Goal: Information Seeking & Learning: Learn about a topic

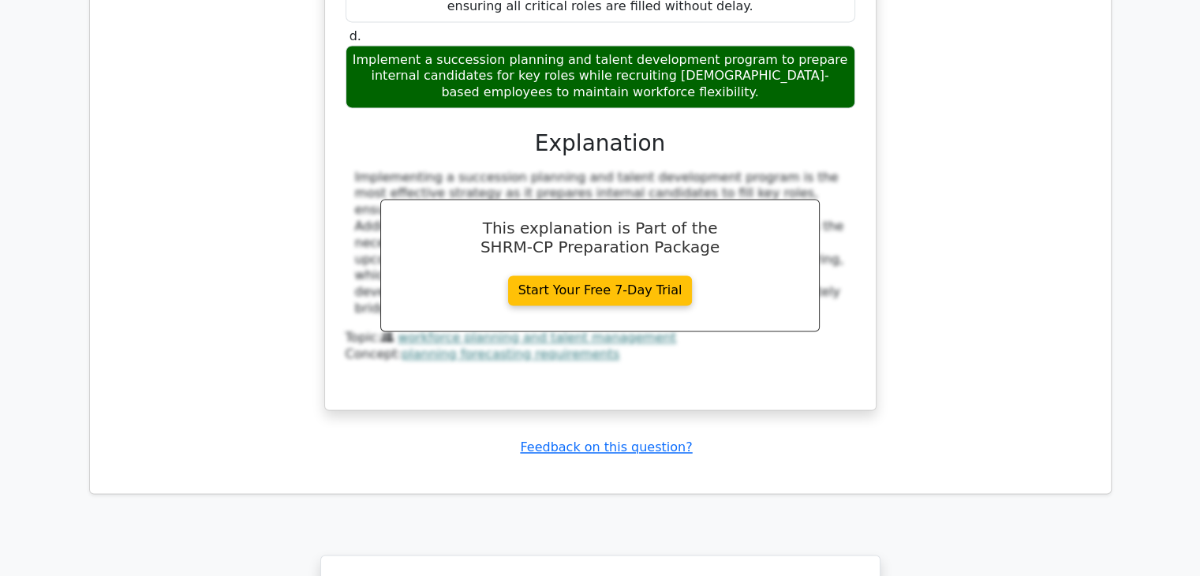
scroll to position [8677, 0]
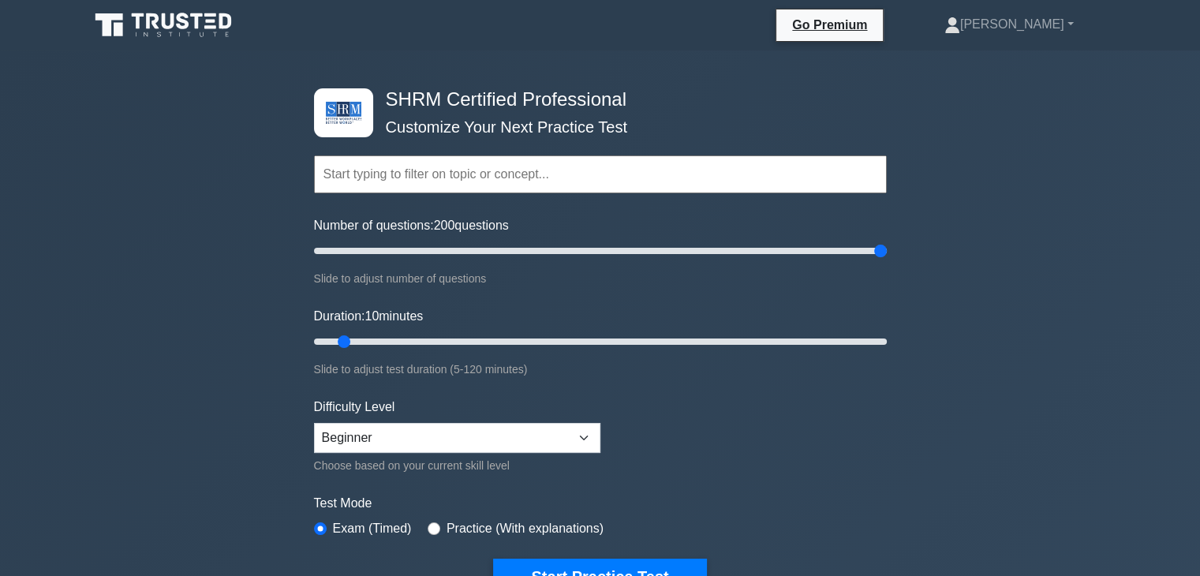
drag, startPoint x: 336, startPoint y: 253, endPoint x: 942, endPoint y: 230, distance: 606.5
type input "200"
click at [887, 241] on input "Number of questions: 200 questions" at bounding box center [600, 250] width 573 height 19
drag, startPoint x: 344, startPoint y: 339, endPoint x: 948, endPoint y: 352, distance: 603.8
type input "120"
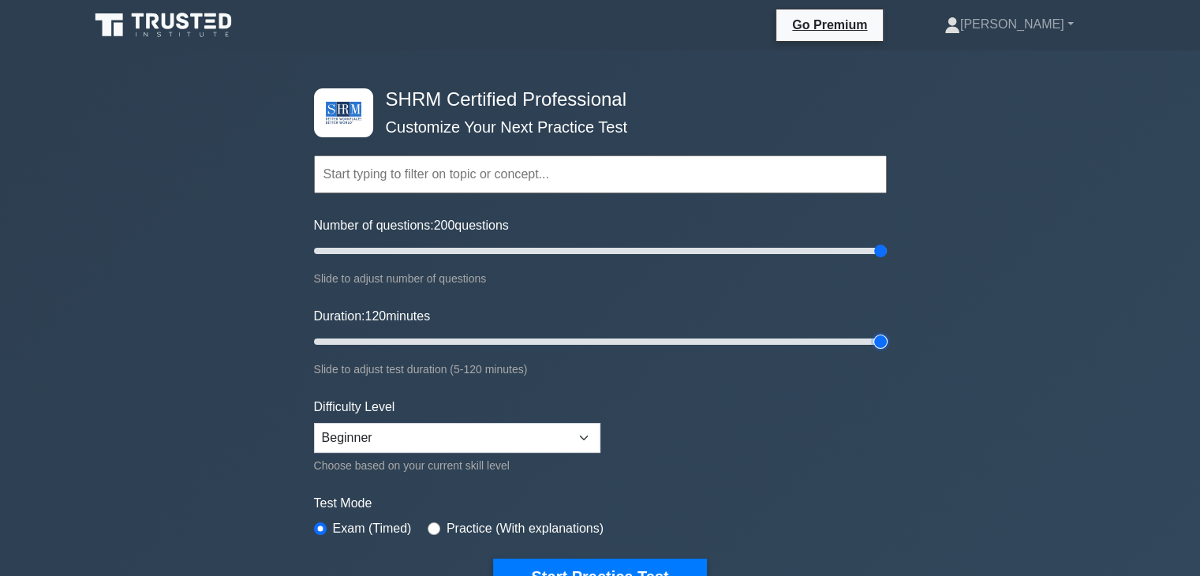
click at [887, 351] on input "Duration: 120 minutes" at bounding box center [600, 341] width 573 height 19
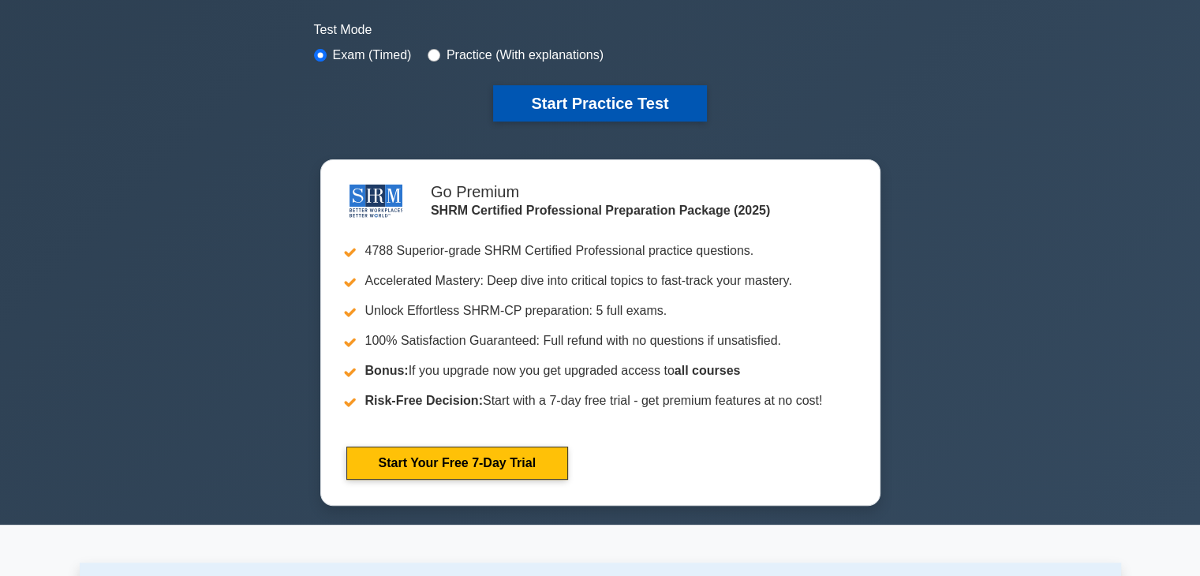
click at [606, 97] on button "Start Practice Test" at bounding box center [599, 103] width 213 height 36
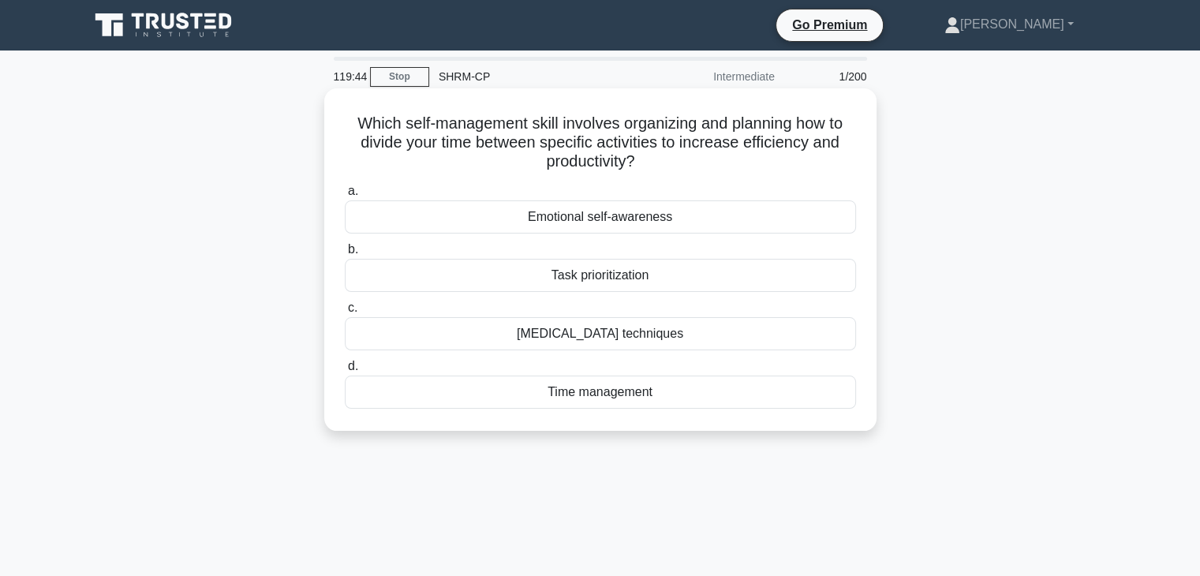
drag, startPoint x: 395, startPoint y: 125, endPoint x: 818, endPoint y: 153, distance: 423.9
click at [818, 153] on h5 "Which self-management skill involves organizing and planning how to divide your…" at bounding box center [600, 143] width 515 height 58
click at [602, 395] on div "Time management" at bounding box center [600, 392] width 511 height 33
click at [345, 372] on input "d. Time management" at bounding box center [345, 366] width 0 height 10
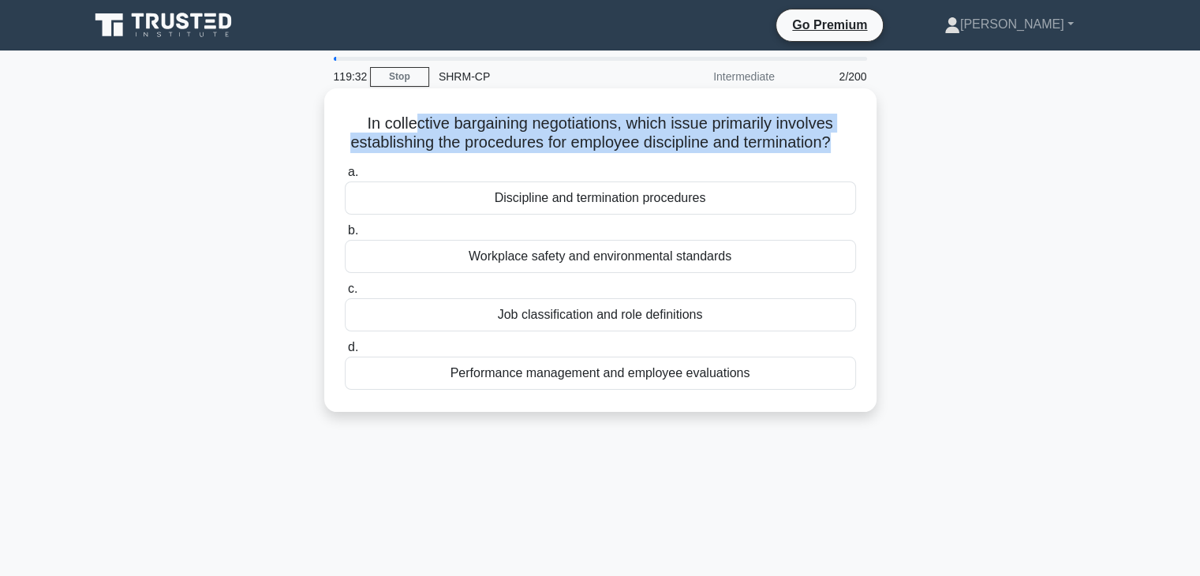
drag, startPoint x: 409, startPoint y: 122, endPoint x: 855, endPoint y: 149, distance: 447.5
click at [855, 149] on h5 "In collective bargaining negotiations, which issue primarily involves establish…" at bounding box center [600, 133] width 515 height 39
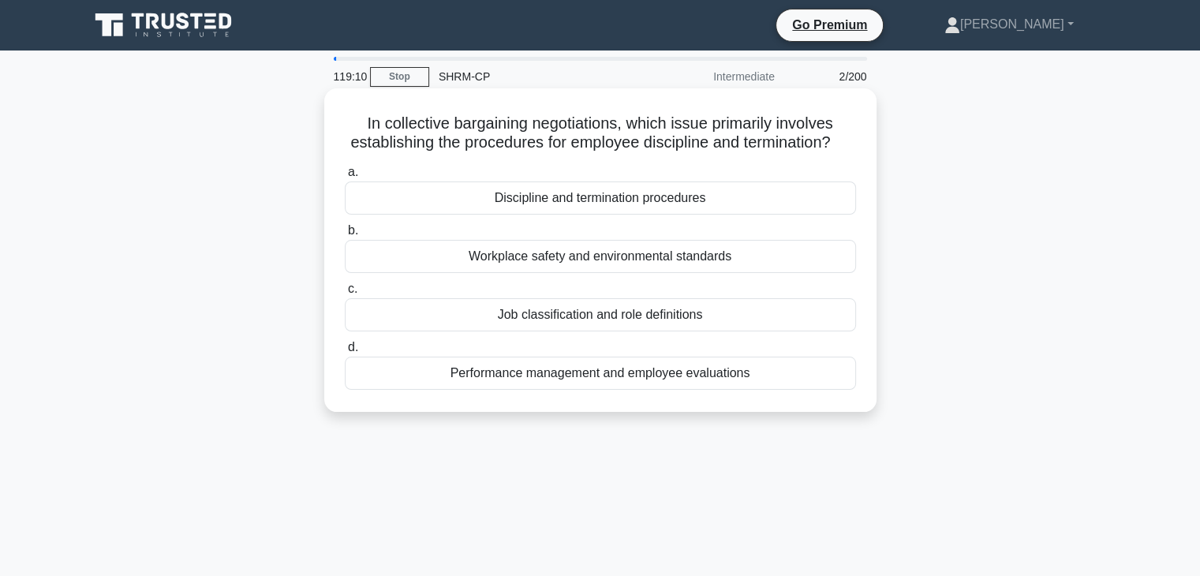
click at [730, 390] on div "Performance management and employee evaluations" at bounding box center [600, 373] width 511 height 33
click at [345, 353] on input "d. Performance management and employee evaluations" at bounding box center [345, 347] width 0 height 10
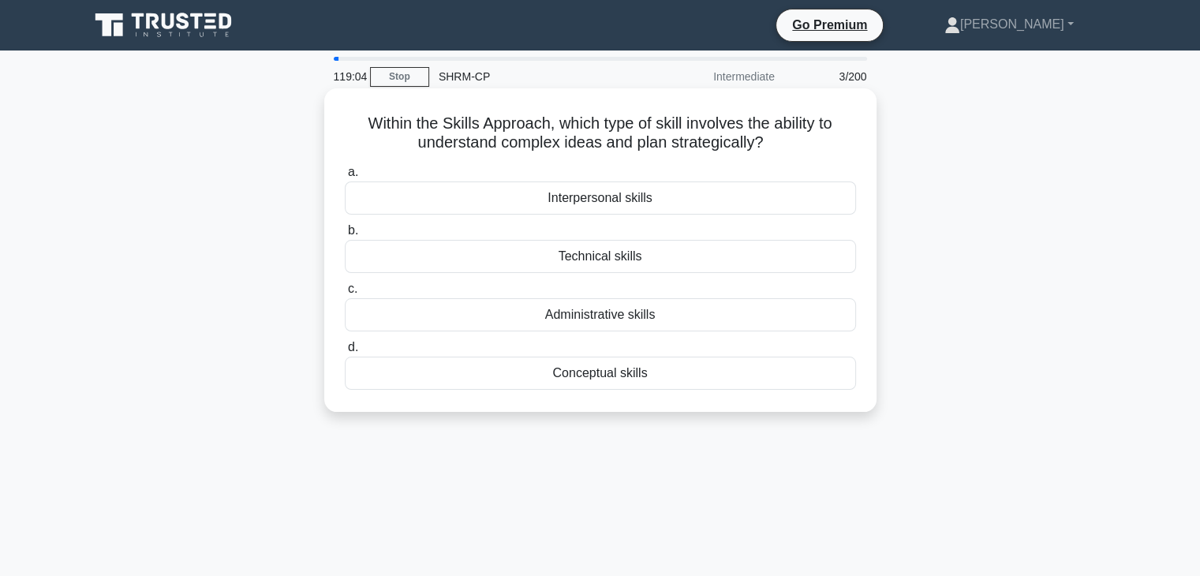
drag, startPoint x: 440, startPoint y: 118, endPoint x: 781, endPoint y: 139, distance: 341.6
click at [781, 139] on h5 "Within the Skills Approach, which type of skill involves the ability to underst…" at bounding box center [600, 133] width 515 height 39
click at [781, 139] on icon ".spinner_0XTQ{transform-origin:center;animation:spinner_y6GP .75s linear infini…" at bounding box center [773, 143] width 19 height 19
drag, startPoint x: 398, startPoint y: 130, endPoint x: 776, endPoint y: 140, distance: 378.1
click at [776, 140] on h5 "Within the Skills Approach, which type of skill involves the ability to underst…" at bounding box center [600, 133] width 515 height 39
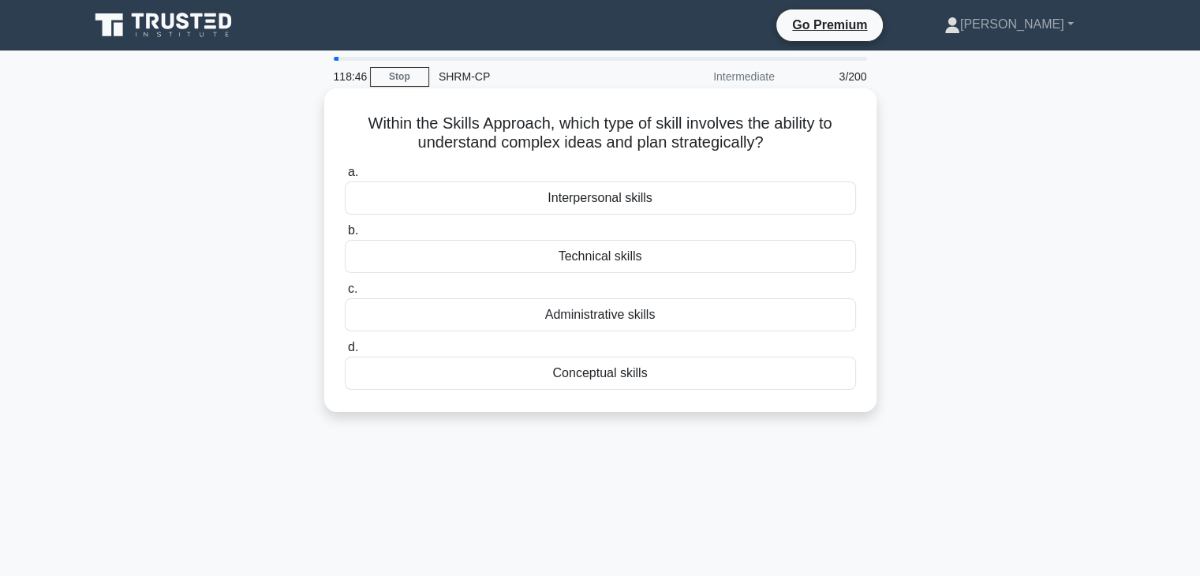
click at [621, 260] on div "Technical skills" at bounding box center [600, 256] width 511 height 33
click at [345, 236] on input "b. Technical skills" at bounding box center [345, 231] width 0 height 10
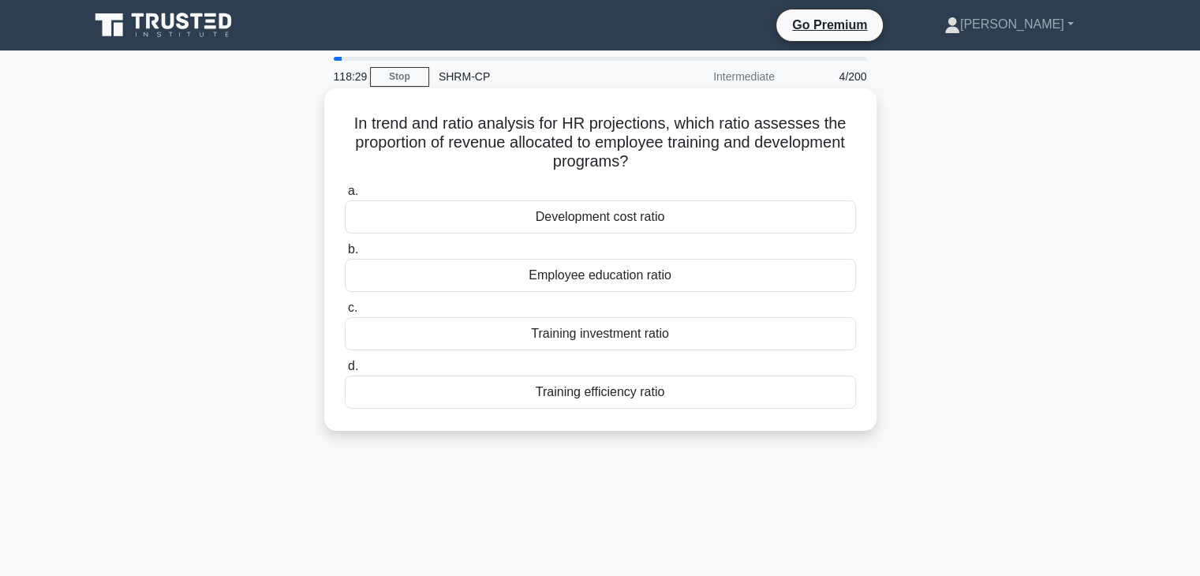
drag, startPoint x: 369, startPoint y: 127, endPoint x: 821, endPoint y: 154, distance: 453.0
click at [821, 154] on h5 "In trend and ratio analysis for HR projections, which ratio assesses the propor…" at bounding box center [600, 143] width 515 height 58
click at [671, 171] on h5 "In trend and ratio analysis for HR projections, which ratio assesses the propor…" at bounding box center [600, 143] width 515 height 58
click at [609, 331] on div "Training investment ratio" at bounding box center [600, 333] width 511 height 33
click at [345, 313] on input "c. Training investment ratio" at bounding box center [345, 308] width 0 height 10
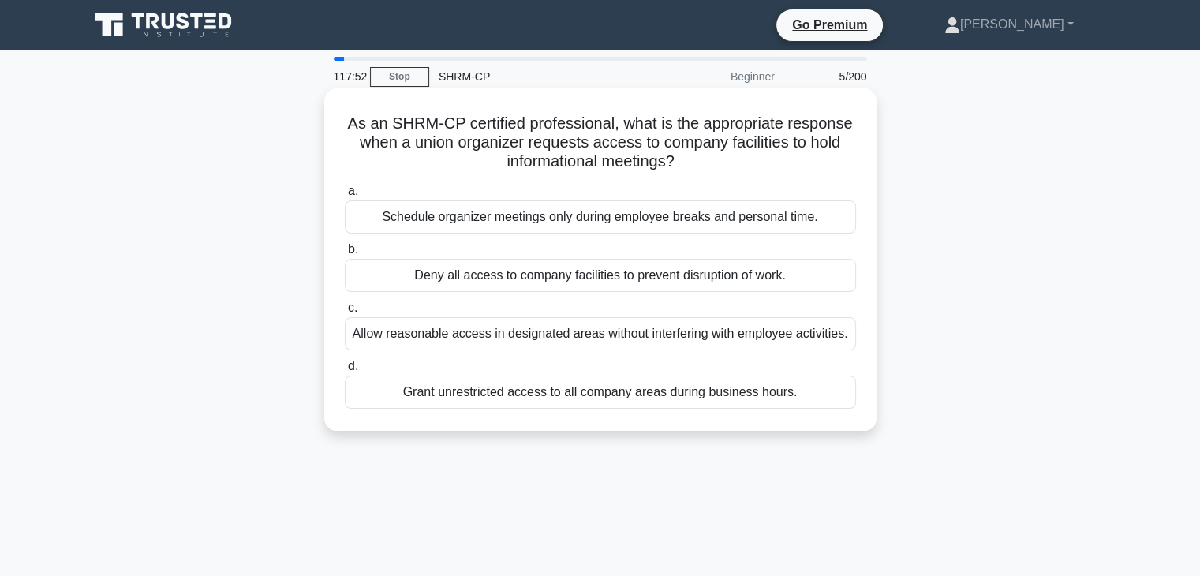
click at [368, 105] on div "As an SHRM-CP certified professional, what is the appropriate response when a u…" at bounding box center [601, 260] width 540 height 330
drag, startPoint x: 379, startPoint y: 130, endPoint x: 789, endPoint y: 165, distance: 411.8
click at [789, 165] on h5 "As an SHRM-CP certified professional, what is the appropriate response when a u…" at bounding box center [600, 143] width 515 height 58
click at [702, 339] on div "Allow reasonable access in designated areas without interfering with employee a…" at bounding box center [600, 333] width 511 height 33
click at [345, 313] on input "c. Allow reasonable access in designated areas without interfering with employe…" at bounding box center [345, 308] width 0 height 10
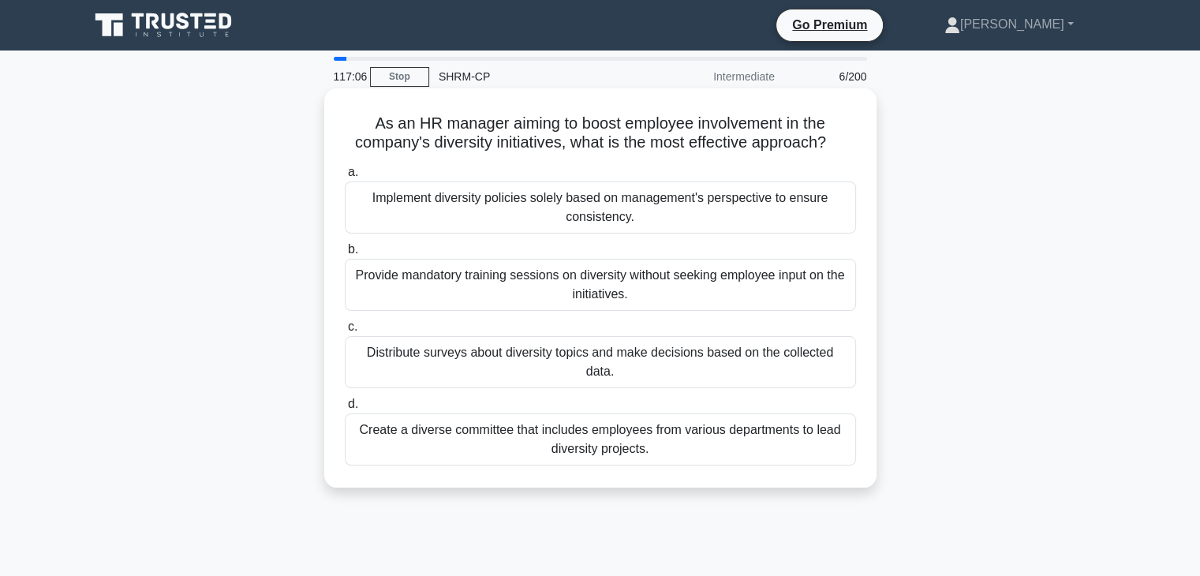
drag, startPoint x: 408, startPoint y: 106, endPoint x: 409, endPoint y: 114, distance: 8.7
click at [409, 107] on div "As an HR manager aiming to boost employee involvement in the company's diversit…" at bounding box center [601, 288] width 540 height 387
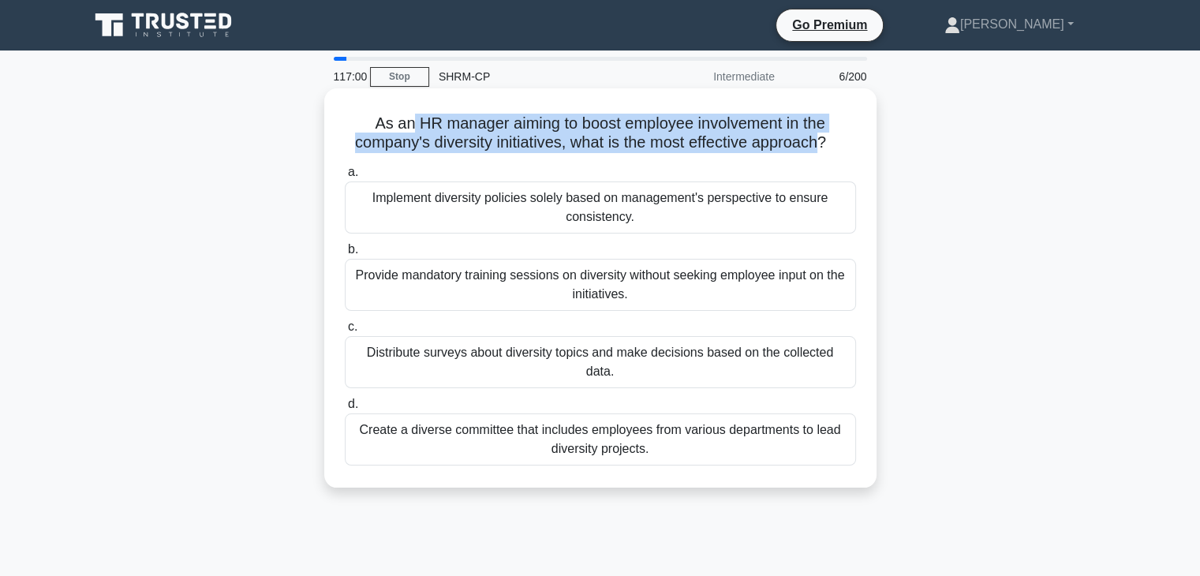
drag, startPoint x: 407, startPoint y: 121, endPoint x: 818, endPoint y: 146, distance: 411.9
click at [818, 146] on h5 "As an HR manager aiming to boost employee involvement in the company's diversit…" at bounding box center [600, 133] width 515 height 39
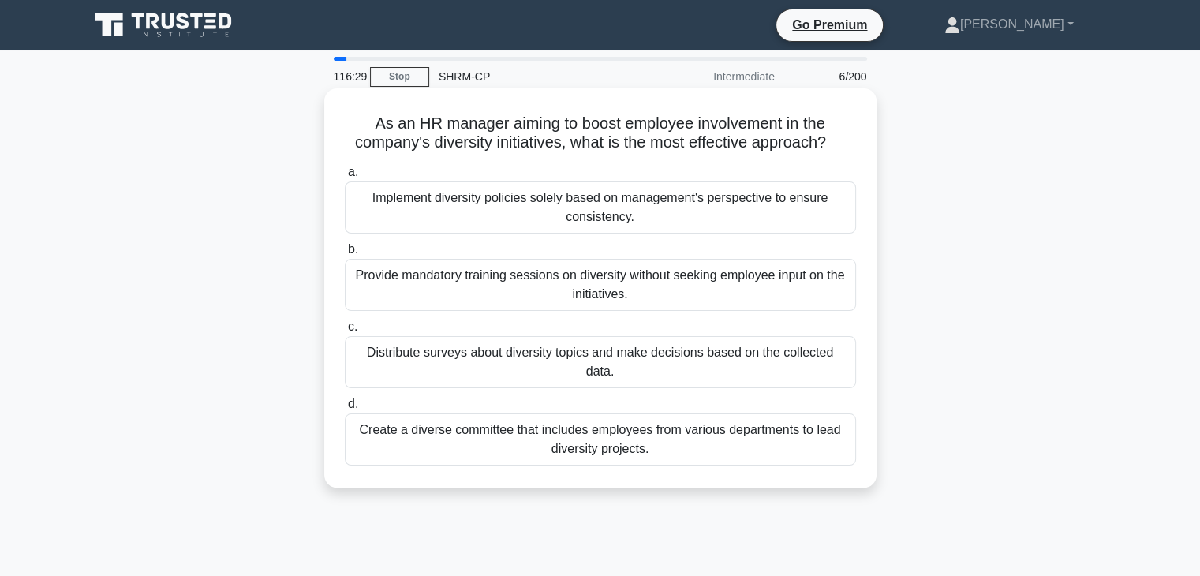
click at [589, 360] on div "Distribute surveys about diversity topics and make decisions based on the colle…" at bounding box center [600, 362] width 511 height 52
click at [345, 332] on input "c. Distribute surveys about diversity topics and make decisions based on the co…" at bounding box center [345, 327] width 0 height 10
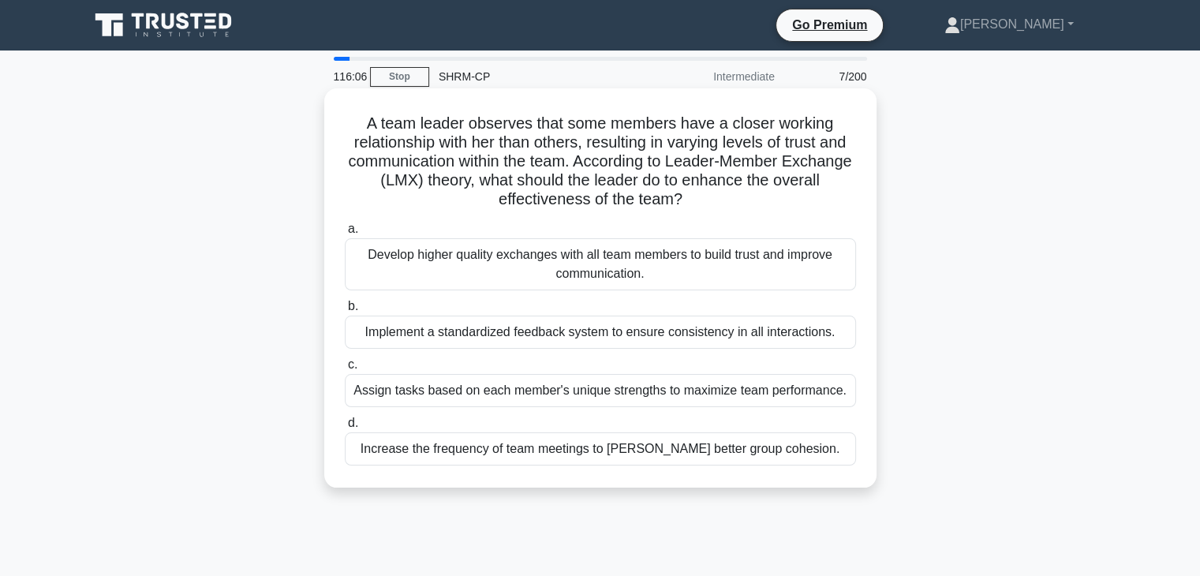
drag, startPoint x: 398, startPoint y: 114, endPoint x: 767, endPoint y: 208, distance: 380.9
click at [767, 208] on h5 "A team leader observes that some members have a closer working relationship wit…" at bounding box center [600, 162] width 515 height 96
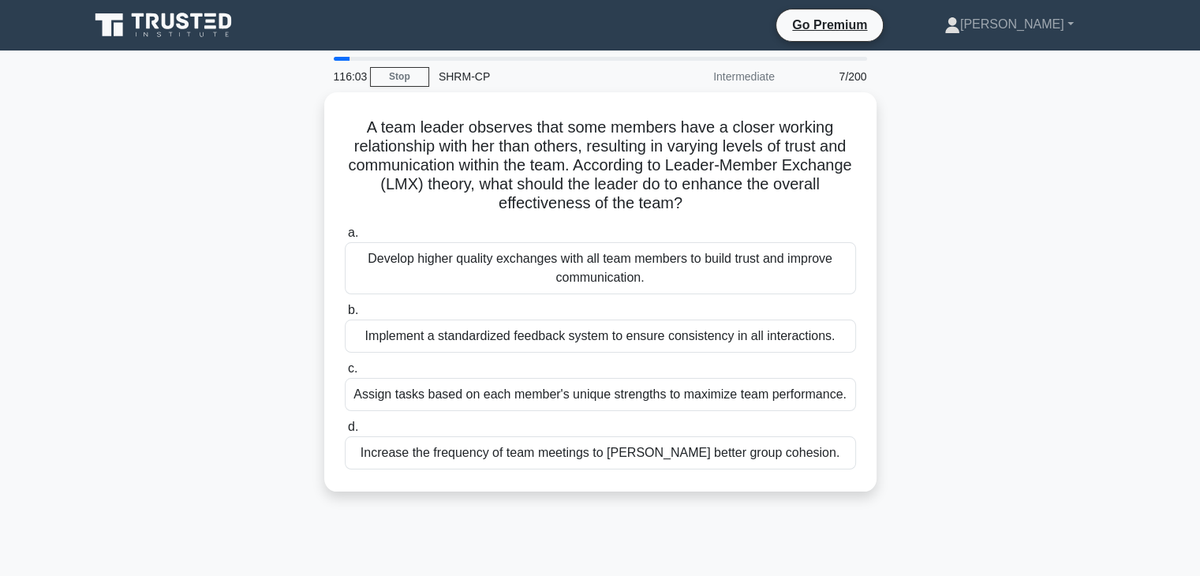
click at [992, 288] on div "A team leader observes that some members have a closer working relationship wit…" at bounding box center [601, 301] width 1042 height 418
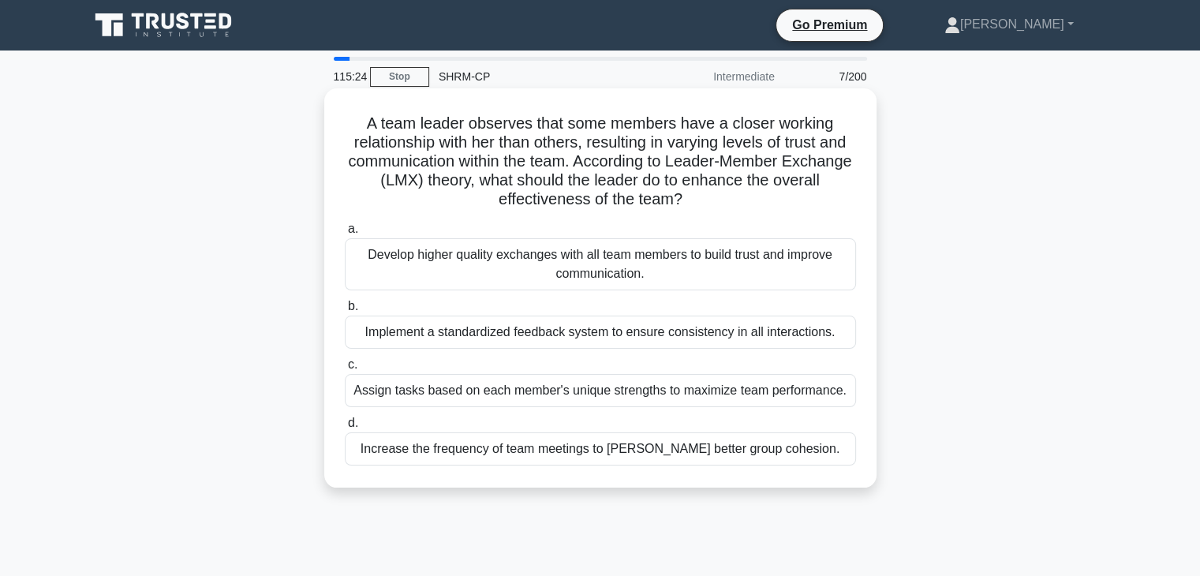
click at [710, 253] on div "Develop higher quality exchanges with all team members to build trust and impro…" at bounding box center [600, 264] width 511 height 52
click at [345, 234] on input "a. Develop higher quality exchanges with all team members to build trust and im…" at bounding box center [345, 229] width 0 height 10
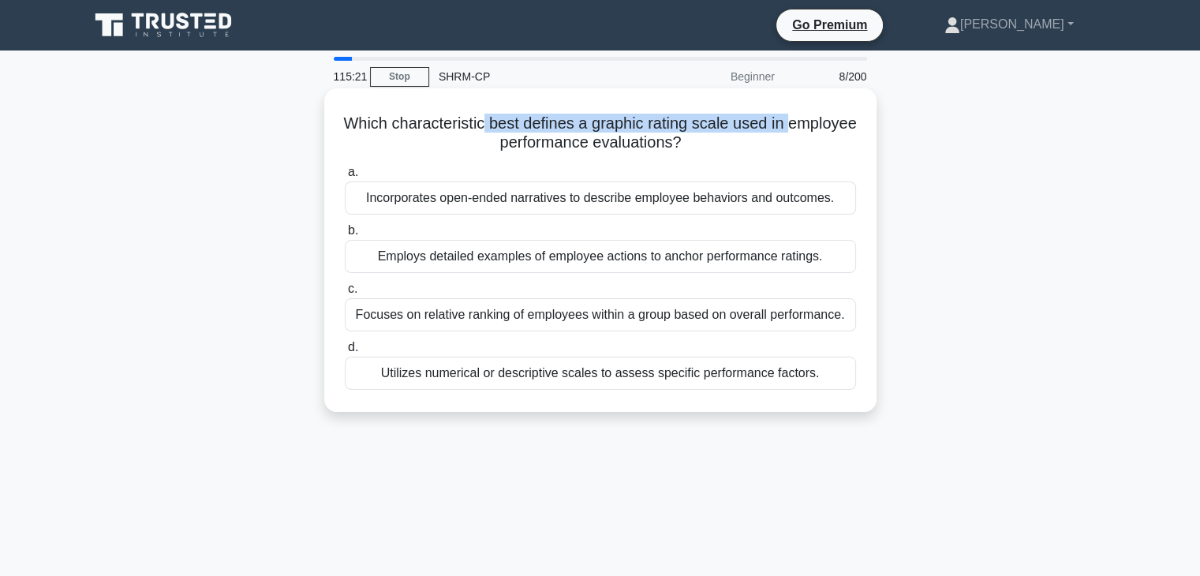
drag, startPoint x: 424, startPoint y: 138, endPoint x: 517, endPoint y: 129, distance: 93.5
click at [517, 129] on h5 "Which characteristic best defines a graphic rating scale used in employee perfo…" at bounding box center [600, 133] width 515 height 39
click at [787, 319] on div "Focuses on relative ranking of employees within a group based on overall perfor…" at bounding box center [600, 314] width 511 height 33
click at [345, 294] on input "c. Focuses on relative ranking of employees within a group based on overall per…" at bounding box center [345, 289] width 0 height 10
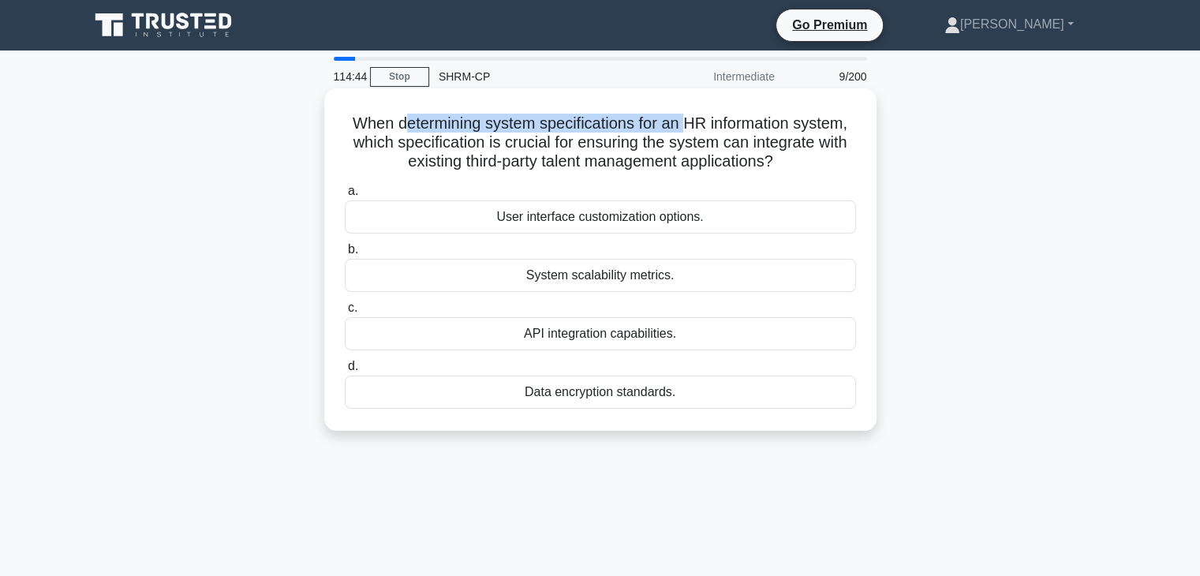
drag, startPoint x: 397, startPoint y: 125, endPoint x: 688, endPoint y: 126, distance: 291.2
click at [688, 126] on h5 "When determining system specifications for an HR information system, which spec…" at bounding box center [600, 143] width 515 height 58
click at [719, 126] on h5 "When determining system specifications for an HR information system, which spec…" at bounding box center [600, 143] width 515 height 58
drag, startPoint x: 414, startPoint y: 140, endPoint x: 819, endPoint y: 155, distance: 405.9
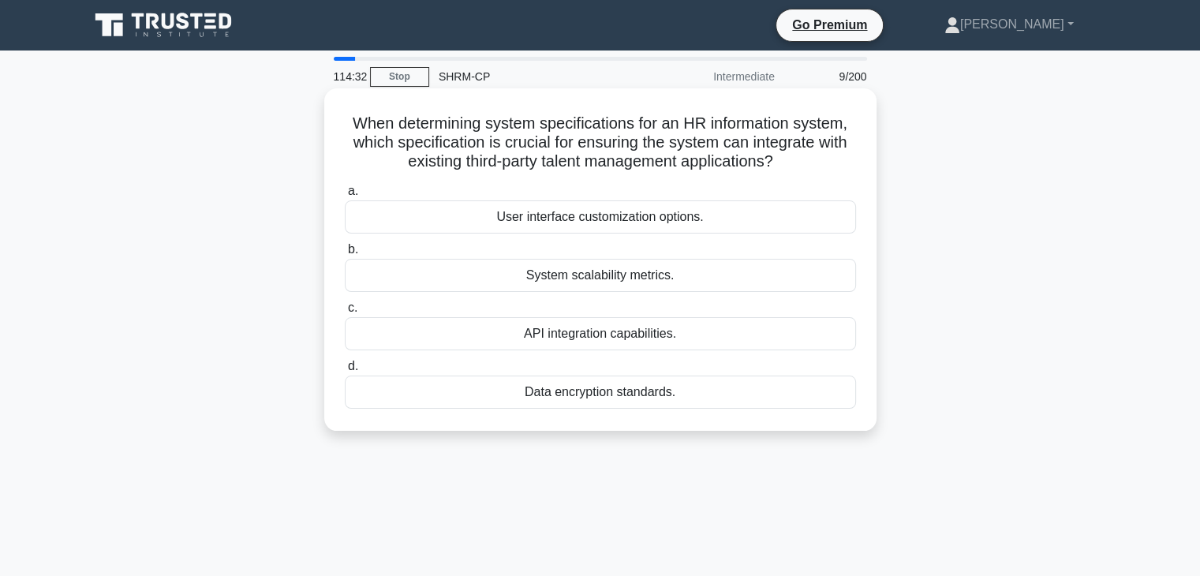
click at [819, 155] on h5 "When determining system specifications for an HR information system, which spec…" at bounding box center [600, 143] width 515 height 58
drag, startPoint x: 440, startPoint y: 121, endPoint x: 608, endPoint y: 122, distance: 168.1
click at [608, 122] on h5 "When determining system specifications for an HR information system, which spec…" at bounding box center [600, 143] width 515 height 58
click at [524, 155] on h5 "When determining system specifications for an HR information system, which spec…" at bounding box center [600, 143] width 515 height 58
drag, startPoint x: 480, startPoint y: 133, endPoint x: 801, endPoint y: 154, distance: 321.9
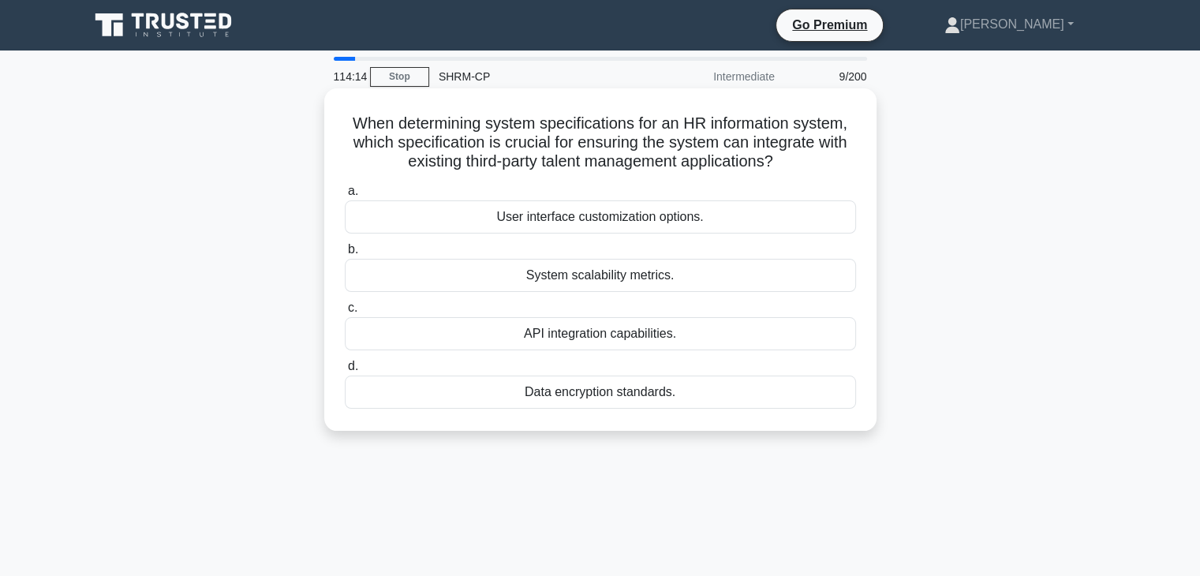
click at [801, 154] on h5 "When determining system specifications for an HR information system, which spec…" at bounding box center [600, 143] width 515 height 58
click at [593, 335] on div "API integration capabilities." at bounding box center [600, 333] width 511 height 33
click at [345, 313] on input "c. API integration capabilities." at bounding box center [345, 308] width 0 height 10
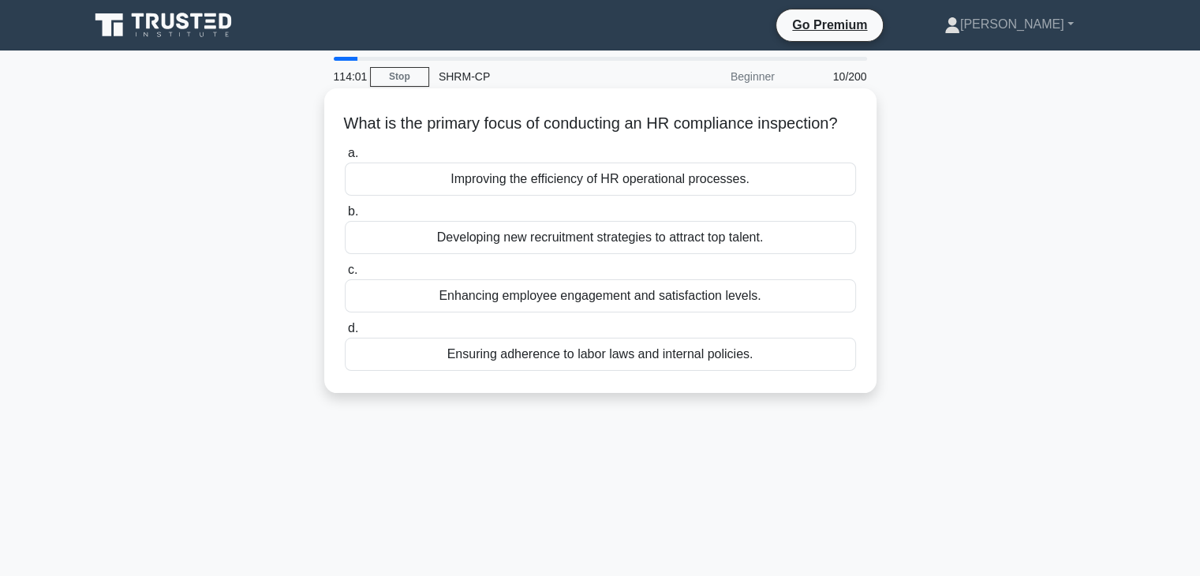
drag, startPoint x: 354, startPoint y: 135, endPoint x: 833, endPoint y: 129, distance: 479.1
click at [833, 129] on h5 "What is the primary focus of conducting an HR compliance inspection? .spinner_0…" at bounding box center [600, 124] width 515 height 21
click at [526, 371] on div "Ensuring adherence to labor laws and internal policies." at bounding box center [600, 354] width 511 height 33
click at [345, 334] on input "d. Ensuring adherence to labor laws and internal policies." at bounding box center [345, 329] width 0 height 10
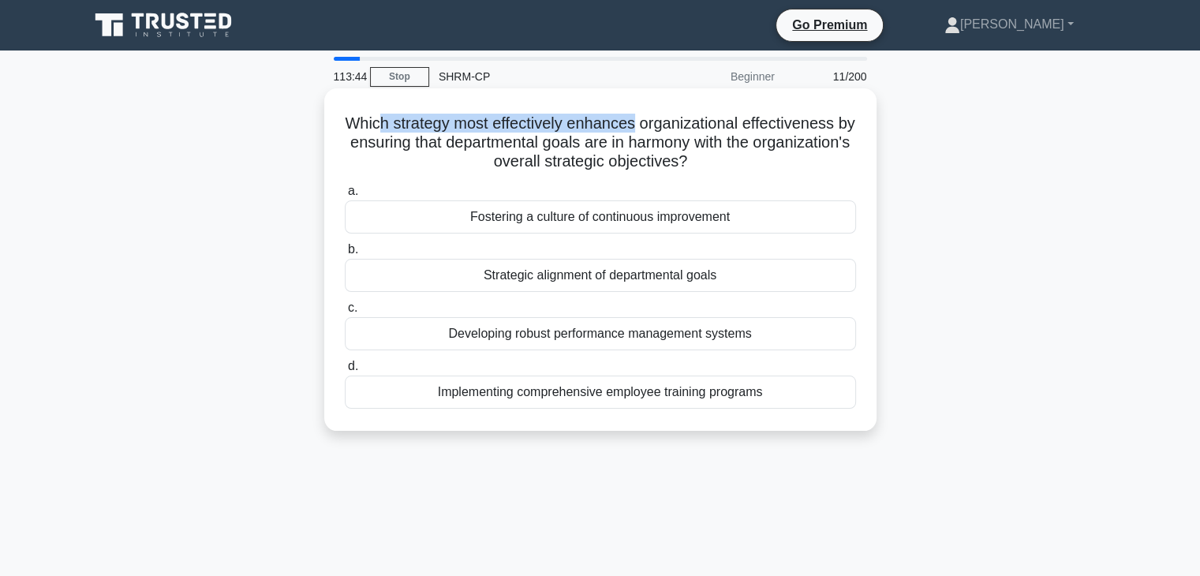
drag, startPoint x: 388, startPoint y: 127, endPoint x: 646, endPoint y: 131, distance: 258.1
click at [646, 131] on h5 "Which strategy most effectively enhances organizational effectiveness by ensuri…" at bounding box center [600, 143] width 515 height 58
click at [423, 139] on h5 "Which strategy most effectively enhances organizational effectiveness by ensuri…" at bounding box center [600, 143] width 515 height 58
drag, startPoint x: 384, startPoint y: 125, endPoint x: 742, endPoint y: 174, distance: 360.8
click at [742, 174] on div "Which strategy most effectively enhances organizational effectiveness by ensuri…" at bounding box center [601, 260] width 540 height 330
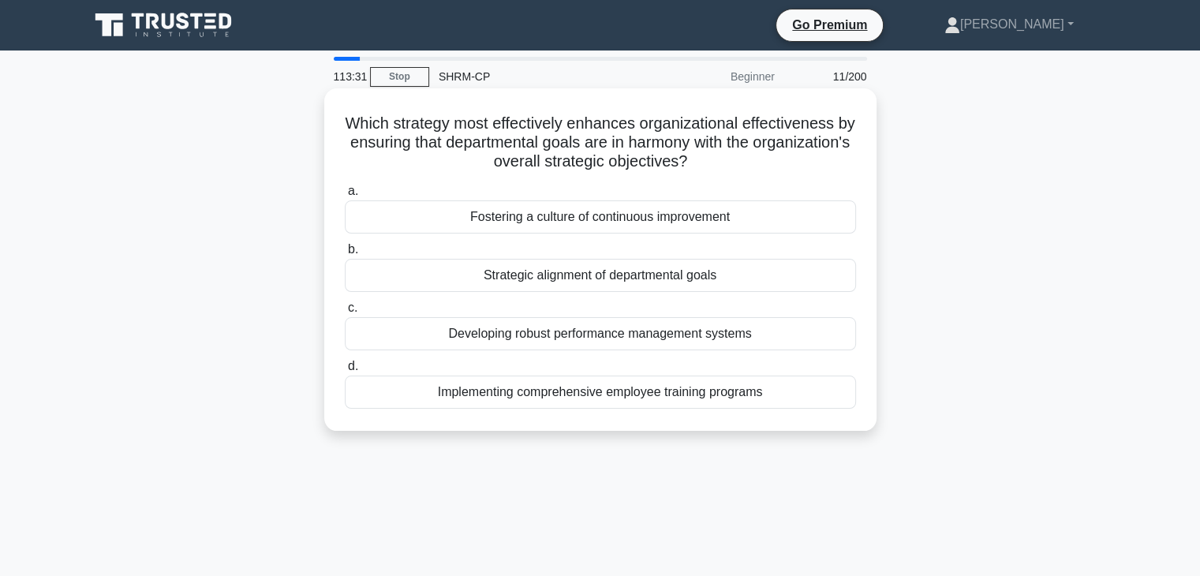
click at [742, 174] on div "Which strategy most effectively enhances organizational effectiveness by ensuri…" at bounding box center [601, 260] width 540 height 330
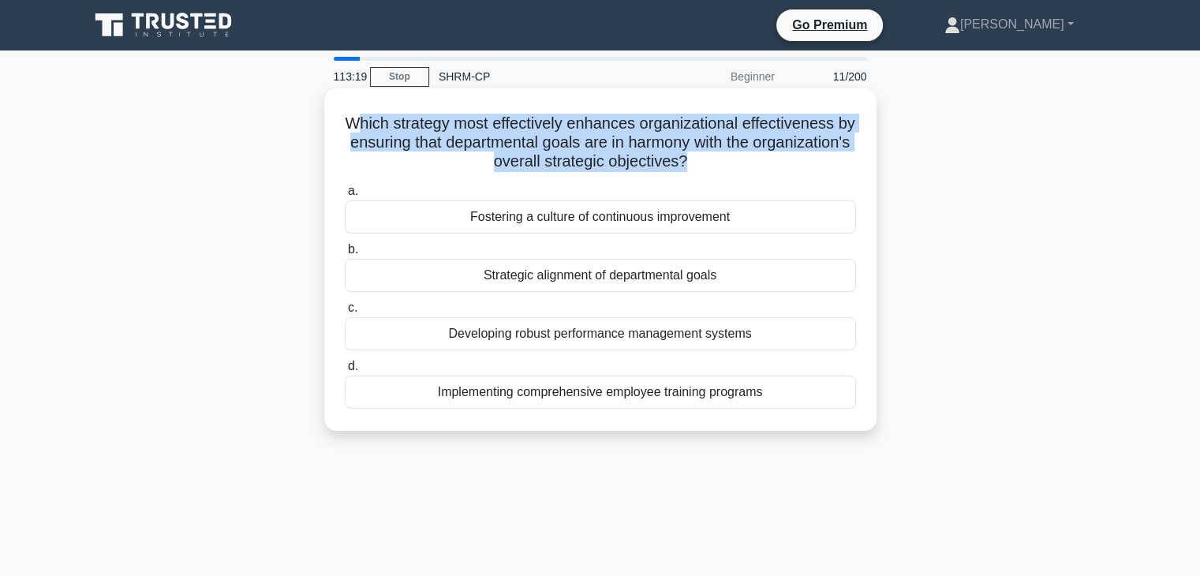
drag, startPoint x: 369, startPoint y: 133, endPoint x: 735, endPoint y: 168, distance: 367.9
click at [735, 168] on h5 "Which strategy most effectively enhances organizational effectiveness by ensuri…" at bounding box center [600, 143] width 515 height 58
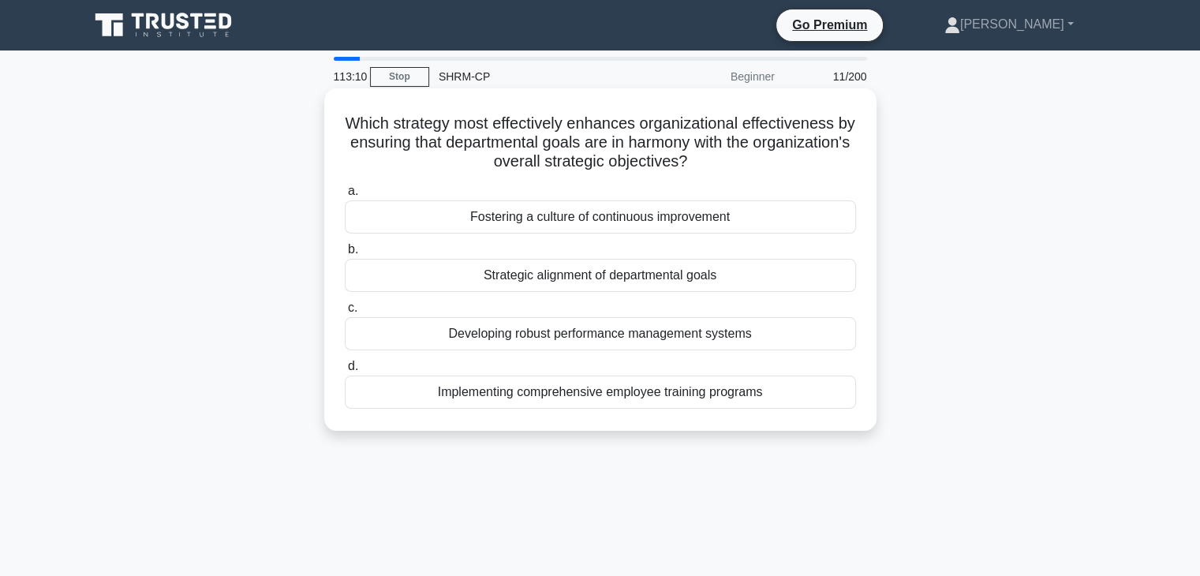
click at [614, 282] on div "Strategic alignment of departmental goals" at bounding box center [600, 275] width 511 height 33
click at [345, 255] on input "b. Strategic alignment of departmental goals" at bounding box center [345, 250] width 0 height 10
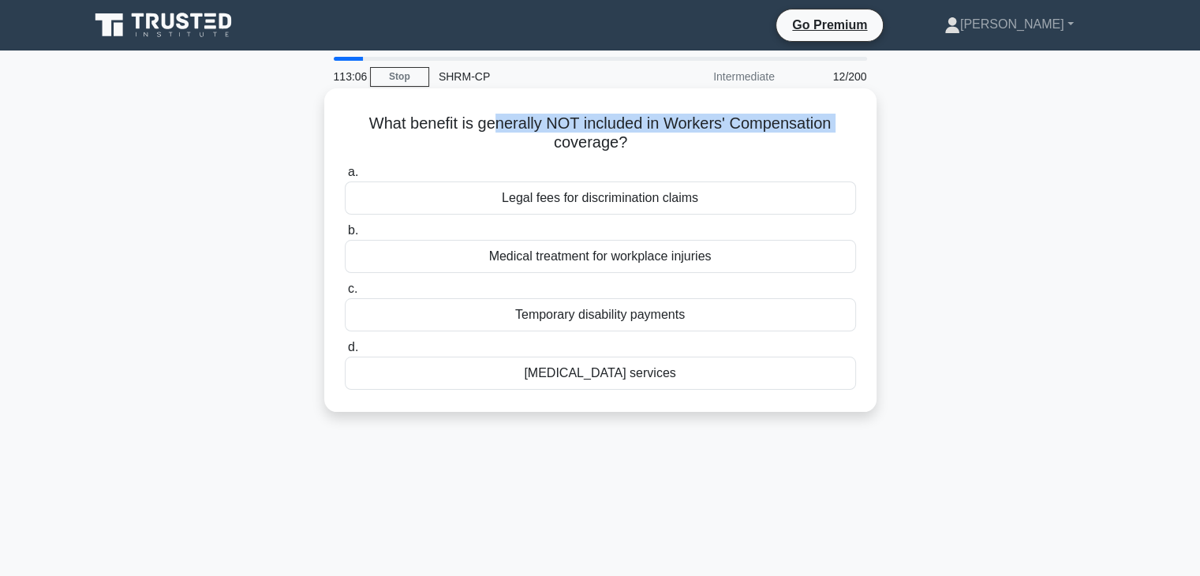
drag, startPoint x: 410, startPoint y: 133, endPoint x: 491, endPoint y: 130, distance: 81.3
click at [491, 130] on h5 "What benefit is generally NOT included in Workers' Compensation coverage? .spin…" at bounding box center [600, 133] width 515 height 39
click at [562, 378] on div "Vocational rehabilitation services" at bounding box center [600, 373] width 511 height 33
click at [345, 353] on input "d. Vocational rehabilitation services" at bounding box center [345, 347] width 0 height 10
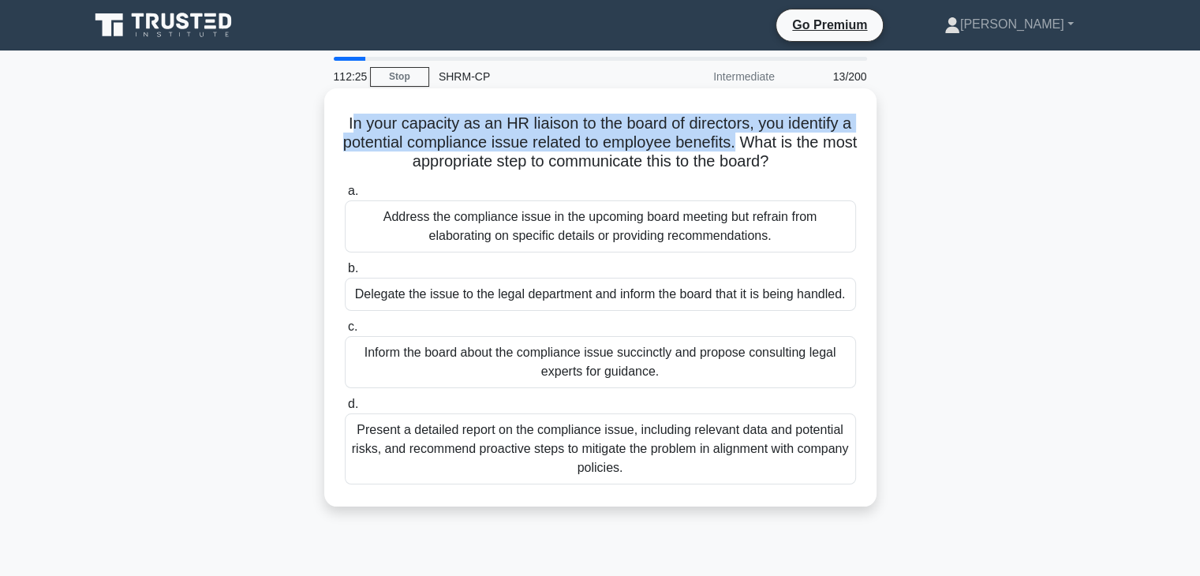
drag, startPoint x: 355, startPoint y: 129, endPoint x: 767, endPoint y: 148, distance: 412.4
click at [767, 148] on h5 "In your capacity as an HR liaison to the board of directors, you identify a pot…" at bounding box center [600, 143] width 515 height 58
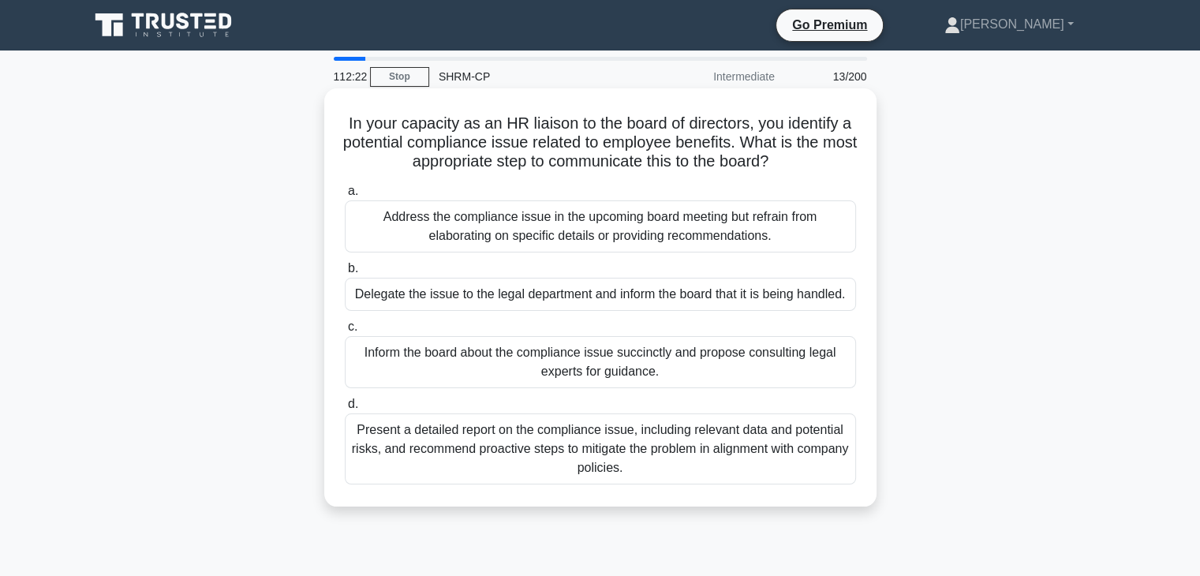
click at [533, 172] on h5 "In your capacity as an HR liaison to the board of directors, you identify a pot…" at bounding box center [600, 143] width 515 height 58
click at [624, 451] on div "Present a detailed report on the compliance issue, including relevant data and …" at bounding box center [600, 449] width 511 height 71
click at [345, 410] on input "d. Present a detailed report on the compliance issue, including relevant data a…" at bounding box center [345, 404] width 0 height 10
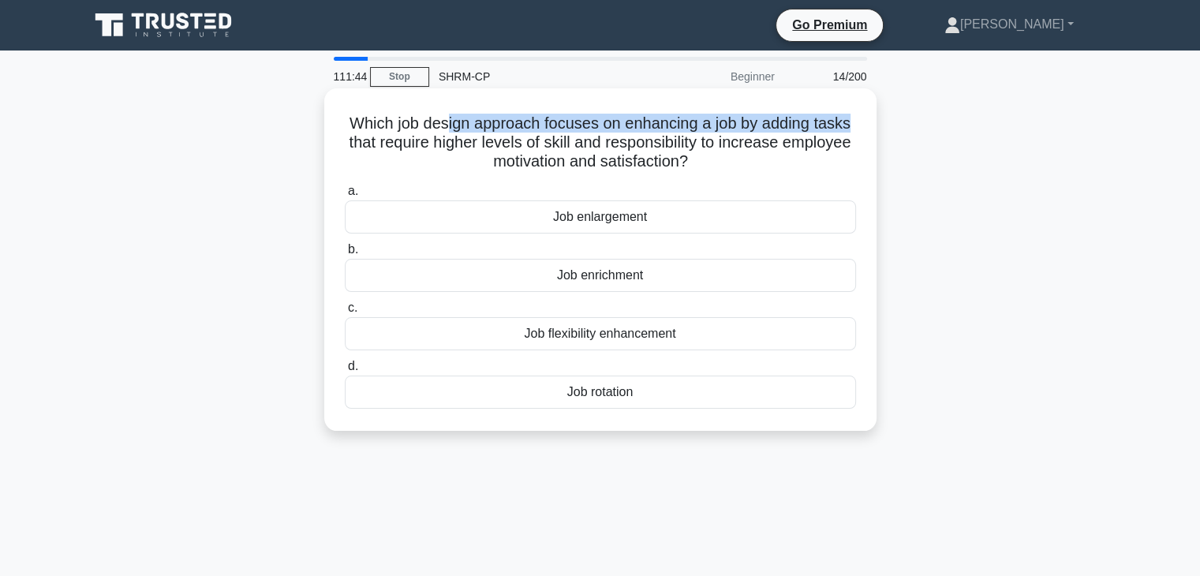
drag, startPoint x: 442, startPoint y: 133, endPoint x: 858, endPoint y: 122, distance: 416.0
click at [858, 122] on div "Which job design approach focuses on enhancing a job by adding tasks that requi…" at bounding box center [601, 260] width 540 height 330
click at [774, 122] on h5 "Which job design approach focuses on enhancing a job by adding tasks that requi…" at bounding box center [600, 143] width 515 height 58
drag, startPoint x: 377, startPoint y: 137, endPoint x: 765, endPoint y: 162, distance: 388.2
click at [765, 162] on h5 "Which job design approach focuses on enhancing a job by adding tasks that requi…" at bounding box center [600, 143] width 515 height 58
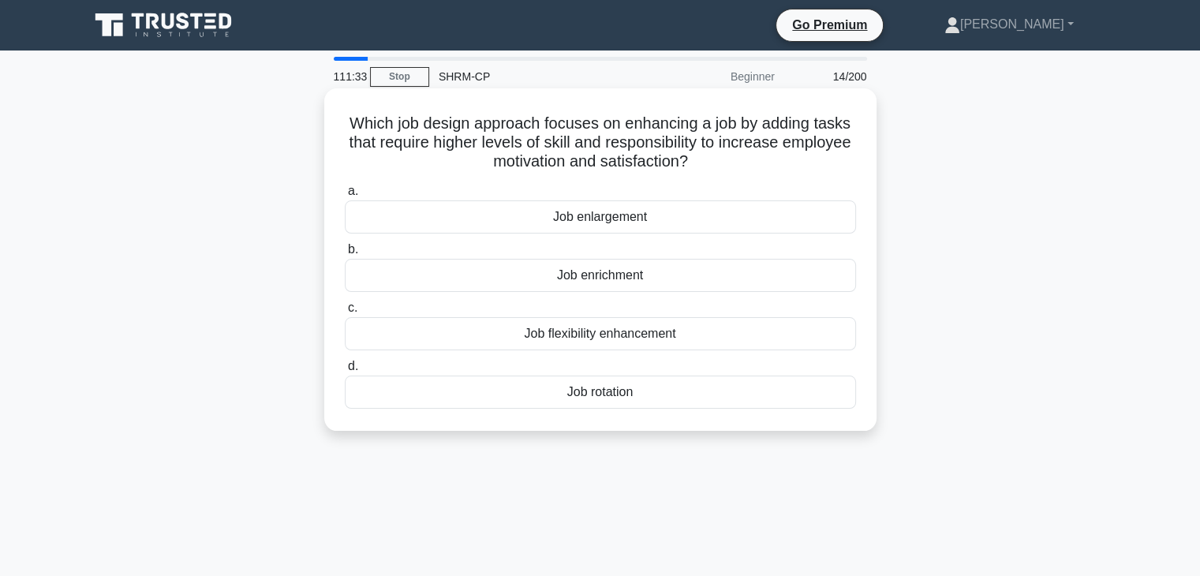
click at [687, 149] on h5 "Which job design approach focuses on enhancing a job by adding tasks that requi…" at bounding box center [600, 143] width 515 height 58
drag, startPoint x: 354, startPoint y: 124, endPoint x: 657, endPoint y: 127, distance: 303.0
click at [657, 127] on h5 "Which job design approach focuses on enhancing a job by adding tasks that requi…" at bounding box center [600, 143] width 515 height 58
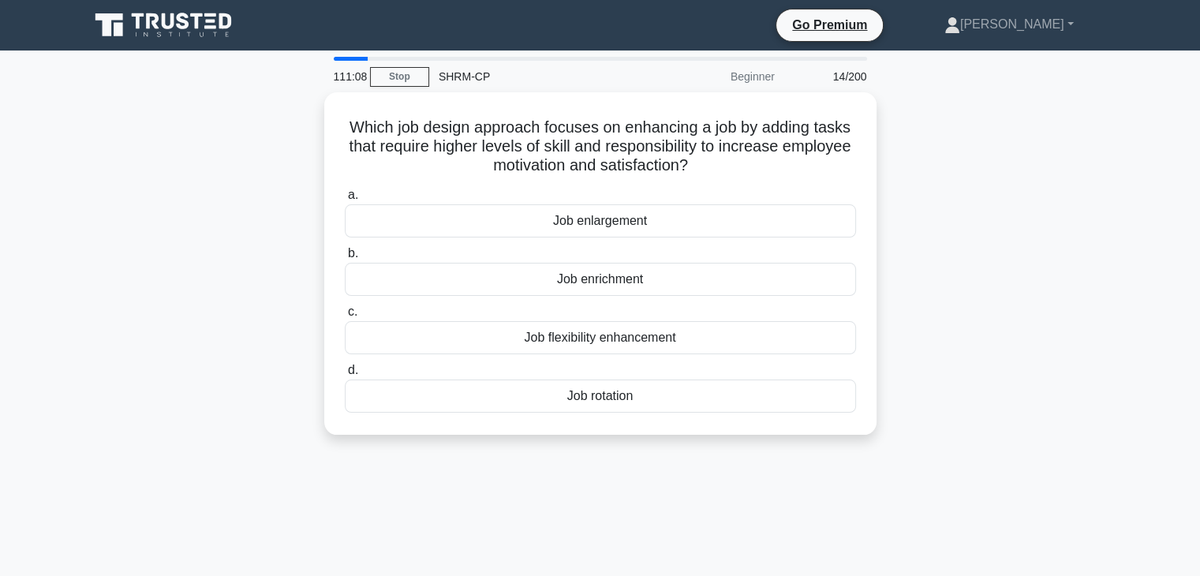
click at [958, 352] on div "Which job design approach focuses on enhancing a job by adding tasks that requi…" at bounding box center [601, 272] width 1042 height 361
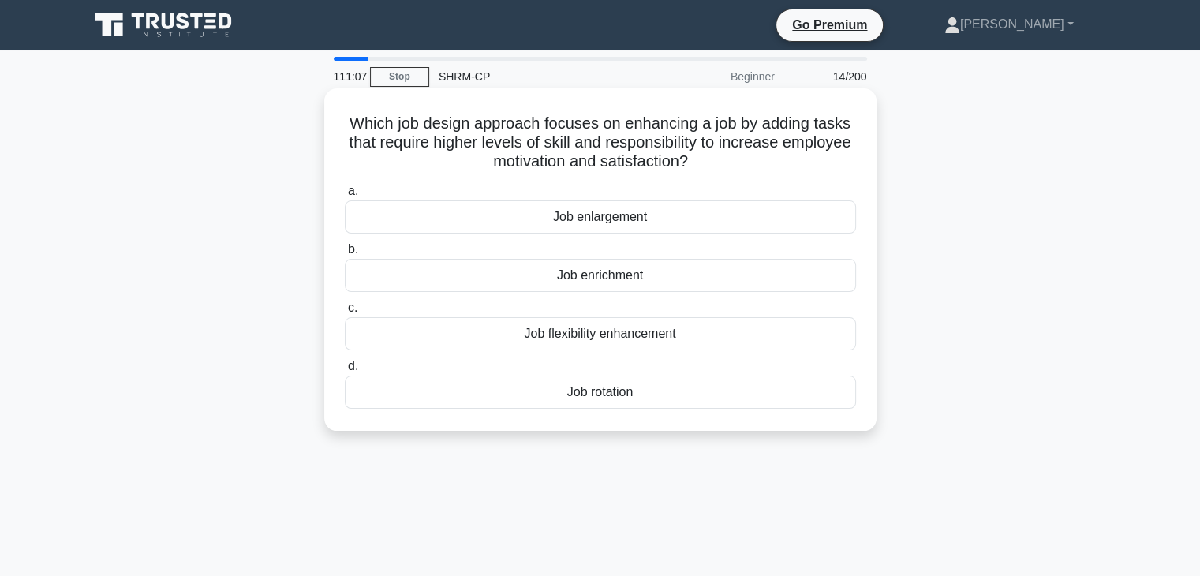
click at [769, 397] on div "Job rotation" at bounding box center [600, 392] width 511 height 33
click at [345, 372] on input "d. Job rotation" at bounding box center [345, 366] width 0 height 10
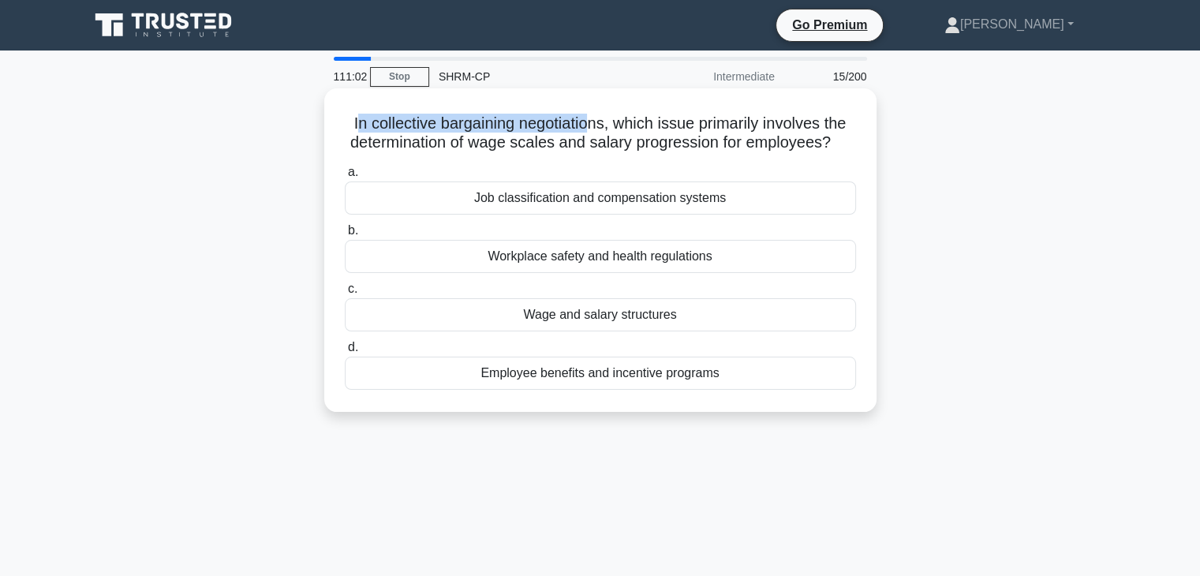
drag, startPoint x: 353, startPoint y: 133, endPoint x: 540, endPoint y: 128, distance: 187.1
click at [574, 128] on h5 "In collective bargaining negotiations, which issue primarily involves the deter…" at bounding box center [600, 133] width 515 height 39
drag, startPoint x: 439, startPoint y: 136, endPoint x: 840, endPoint y: 136, distance: 400.9
click at [840, 136] on h5 "In collective bargaining negotiations, which issue primarily involves the deter…" at bounding box center [600, 133] width 515 height 39
click at [558, 153] on div "In collective bargaining negotiations, which issue primarily involves the deter…" at bounding box center [601, 250] width 540 height 311
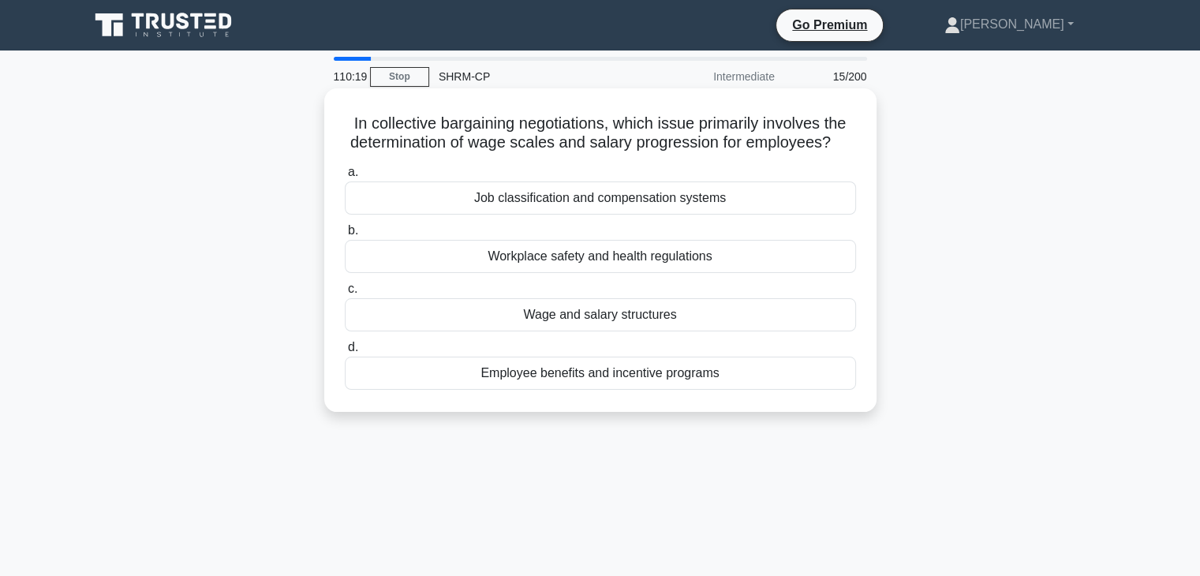
click at [552, 201] on div "Job classification and compensation systems" at bounding box center [600, 198] width 511 height 33
click at [345, 178] on input "a. Job classification and compensation systems" at bounding box center [345, 172] width 0 height 10
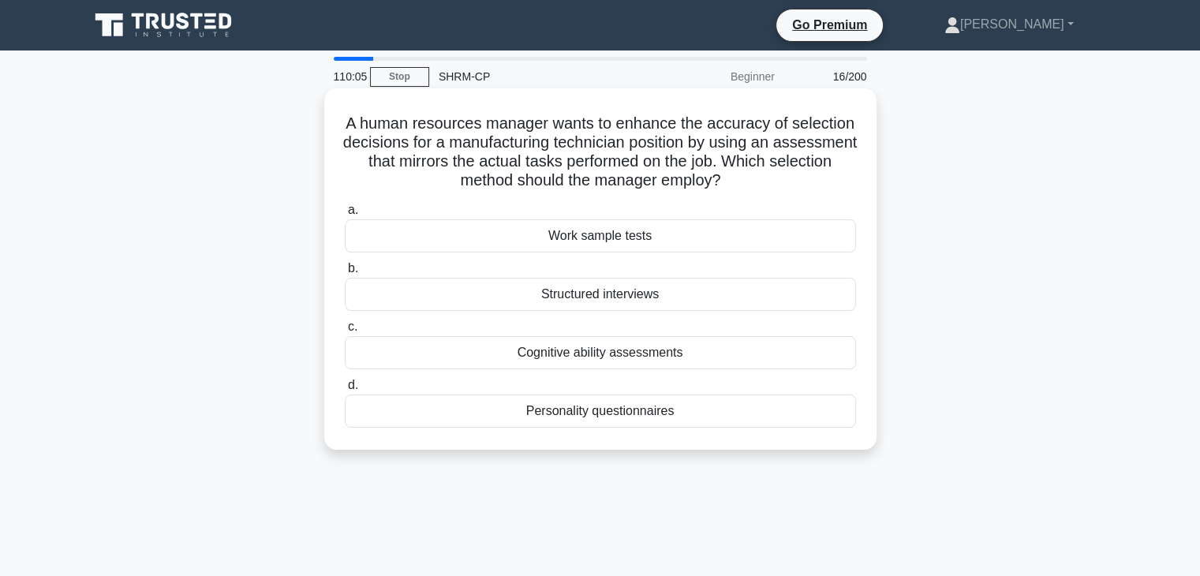
drag, startPoint x: 418, startPoint y: 118, endPoint x: 770, endPoint y: 182, distance: 357.7
click at [770, 182] on h5 "A human resources manager wants to enhance the accuracy of selection decisions …" at bounding box center [600, 152] width 515 height 77
click at [584, 294] on div "Structured interviews" at bounding box center [600, 294] width 511 height 33
click at [345, 274] on input "b. Structured interviews" at bounding box center [345, 269] width 0 height 10
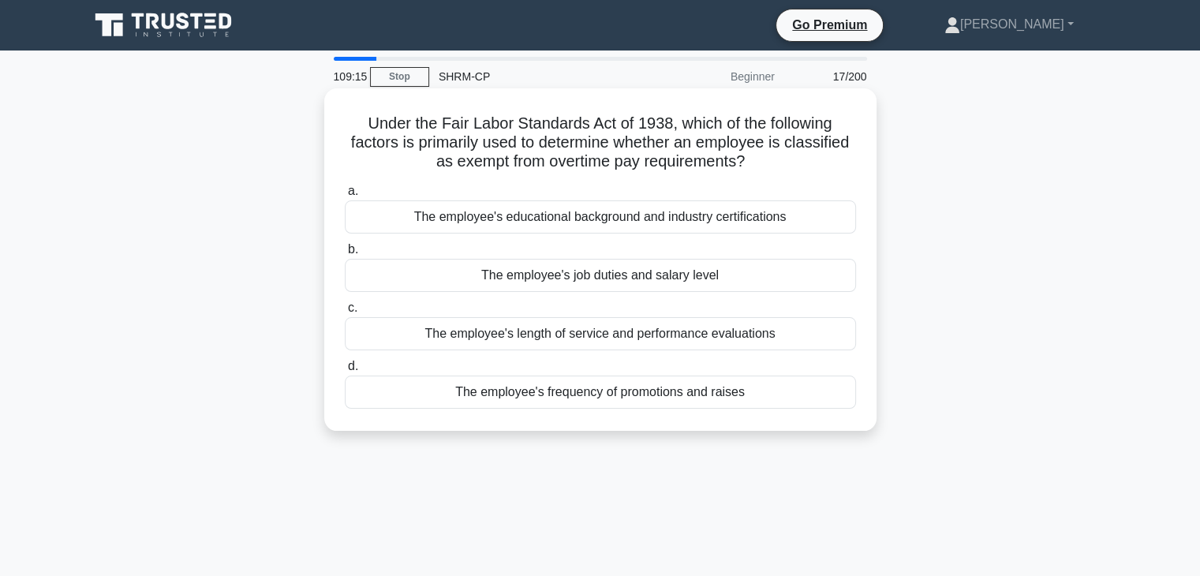
drag, startPoint x: 410, startPoint y: 114, endPoint x: 766, endPoint y: 152, distance: 357.9
click at [766, 152] on h5 "Under the Fair Labor Standards Act of 1938, which of the following factors is p…" at bounding box center [600, 143] width 515 height 58
click at [487, 148] on h5 "Under the Fair Labor Standards Act of 1938, which of the following factors is p…" at bounding box center [600, 143] width 515 height 58
drag, startPoint x: 380, startPoint y: 140, endPoint x: 455, endPoint y: 133, distance: 76.0
click at [455, 133] on h5 "Under the Fair Labor Standards Act of 1938, which of the following factors is p…" at bounding box center [600, 143] width 515 height 58
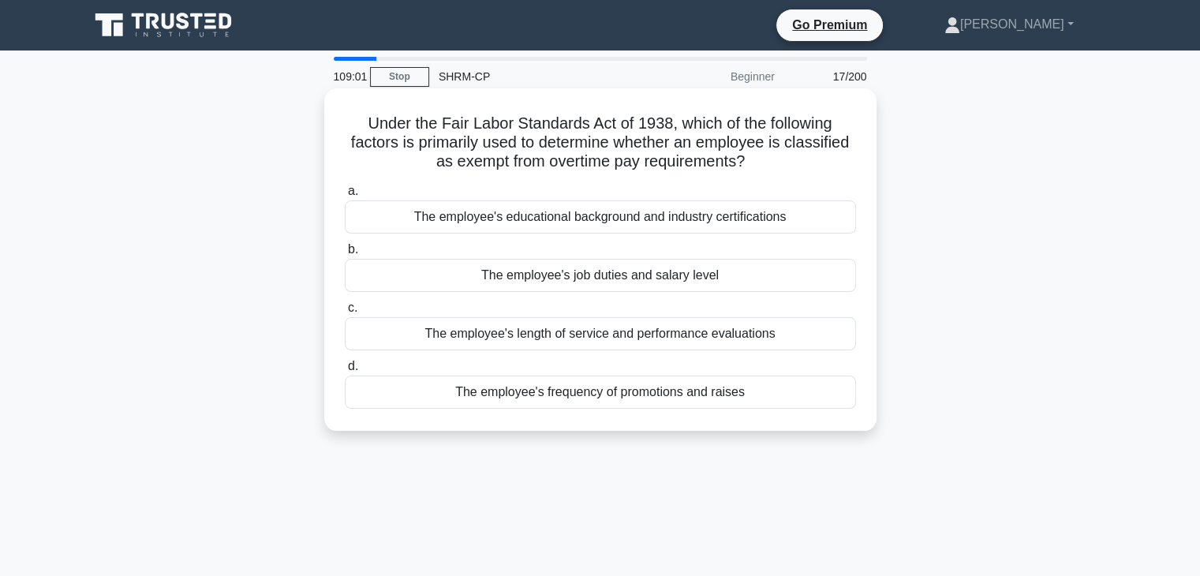
click at [486, 144] on h5 "Under the Fair Labor Standards Act of 1938, which of the following factors is p…" at bounding box center [600, 143] width 515 height 58
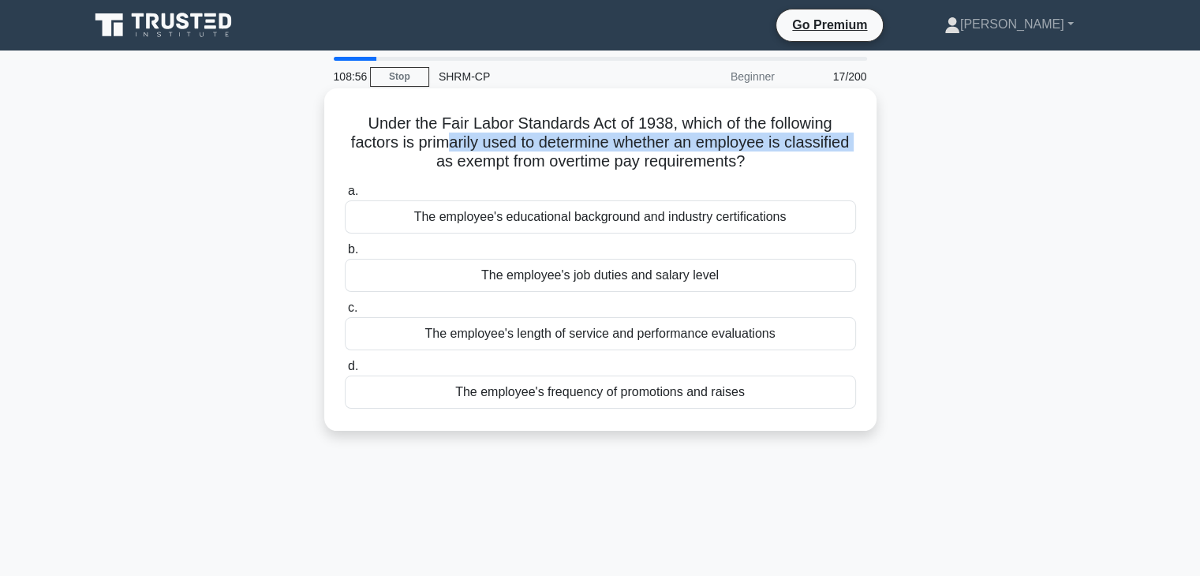
drag, startPoint x: 447, startPoint y: 144, endPoint x: 328, endPoint y: 155, distance: 119.0
click at [328, 155] on div "Under the Fair Labor Standards Act of 1938, which of the following factors is p…" at bounding box center [600, 259] width 552 height 342
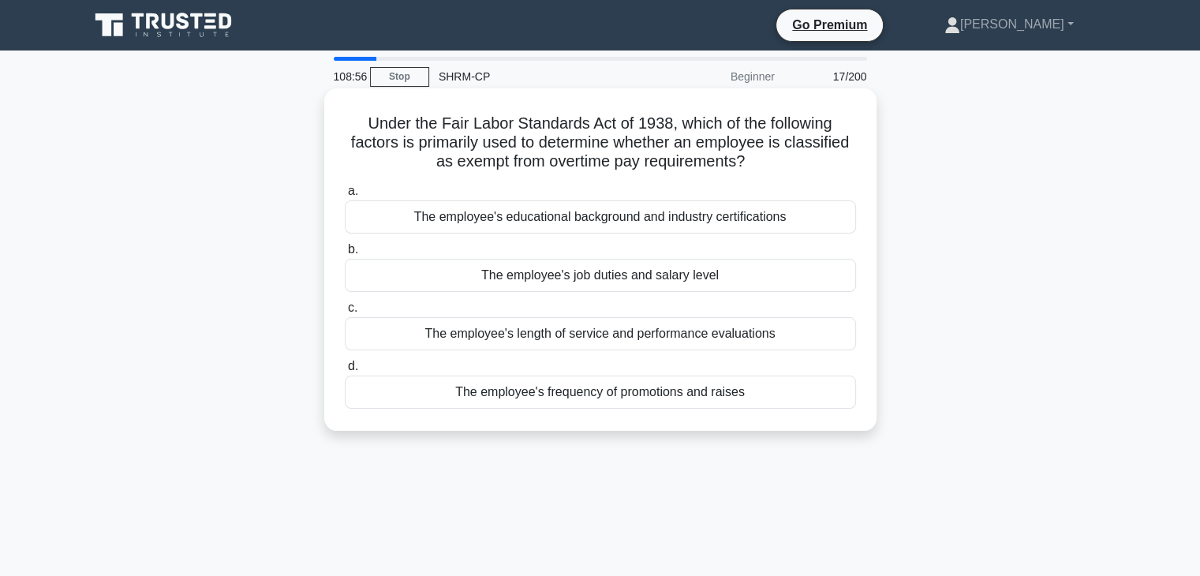
click at [391, 140] on h5 "Under the Fair Labor Standards Act of 1938, which of the following factors is p…" at bounding box center [600, 143] width 515 height 58
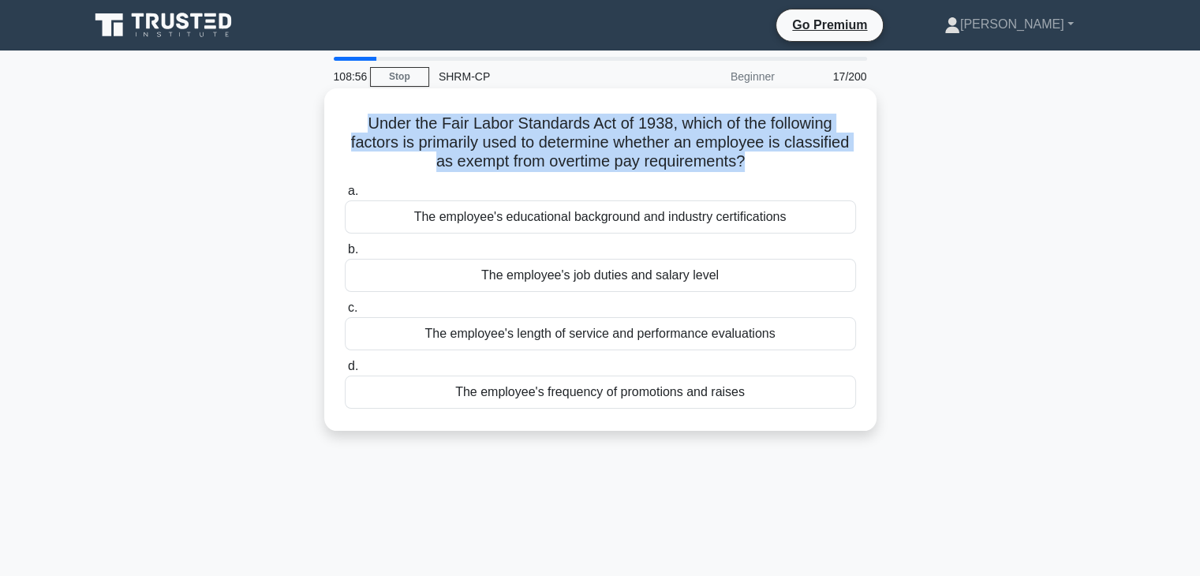
click at [391, 140] on h5 "Under the Fair Labor Standards Act of 1938, which of the following factors is p…" at bounding box center [600, 143] width 515 height 58
click at [489, 170] on h5 "Under the Fair Labor Standards Act of 1938, which of the following factors is p…" at bounding box center [600, 143] width 515 height 58
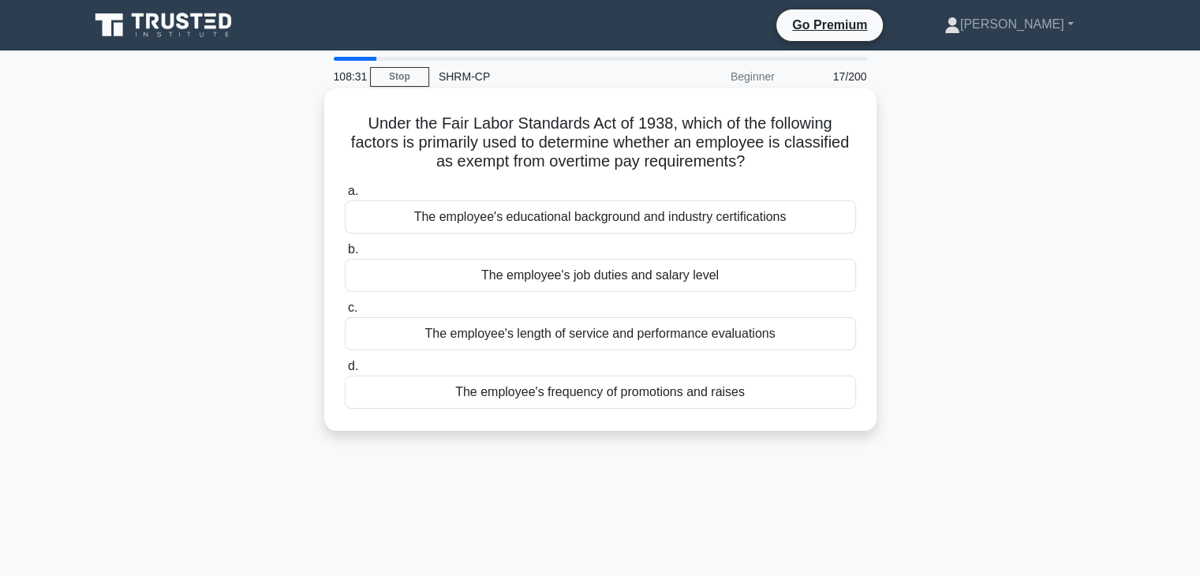
drag, startPoint x: 432, startPoint y: 168, endPoint x: 773, endPoint y: 165, distance: 340.1
click at [773, 165] on h5 "Under the Fair Labor Standards Act of 1938, which of the following factors is p…" at bounding box center [600, 143] width 515 height 58
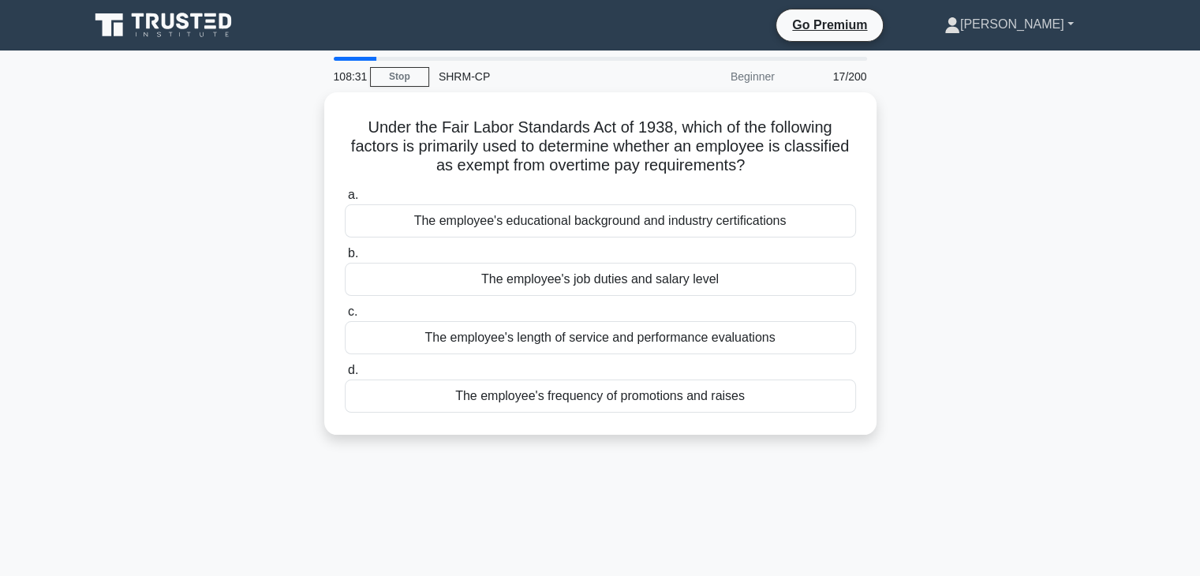
copy h5 "as exempt from overtime pay requirements?"
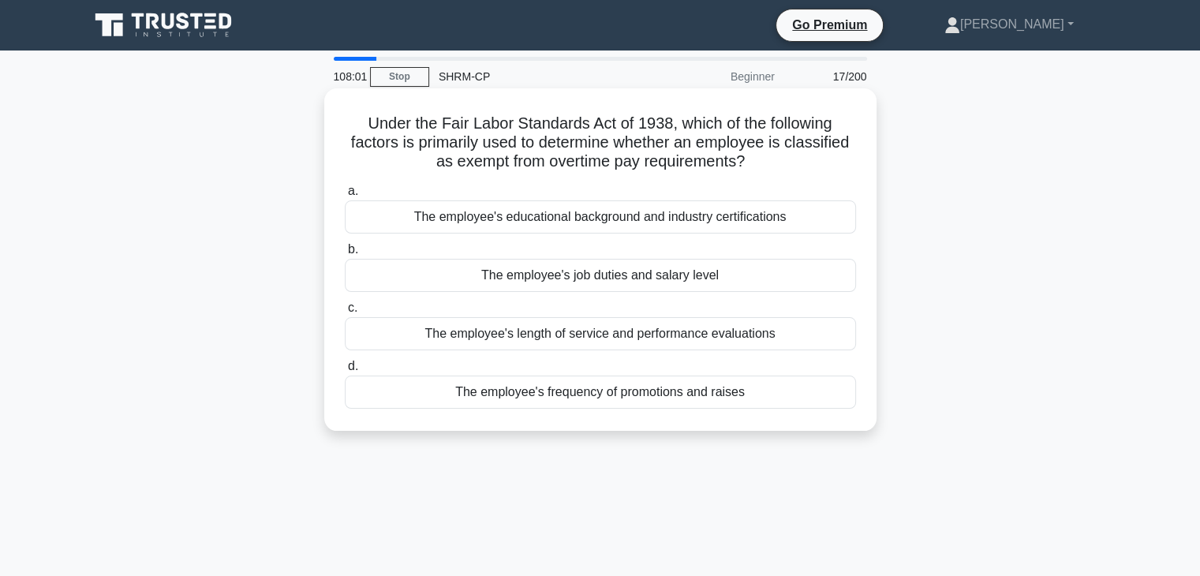
click at [612, 278] on div "The employee's job duties and salary level" at bounding box center [600, 275] width 511 height 33
click at [345, 255] on input "b. The employee's job duties and salary level" at bounding box center [345, 250] width 0 height 10
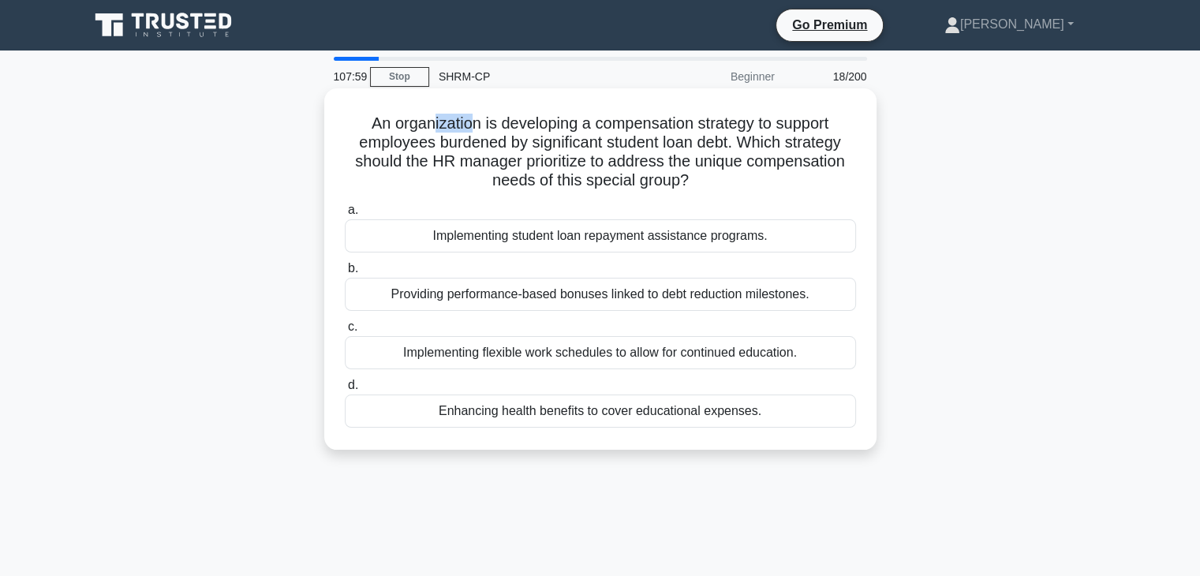
drag, startPoint x: 427, startPoint y: 123, endPoint x: 472, endPoint y: 126, distance: 45.1
click at [472, 126] on h5 "An organization is developing a compensation strategy to support employees burd…" at bounding box center [600, 152] width 515 height 77
click at [408, 133] on h5 "An organization is developing a compensation strategy to support employees burd…" at bounding box center [600, 152] width 515 height 77
drag, startPoint x: 397, startPoint y: 122, endPoint x: 769, endPoint y: 183, distance: 377.4
click at [769, 183] on h5 "An organization is developing a compensation strategy to support employees burd…" at bounding box center [600, 152] width 515 height 77
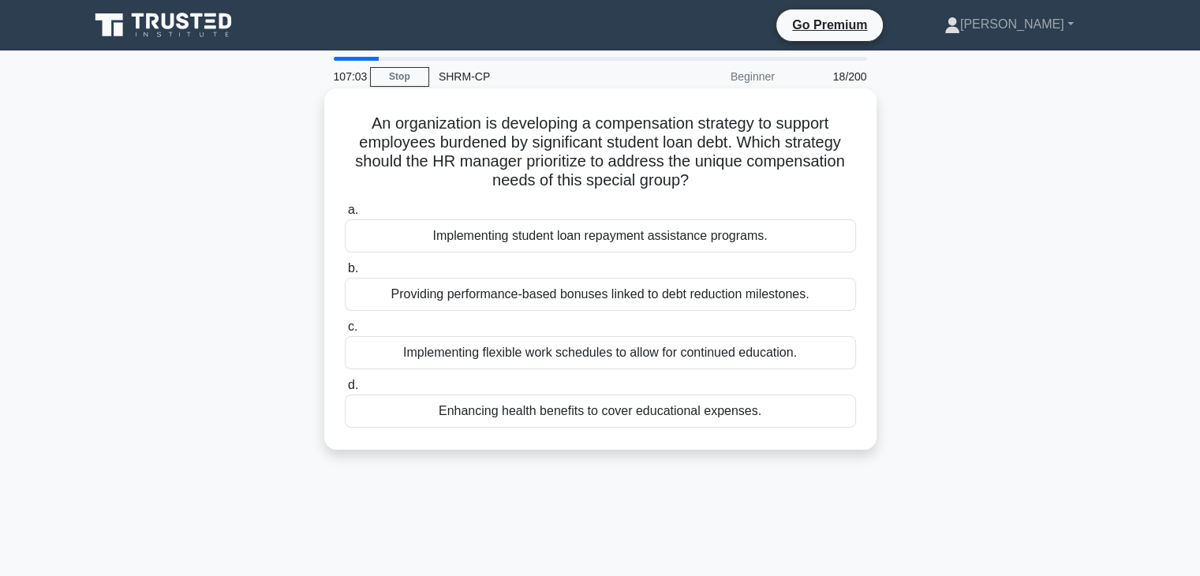
click at [681, 124] on h5 "An organization is developing a compensation strategy to support employees burd…" at bounding box center [600, 152] width 515 height 77
drag, startPoint x: 732, startPoint y: 144, endPoint x: 597, endPoint y: 145, distance: 135.0
click at [597, 145] on h5 "An organization is developing a compensation strategy to support employees burd…" at bounding box center [600, 152] width 515 height 77
click at [554, 231] on div "Implementing student loan repayment assistance programs." at bounding box center [600, 235] width 511 height 33
click at [345, 215] on input "a. Implementing student loan repayment assistance programs." at bounding box center [345, 210] width 0 height 10
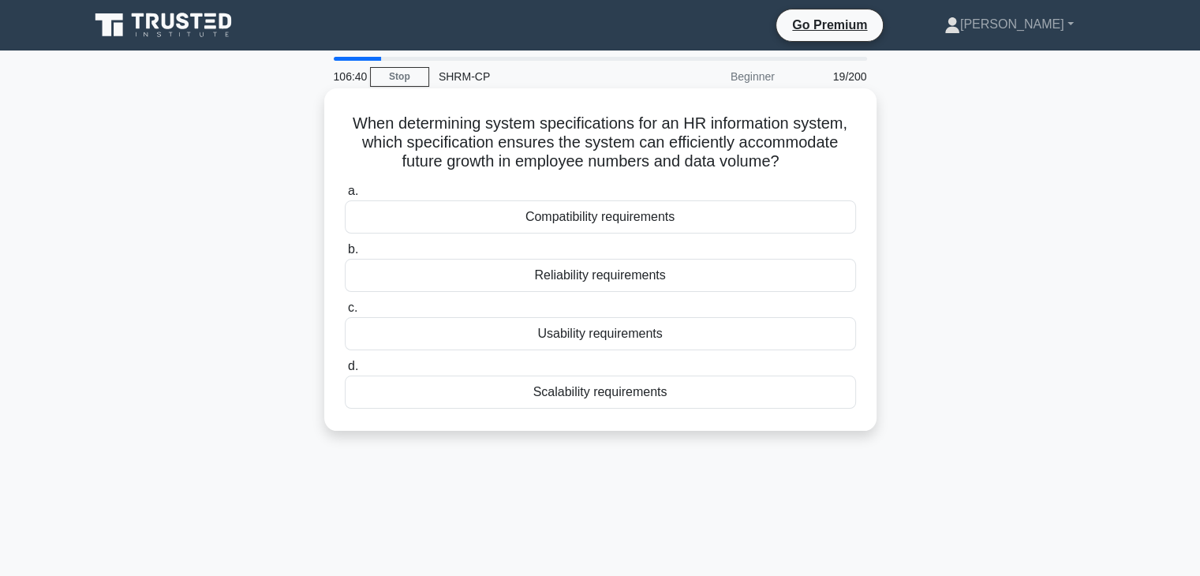
drag, startPoint x: 377, startPoint y: 125, endPoint x: 795, endPoint y: 168, distance: 420.4
click at [795, 168] on h5 "When determining system specifications for an HR information system, which spec…" at bounding box center [600, 143] width 515 height 58
click at [520, 133] on h5 "When determining system specifications for an HR information system, which spec…" at bounding box center [600, 143] width 515 height 58
click at [633, 395] on div "Scalability requirements" at bounding box center [600, 392] width 511 height 33
click at [345, 372] on input "d. Scalability requirements" at bounding box center [345, 366] width 0 height 10
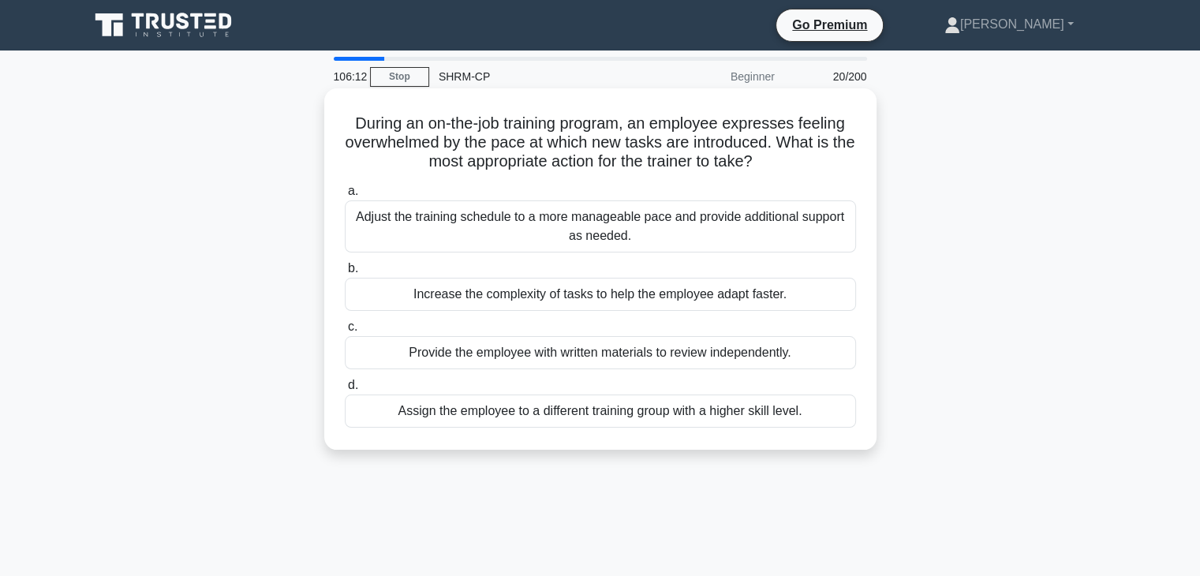
drag, startPoint x: 350, startPoint y: 122, endPoint x: 780, endPoint y: 159, distance: 431.0
click at [780, 159] on h5 "During an on-the-job training program, an employee expresses feeling overwhelme…" at bounding box center [600, 143] width 515 height 58
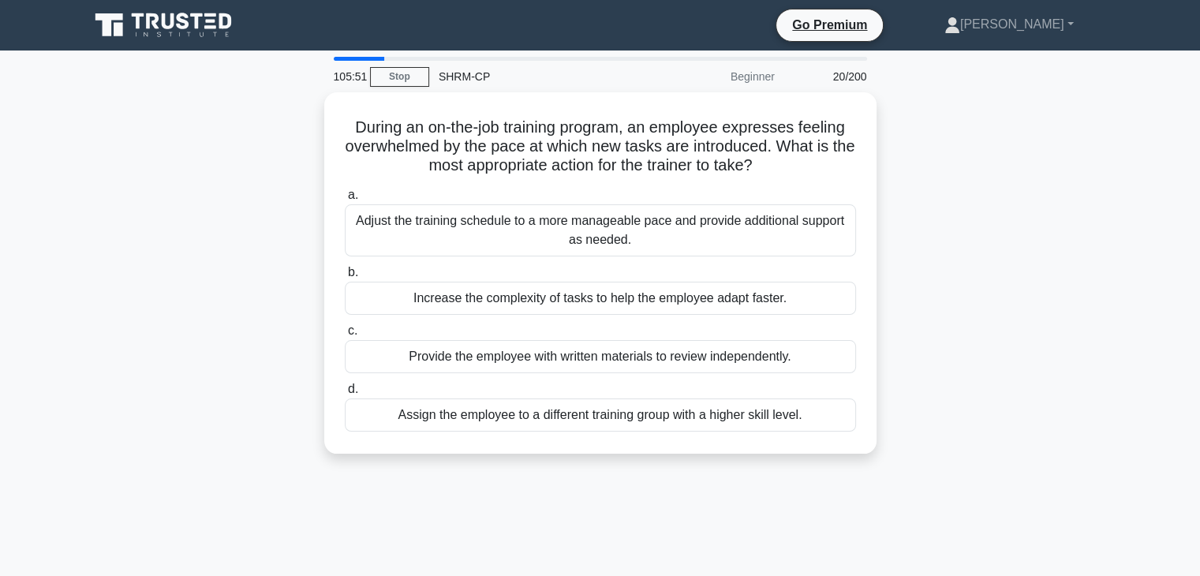
click at [910, 433] on div "During an on-the-job training program, an employee expresses feeling overwhelme…" at bounding box center [601, 282] width 1042 height 380
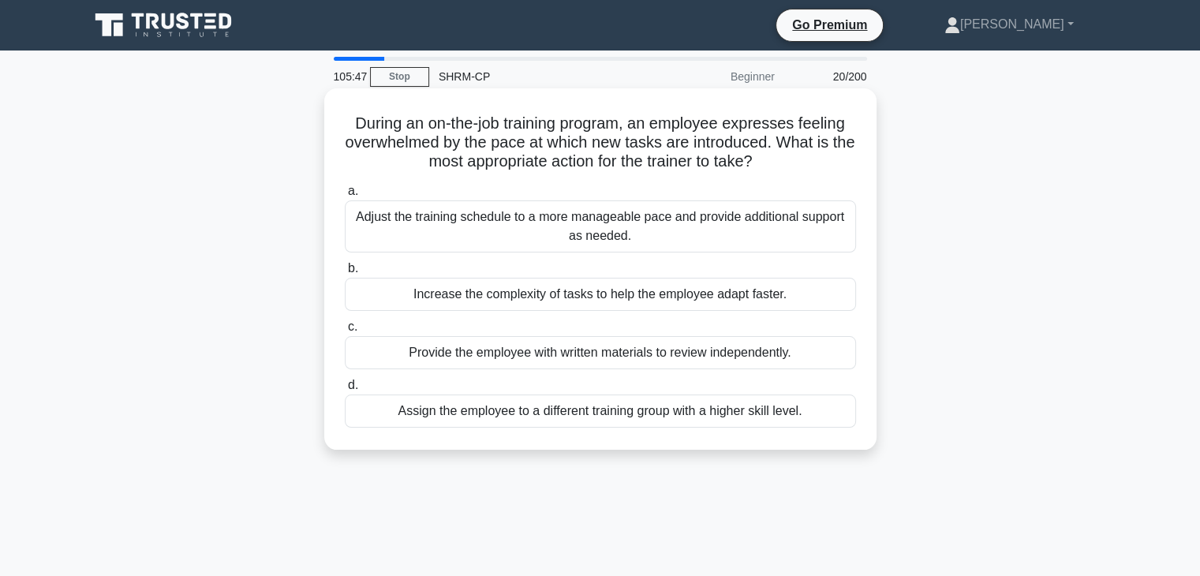
click at [574, 412] on div "Assign the employee to a different training group with a higher skill level." at bounding box center [600, 411] width 511 height 33
click at [345, 391] on input "d. Assign the employee to a different training group with a higher skill level." at bounding box center [345, 385] width 0 height 10
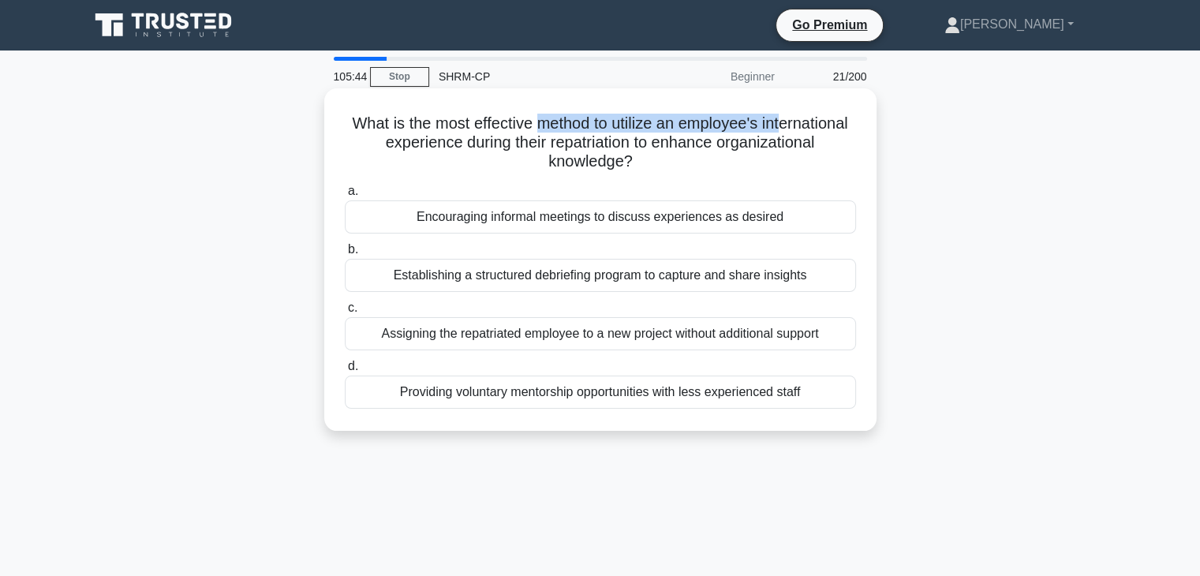
drag, startPoint x: 401, startPoint y: 133, endPoint x: 587, endPoint y: 124, distance: 186.5
click at [587, 124] on h5 "What is the most effective method to utilize an employee's international experi…" at bounding box center [600, 143] width 515 height 58
click at [514, 141] on h5 "What is the most effective method to utilize an employee's international experi…" at bounding box center [600, 143] width 515 height 58
drag, startPoint x: 416, startPoint y: 148, endPoint x: 749, endPoint y: 159, distance: 333.2
click at [749, 159] on h5 "What is the most effective method to utilize an employee's international experi…" at bounding box center [600, 143] width 515 height 58
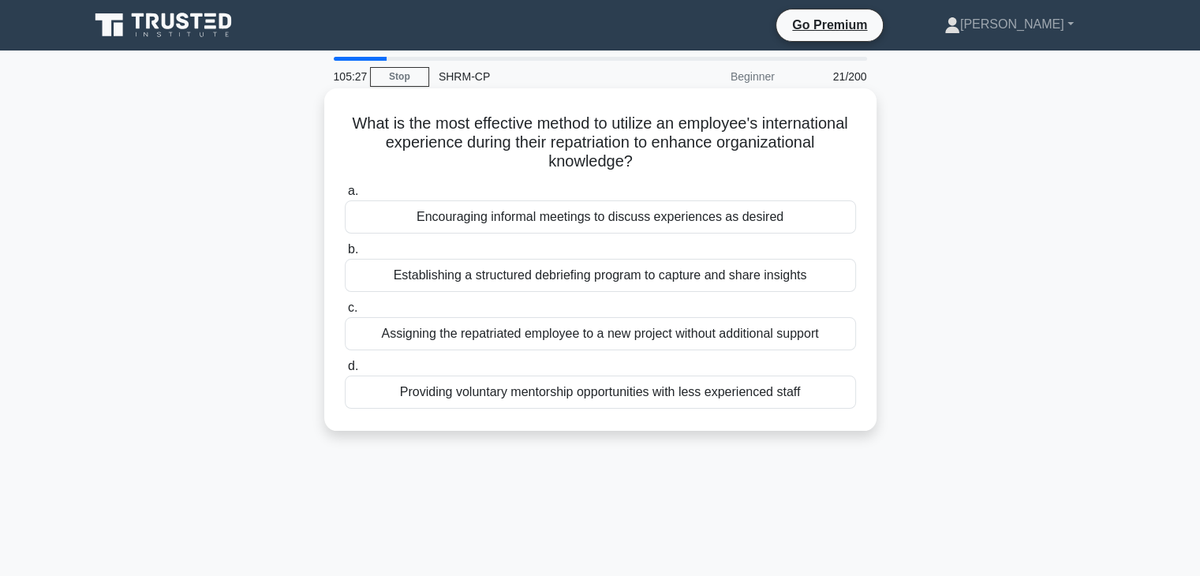
click at [749, 159] on h5 "What is the most effective method to utilize an employee's international experi…" at bounding box center [600, 143] width 515 height 58
click at [623, 216] on div "Encouraging informal meetings to discuss experiences as desired" at bounding box center [600, 216] width 511 height 33
click at [345, 196] on input "a. Encouraging informal meetings to discuss experiences as desired" at bounding box center [345, 191] width 0 height 10
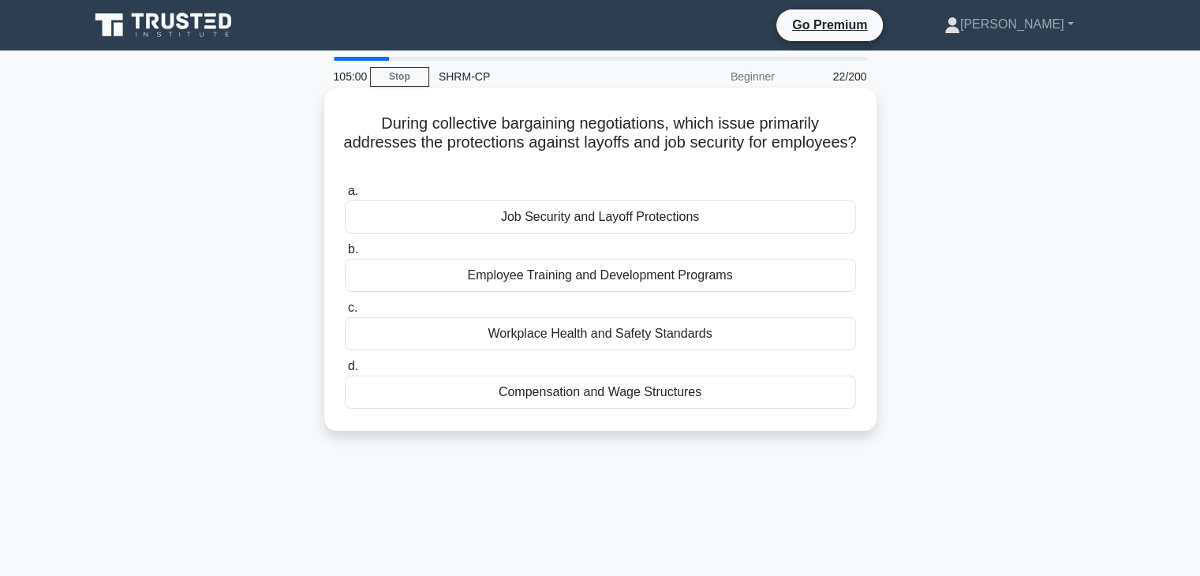
drag, startPoint x: 361, startPoint y: 108, endPoint x: 842, endPoint y: 162, distance: 484.4
click at [842, 162] on div "During collective bargaining negotiations, which issue primarily addresses the …" at bounding box center [601, 260] width 540 height 330
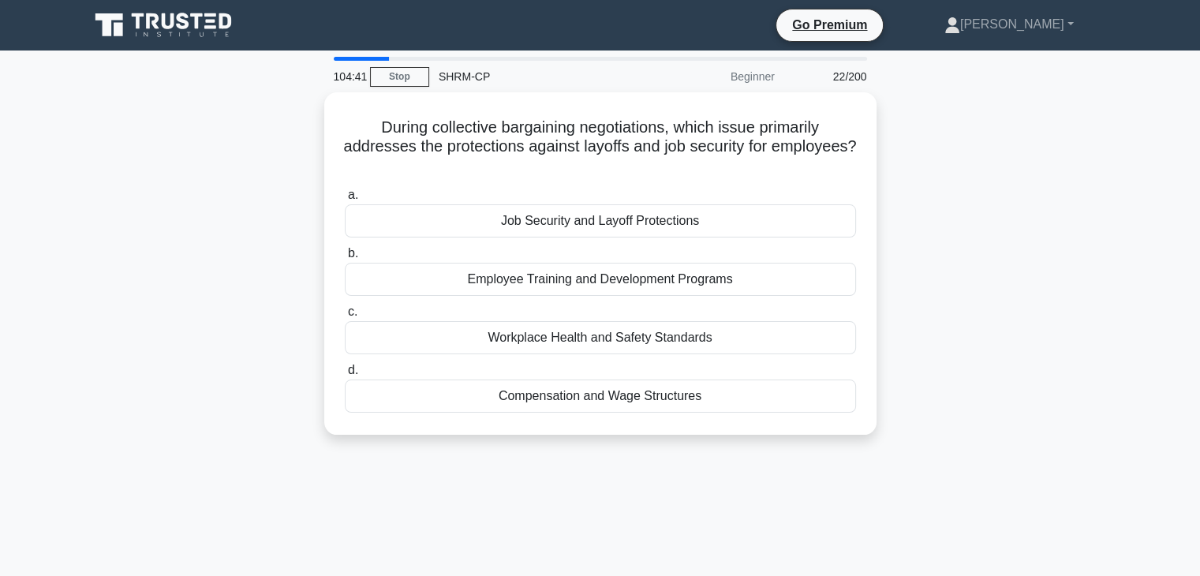
copy h5 "During collective bargaining negotiations, which issue primarily addresses the …"
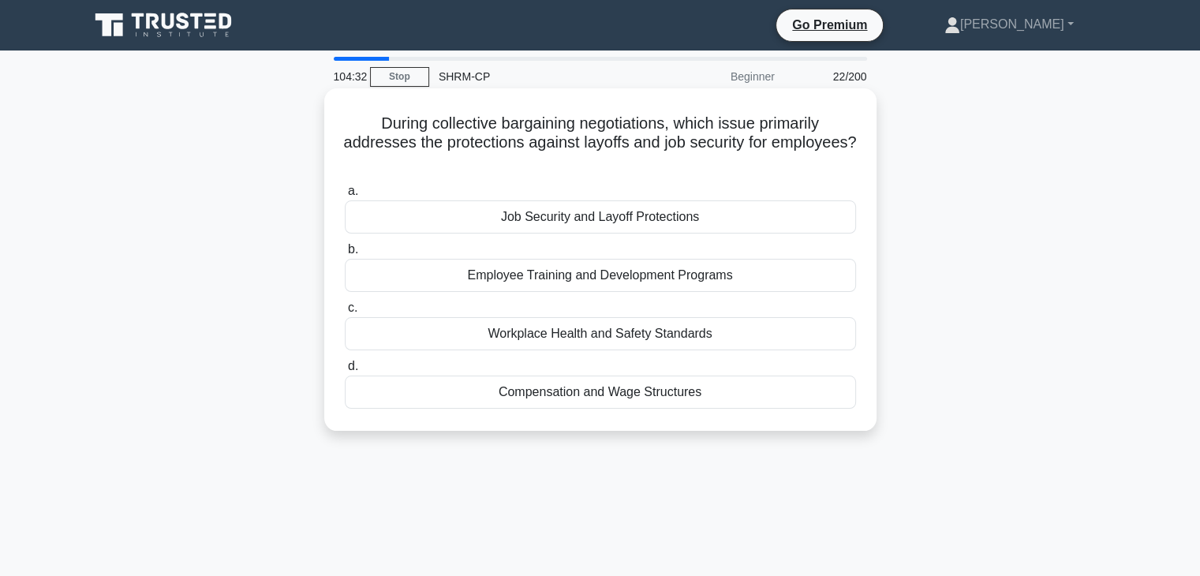
click at [640, 221] on div "Job Security and Layoff Protections" at bounding box center [600, 216] width 511 height 33
click at [345, 196] on input "a. Job Security and Layoff Protections" at bounding box center [345, 191] width 0 height 10
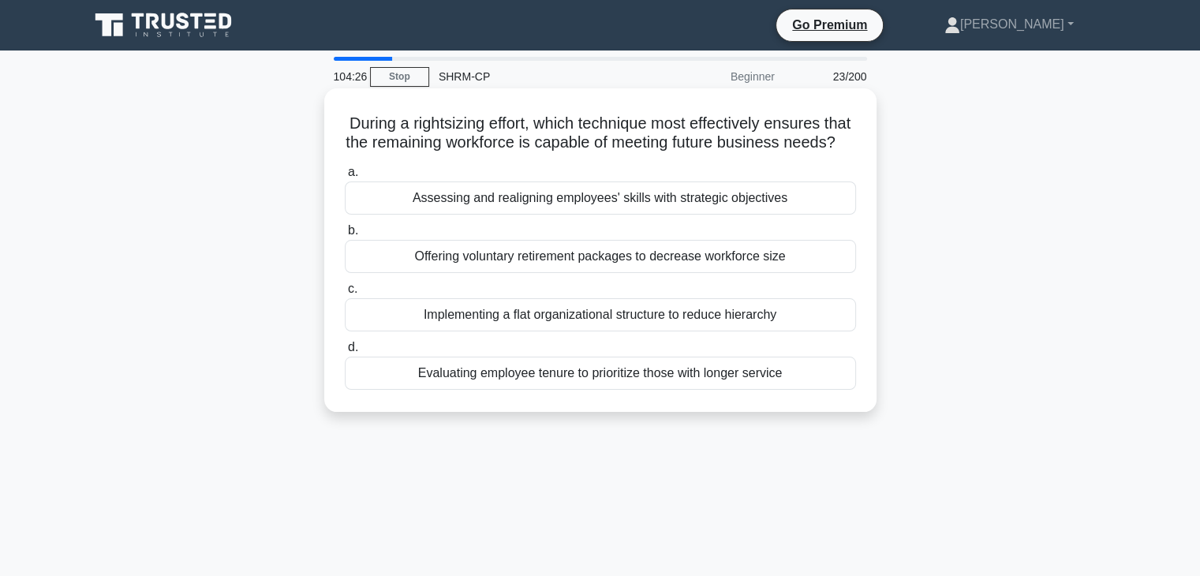
drag, startPoint x: 385, startPoint y: 114, endPoint x: 660, endPoint y: 162, distance: 278.7
click at [660, 153] on h5 "During a rightsizing effort, which technique most effectively ensures that the …" at bounding box center [600, 133] width 515 height 39
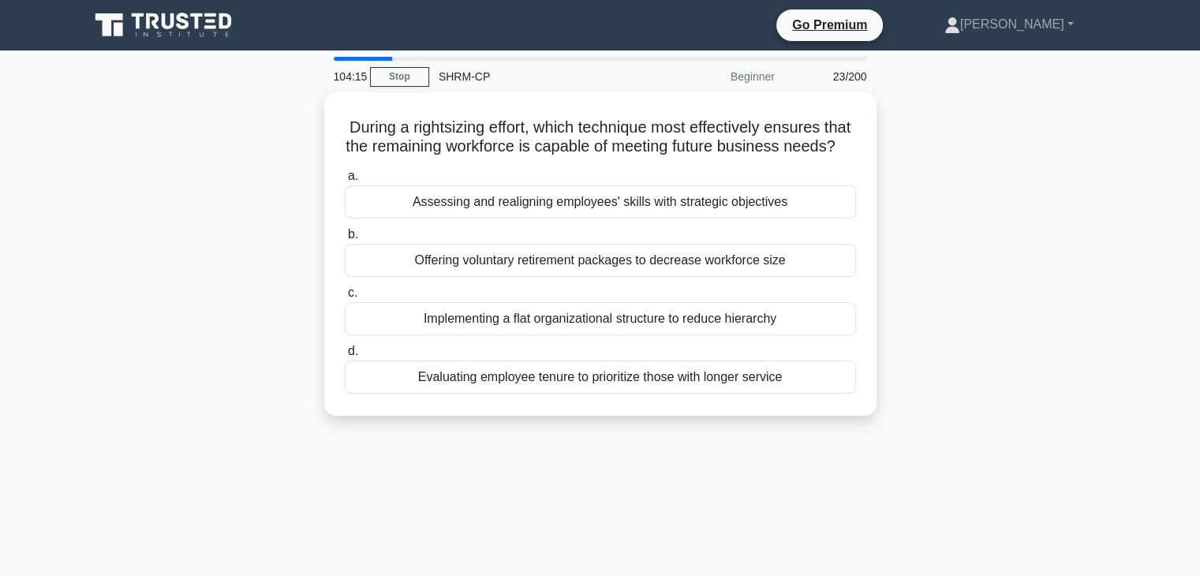
click at [905, 130] on div "During a rightsizing effort, which technique most effectively ensures that the …" at bounding box center [601, 263] width 1042 height 342
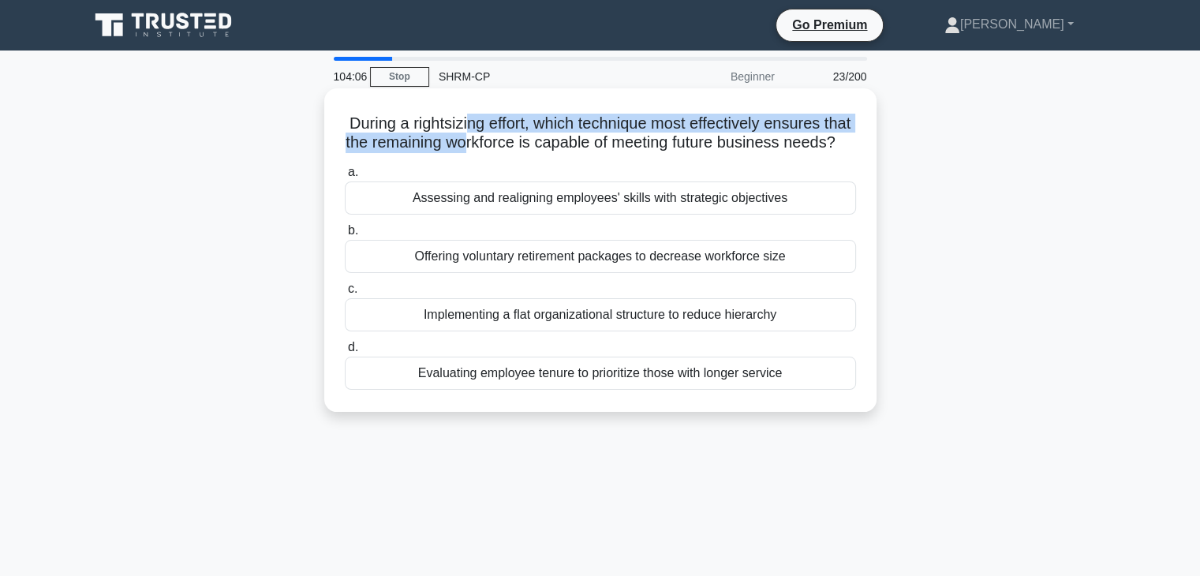
drag, startPoint x: 481, startPoint y: 127, endPoint x: 520, endPoint y: 139, distance: 40.4
click at [520, 139] on h5 "During a rightsizing effort, which technique most effectively ensures that the …" at bounding box center [600, 133] width 515 height 39
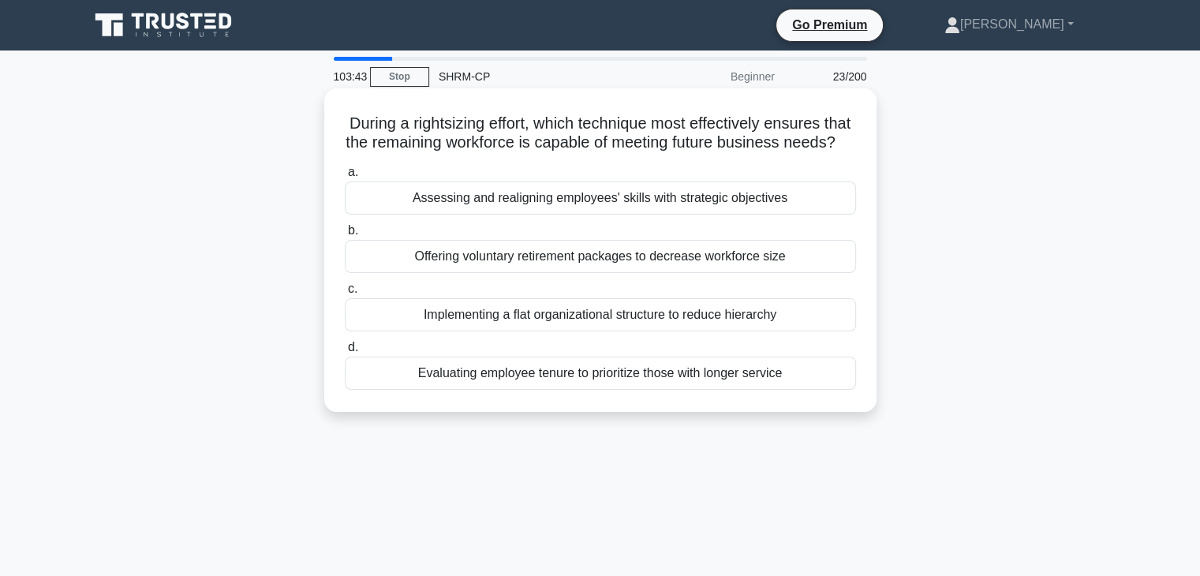
click at [531, 215] on div "Assessing and realigning employees' skills with strategic objectives" at bounding box center [600, 198] width 511 height 33
click at [345, 178] on input "a. Assessing and realigning employees' skills with strategic objectives" at bounding box center [345, 172] width 0 height 10
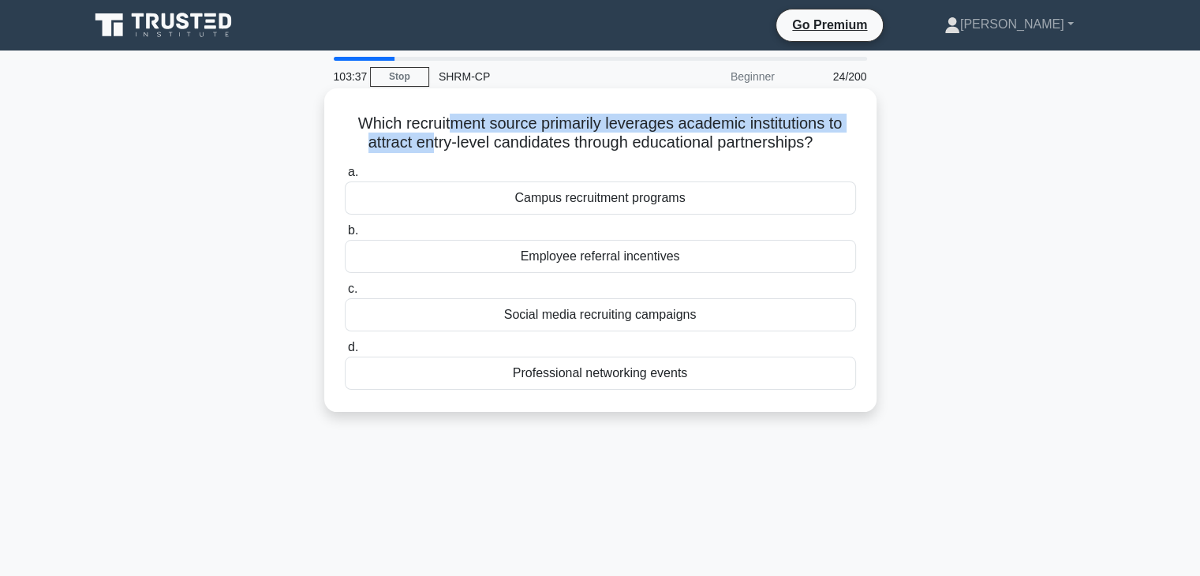
drag, startPoint x: 446, startPoint y: 114, endPoint x: 424, endPoint y: 149, distance: 41.2
click at [424, 149] on h5 "Which recruitment source primarily leverages academic institutions to attract e…" at bounding box center [600, 133] width 515 height 39
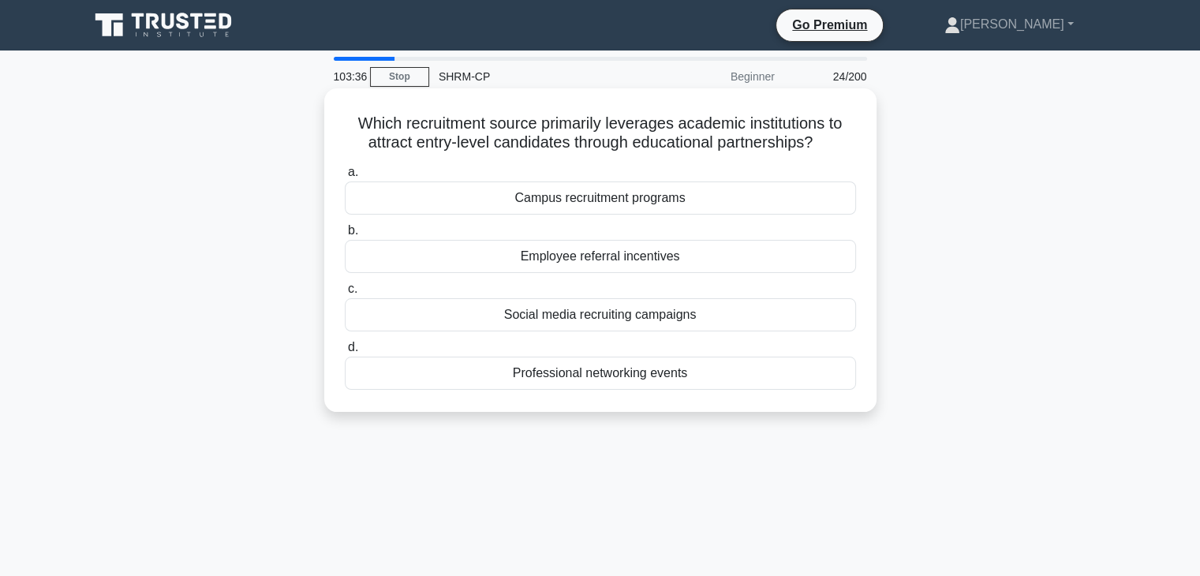
click at [407, 129] on h5 "Which recruitment source primarily leverages academic institutions to attract e…" at bounding box center [600, 133] width 515 height 39
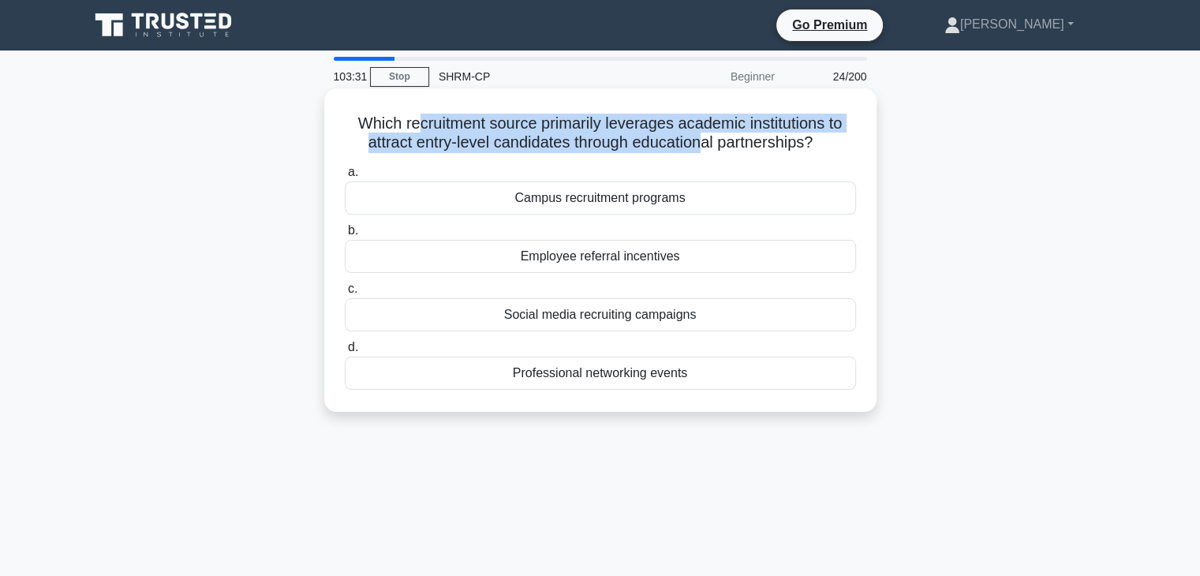
drag, startPoint x: 414, startPoint y: 125, endPoint x: 702, endPoint y: 143, distance: 289.3
click at [702, 143] on h5 "Which recruitment source primarily leverages academic institutions to attract e…" at bounding box center [600, 133] width 515 height 39
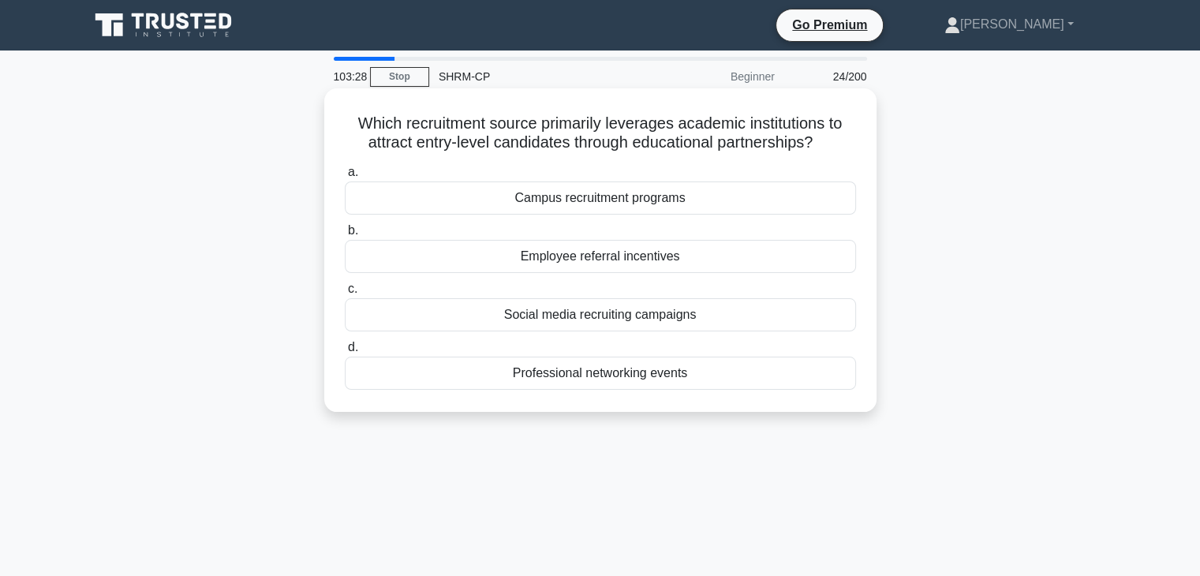
click at [679, 206] on div "Campus recruitment programs" at bounding box center [600, 198] width 511 height 33
click at [345, 178] on input "a. Campus recruitment programs" at bounding box center [345, 172] width 0 height 10
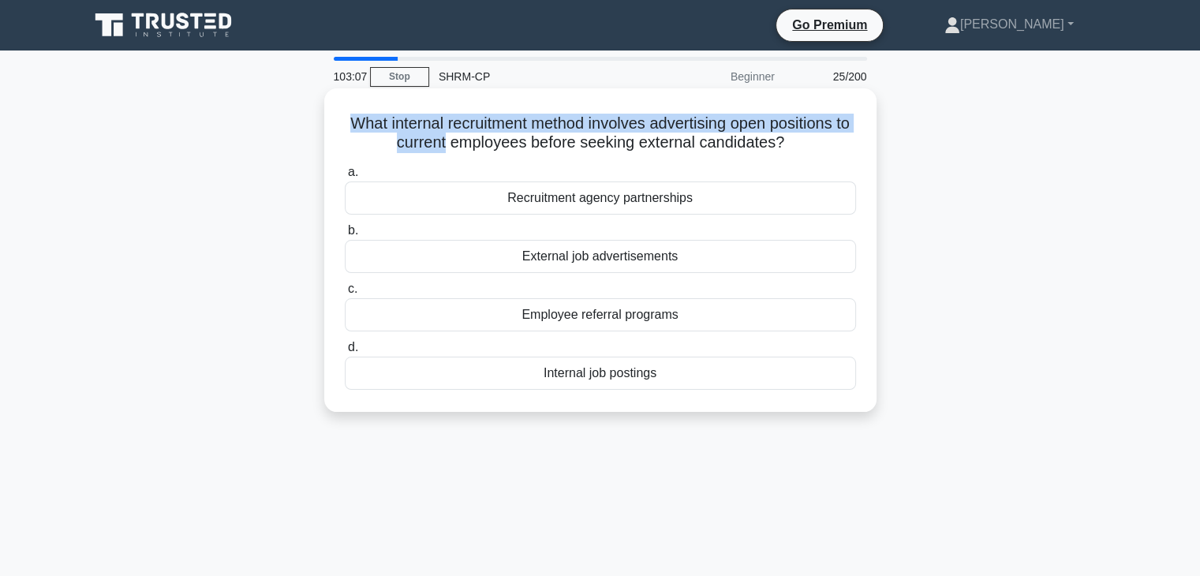
drag, startPoint x: 348, startPoint y: 120, endPoint x: 451, endPoint y: 143, distance: 105.9
click at [451, 143] on h5 "What internal recruitment method involves advertising open positions to current…" at bounding box center [600, 133] width 515 height 39
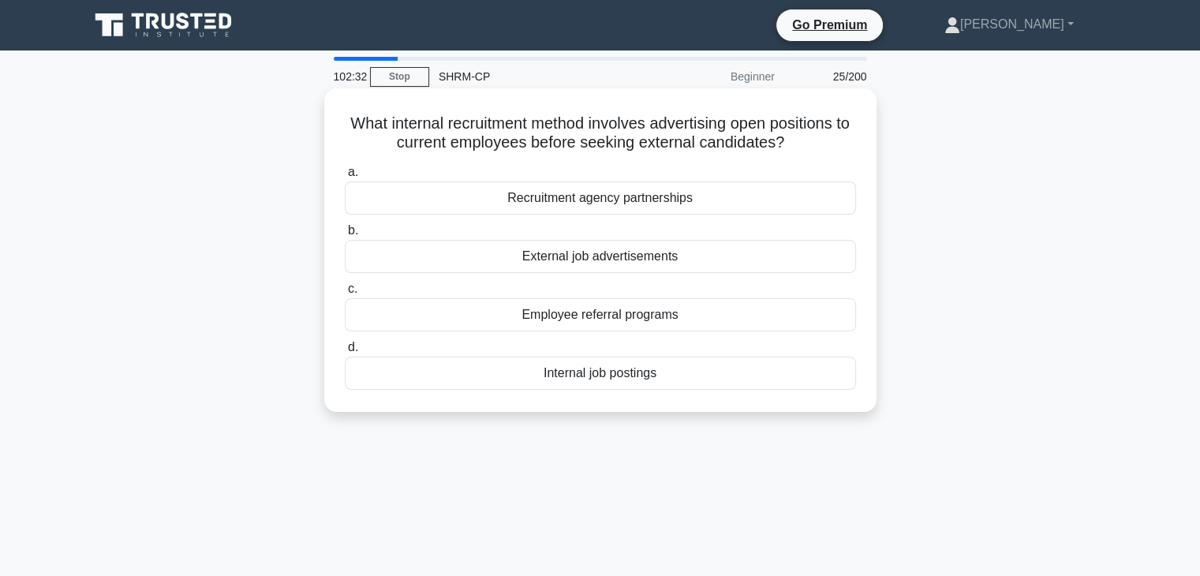
drag, startPoint x: 349, startPoint y: 126, endPoint x: 803, endPoint y: 152, distance: 454.5
click at [803, 152] on h5 "What internal recruitment method involves advertising open positions to current…" at bounding box center [600, 133] width 515 height 39
click at [376, 129] on h5 "What internal recruitment method involves advertising open positions to current…" at bounding box center [600, 133] width 515 height 39
drag, startPoint x: 361, startPoint y: 130, endPoint x: 806, endPoint y: 144, distance: 444.5
click at [806, 144] on h5 "What internal recruitment method involves advertising open positions to current…" at bounding box center [600, 133] width 515 height 39
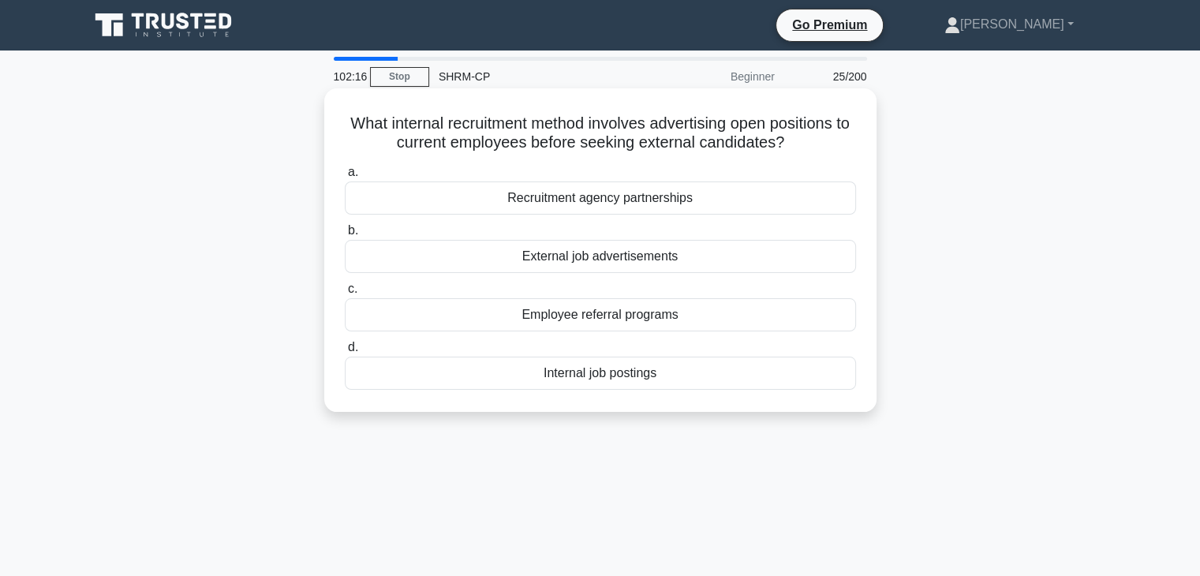
click at [803, 144] on icon ".spinner_0XTQ{transform-origin:center;animation:spinner_y6GP .75s linear infini…" at bounding box center [793, 143] width 19 height 19
drag, startPoint x: 815, startPoint y: 142, endPoint x: 859, endPoint y: 126, distance: 46.2
click at [859, 126] on div "What internal recruitment method involves advertising open positions to current…" at bounding box center [601, 250] width 540 height 311
click at [830, 133] on h5 "What internal recruitment method involves advertising open positions to current…" at bounding box center [600, 133] width 515 height 39
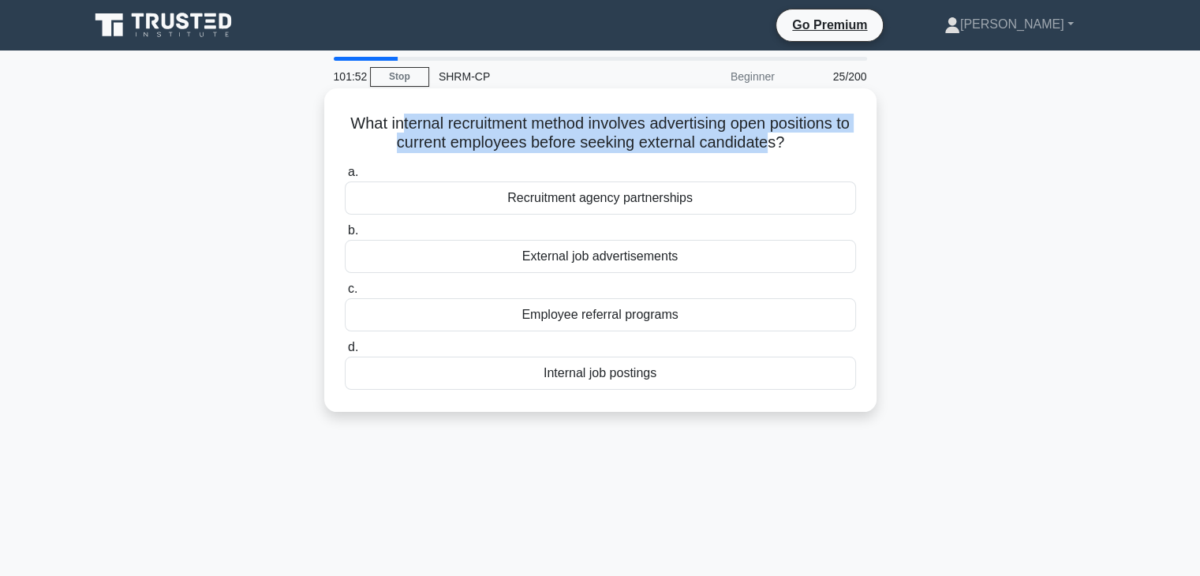
drag, startPoint x: 407, startPoint y: 128, endPoint x: 777, endPoint y: 142, distance: 370.4
click at [777, 142] on h5 "What internal recruitment method involves advertising open positions to current…" at bounding box center [600, 133] width 515 height 39
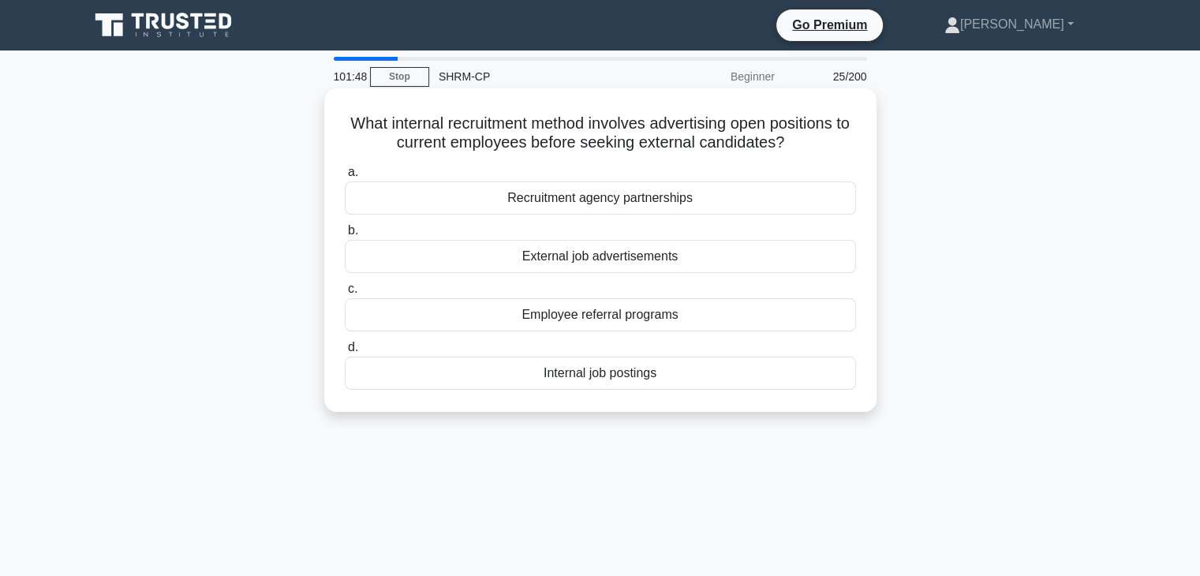
click at [578, 376] on div "Internal job postings" at bounding box center [600, 373] width 511 height 33
click at [345, 353] on input "d. Internal job postings" at bounding box center [345, 347] width 0 height 10
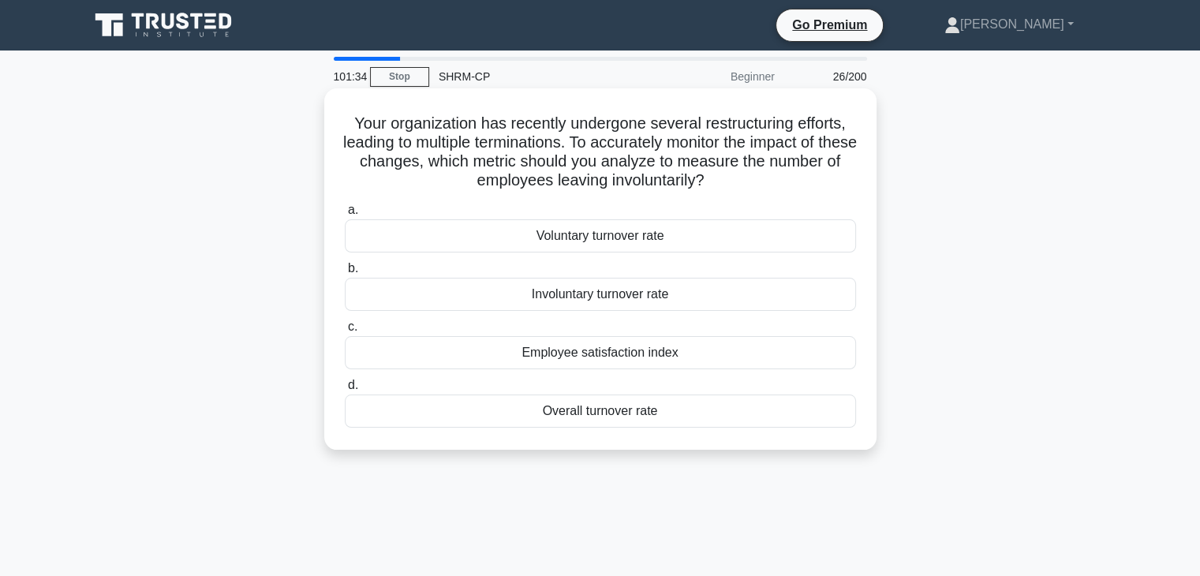
drag, startPoint x: 494, startPoint y: 127, endPoint x: 754, endPoint y: 180, distance: 265.0
click at [754, 180] on h5 "Your organization has recently undergone several restructuring efforts, leading…" at bounding box center [600, 152] width 515 height 77
click at [616, 301] on div "Involuntary turnover rate" at bounding box center [600, 294] width 511 height 33
click at [345, 274] on input "b. Involuntary turnover rate" at bounding box center [345, 269] width 0 height 10
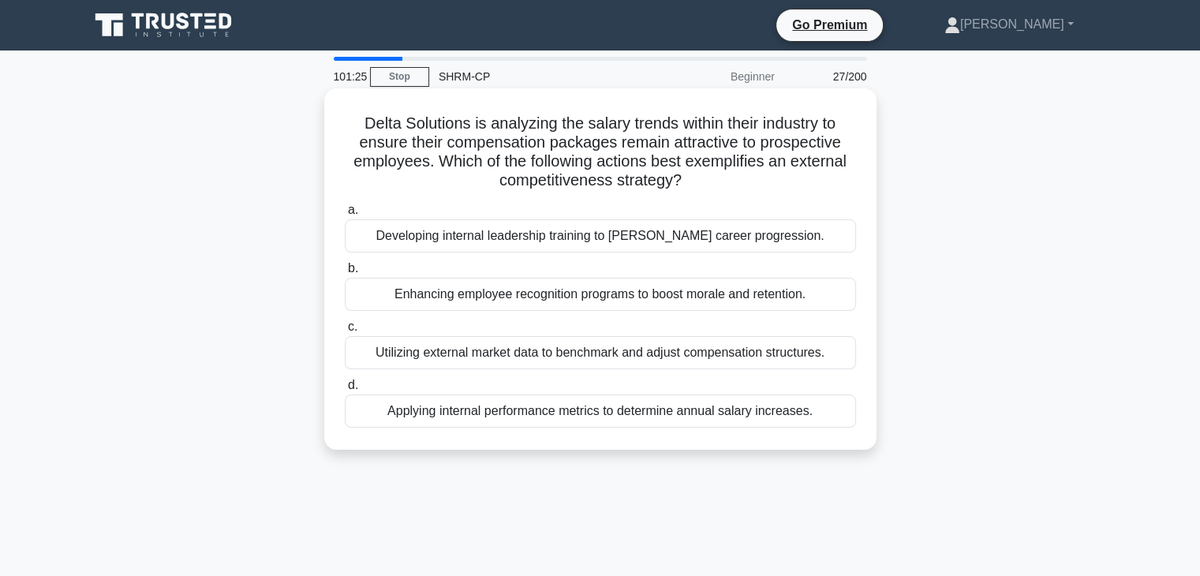
drag, startPoint x: 363, startPoint y: 130, endPoint x: 692, endPoint y: 181, distance: 332.9
click at [692, 181] on h5 "Delta Solutions is analyzing the salary trends within their industry to ensure …" at bounding box center [600, 152] width 515 height 77
click at [692, 181] on icon ".spinner_0XTQ{transform-origin:center;animation:spinner_y6GP .75s linear infini…" at bounding box center [691, 181] width 19 height 19
drag, startPoint x: 703, startPoint y: 187, endPoint x: 423, endPoint y: 168, distance: 280.8
click at [423, 168] on h5 "Delta Solutions is analyzing the salary trends within their industry to ensure …" at bounding box center [600, 152] width 515 height 77
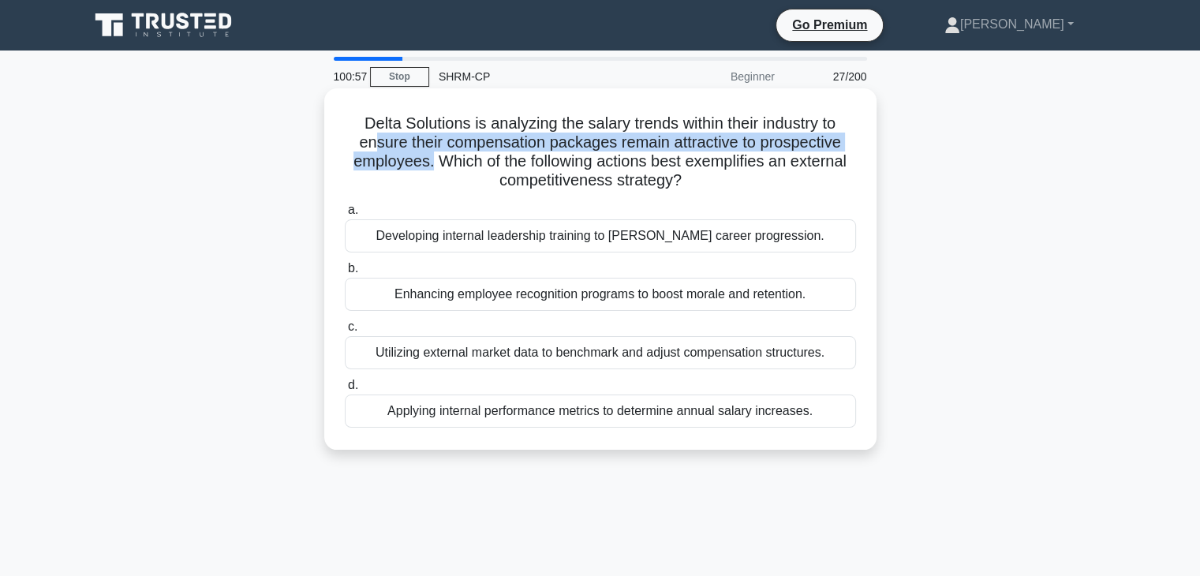
drag, startPoint x: 368, startPoint y: 140, endPoint x: 429, endPoint y: 162, distance: 64.4
click at [429, 162] on h5 "Delta Solutions is analyzing the salary trends within their industry to ensure …" at bounding box center [600, 152] width 515 height 77
drag, startPoint x: 451, startPoint y: 162, endPoint x: 784, endPoint y: 182, distance: 333.6
click at [784, 182] on h5 "Delta Solutions is analyzing the salary trends within their industry to ensure …" at bounding box center [600, 152] width 515 height 77
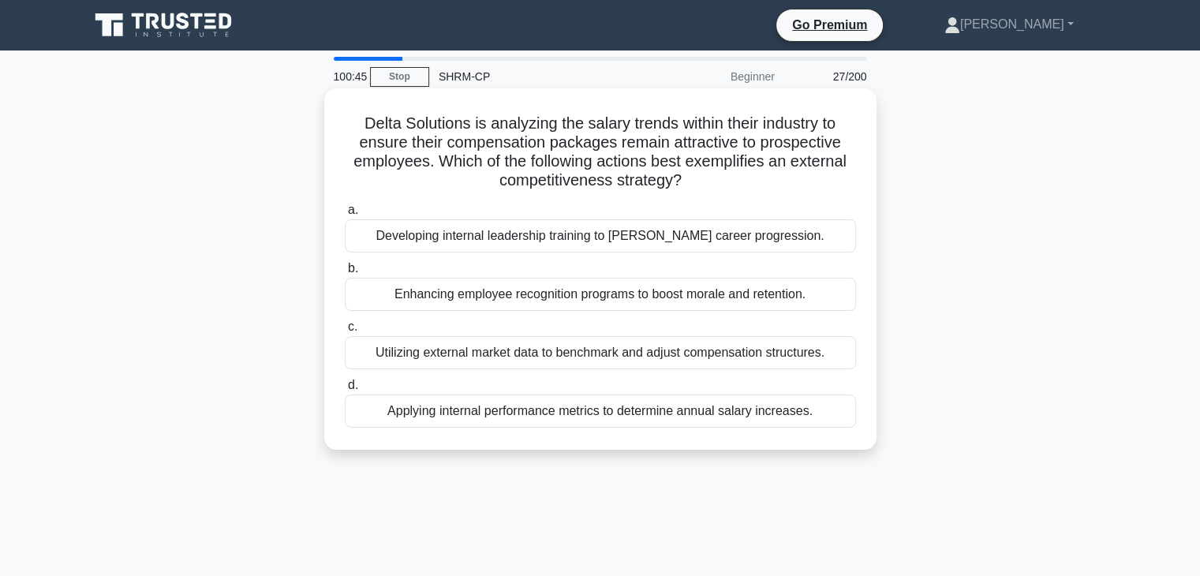
click at [773, 182] on h5 "Delta Solutions is analyzing the salary trends within their industry to ensure …" at bounding box center [600, 152] width 515 height 77
drag, startPoint x: 429, startPoint y: 167, endPoint x: 653, endPoint y: 158, distance: 224.3
click at [653, 158] on h5 "Delta Solutions is analyzing the salary trends within their industry to ensure …" at bounding box center [600, 152] width 515 height 77
click at [451, 164] on h5 "Delta Solutions is analyzing the salary trends within their industry to ensure …" at bounding box center [600, 152] width 515 height 77
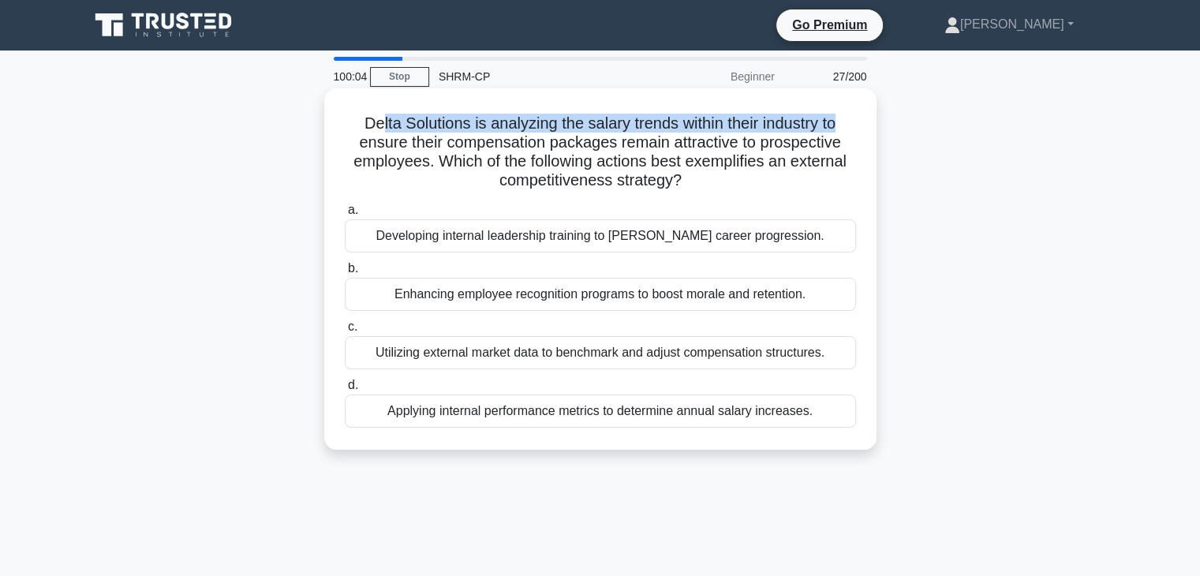
drag, startPoint x: 372, startPoint y: 119, endPoint x: 855, endPoint y: 127, distance: 483.0
click at [855, 127] on h5 "Delta Solutions is analyzing the salary trends within their industry to ensure …" at bounding box center [600, 152] width 515 height 77
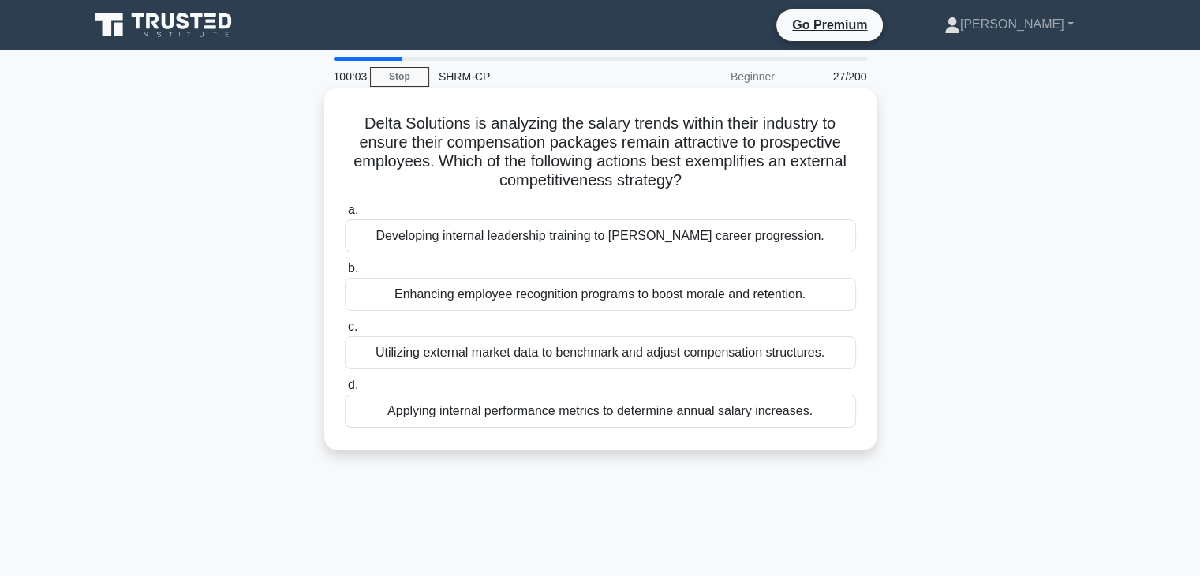
click at [772, 150] on h5 "Delta Solutions is analyzing the salary trends within their industry to ensure …" at bounding box center [600, 152] width 515 height 77
drag, startPoint x: 359, startPoint y: 128, endPoint x: 635, endPoint y: 111, distance: 276.7
click at [635, 111] on div "Delta Solutions is analyzing the salary trends within their industry to ensure …" at bounding box center [601, 269] width 540 height 349
click at [509, 148] on h5 "Delta Solutions is analyzing the salary trends within their industry to ensure …" at bounding box center [600, 152] width 515 height 77
drag, startPoint x: 357, startPoint y: 116, endPoint x: 714, endPoint y: 193, distance: 365.0
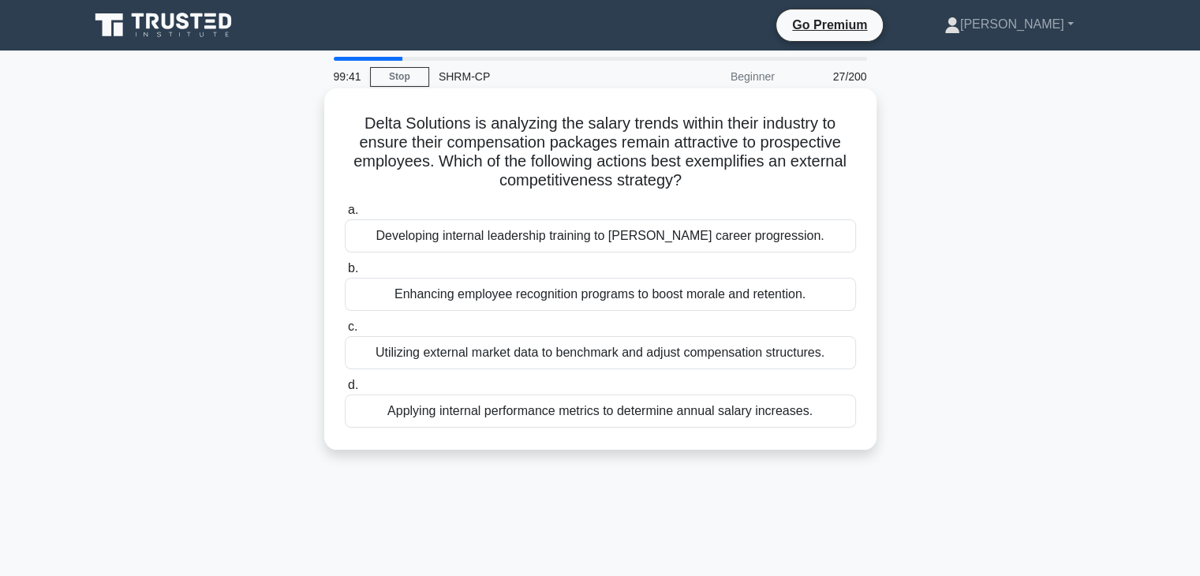
click at [714, 193] on div "Delta Solutions is analyzing the salary trends within their industry to ensure …" at bounding box center [601, 269] width 540 height 349
click at [689, 191] on icon ".spinner_0XTQ{transform-origin:center;animation:spinner_y6GP .75s linear infini…" at bounding box center [691, 181] width 19 height 19
drag, startPoint x: 357, startPoint y: 122, endPoint x: 769, endPoint y: 172, distance: 415.8
click at [769, 172] on h5 "Delta Solutions is analyzing the salary trends within their industry to ensure …" at bounding box center [600, 152] width 515 height 77
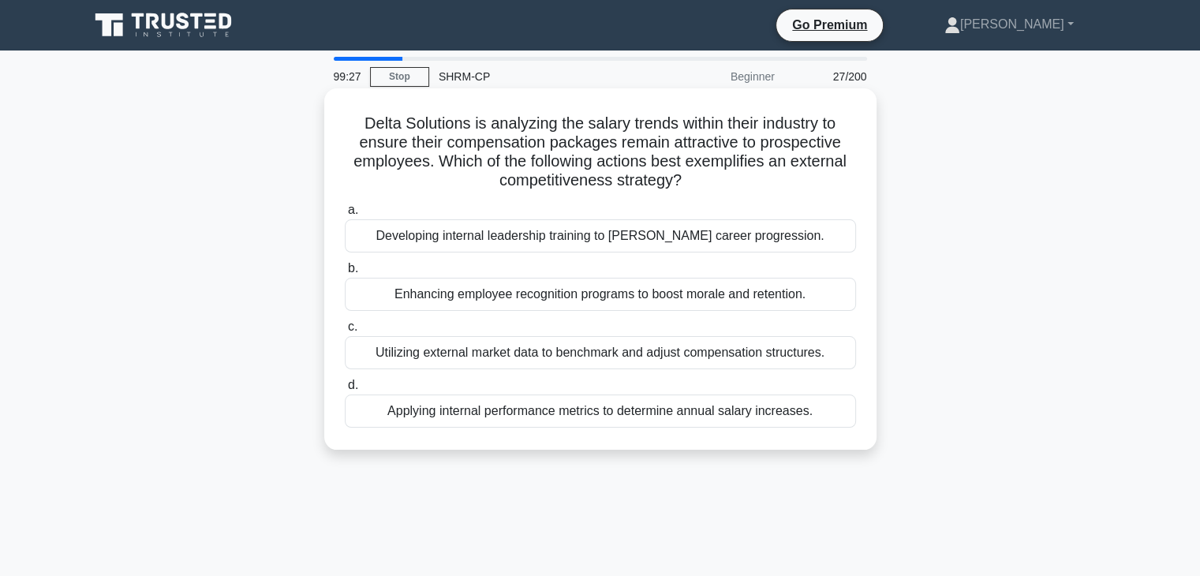
click at [536, 120] on h5 "Delta Solutions is analyzing the salary trends within their industry to ensure …" at bounding box center [600, 152] width 515 height 77
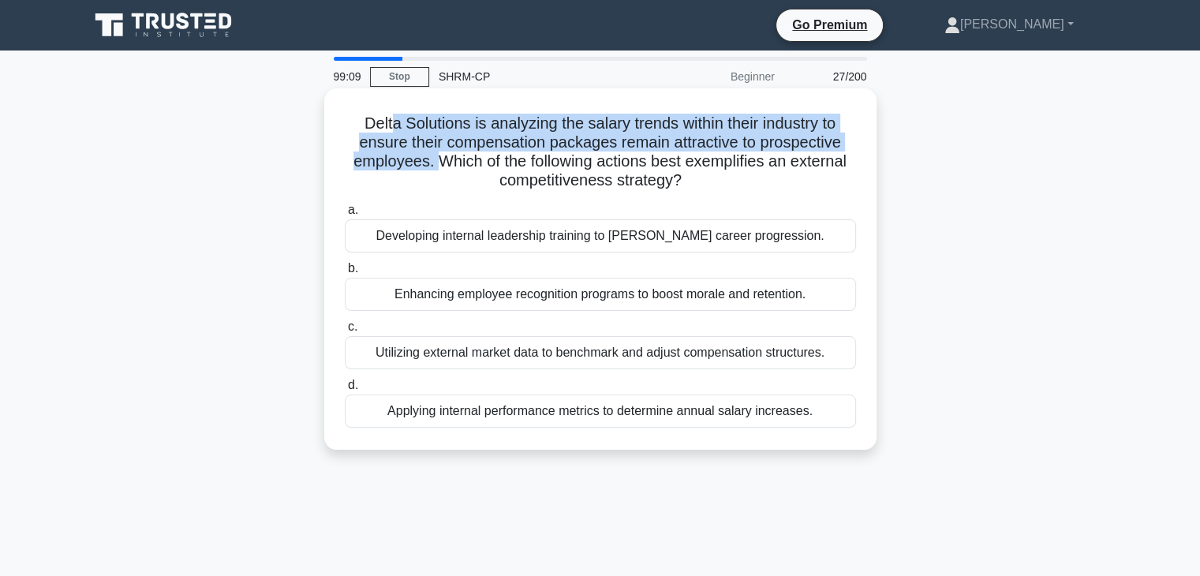
drag, startPoint x: 388, startPoint y: 121, endPoint x: 432, endPoint y: 159, distance: 57.6
click at [432, 159] on h5 "Delta Solutions is analyzing the salary trends within their industry to ensure …" at bounding box center [600, 152] width 515 height 77
drag, startPoint x: 483, startPoint y: 163, endPoint x: 814, endPoint y: 176, distance: 331.7
click at [814, 176] on h5 "Delta Solutions is analyzing the salary trends within their industry to ensure …" at bounding box center [600, 152] width 515 height 77
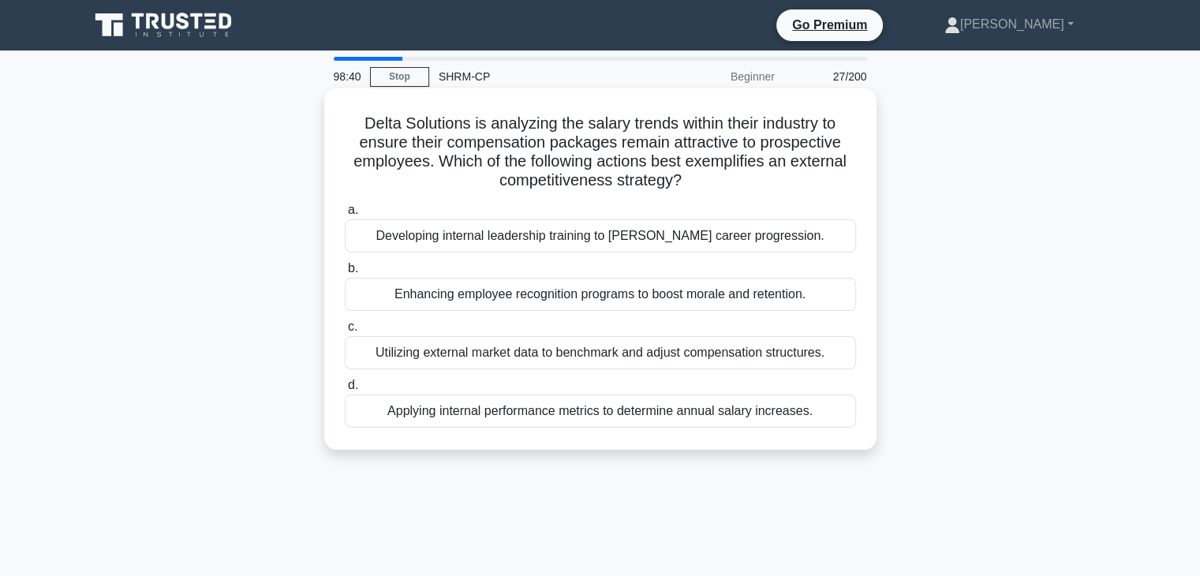
click at [660, 357] on div "Utilizing external market data to benchmark and adjust compensation structures." at bounding box center [600, 352] width 511 height 33
click at [345, 332] on input "c. Utilizing external market data to benchmark and adjust compensation structur…" at bounding box center [345, 327] width 0 height 10
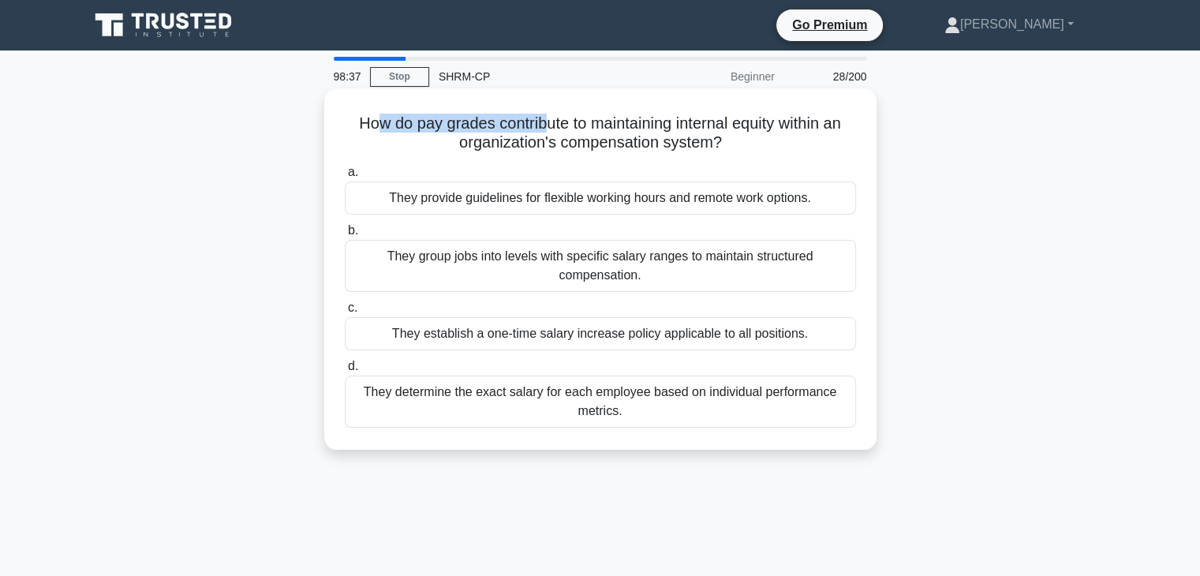
drag, startPoint x: 369, startPoint y: 123, endPoint x: 545, endPoint y: 127, distance: 176.0
click at [545, 127] on h5 "How do pay grades contribute to maintaining internal equity within an organizat…" at bounding box center [600, 133] width 515 height 39
click at [414, 128] on h5 "How do pay grades contribute to maintaining internal equity within an organizat…" at bounding box center [600, 133] width 515 height 39
drag, startPoint x: 369, startPoint y: 118, endPoint x: 483, endPoint y: 118, distance: 114.4
click at [483, 118] on h5 "How do pay grades contribute to maintaining internal equity within an organizat…" at bounding box center [600, 133] width 515 height 39
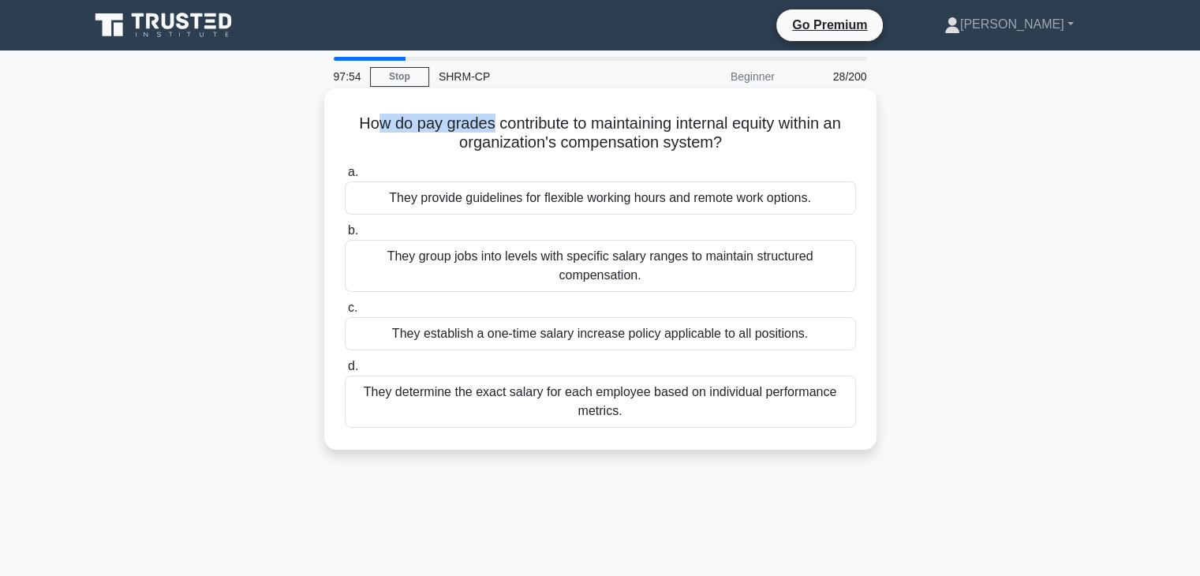
click at [428, 121] on h5 "How do pay grades contribute to maintaining internal equity within an organizat…" at bounding box center [600, 133] width 515 height 39
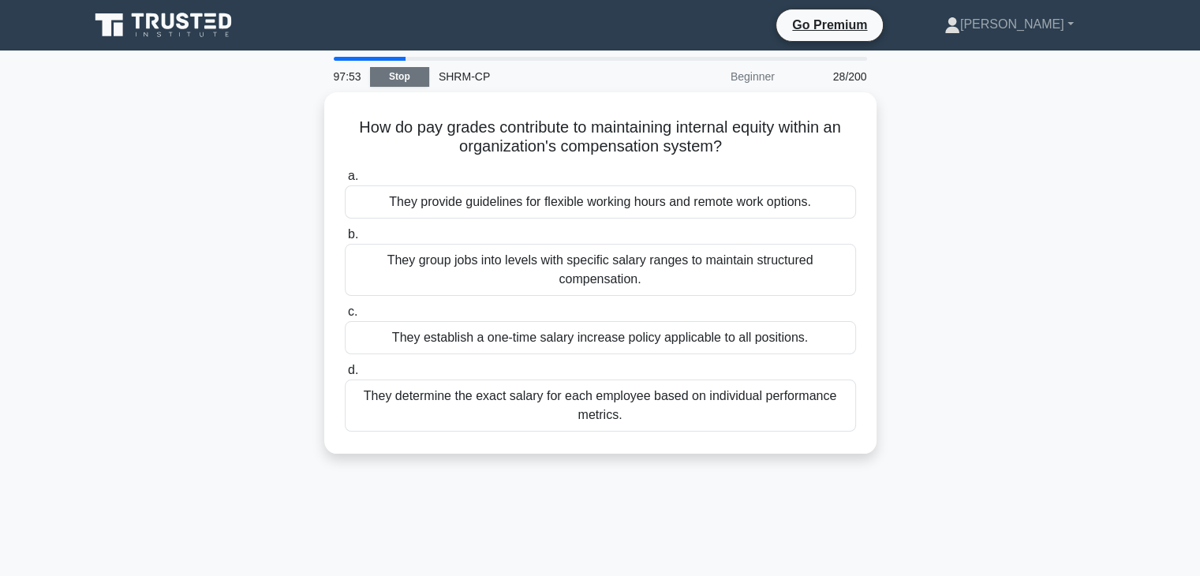
click at [391, 72] on link "Stop" at bounding box center [399, 77] width 59 height 20
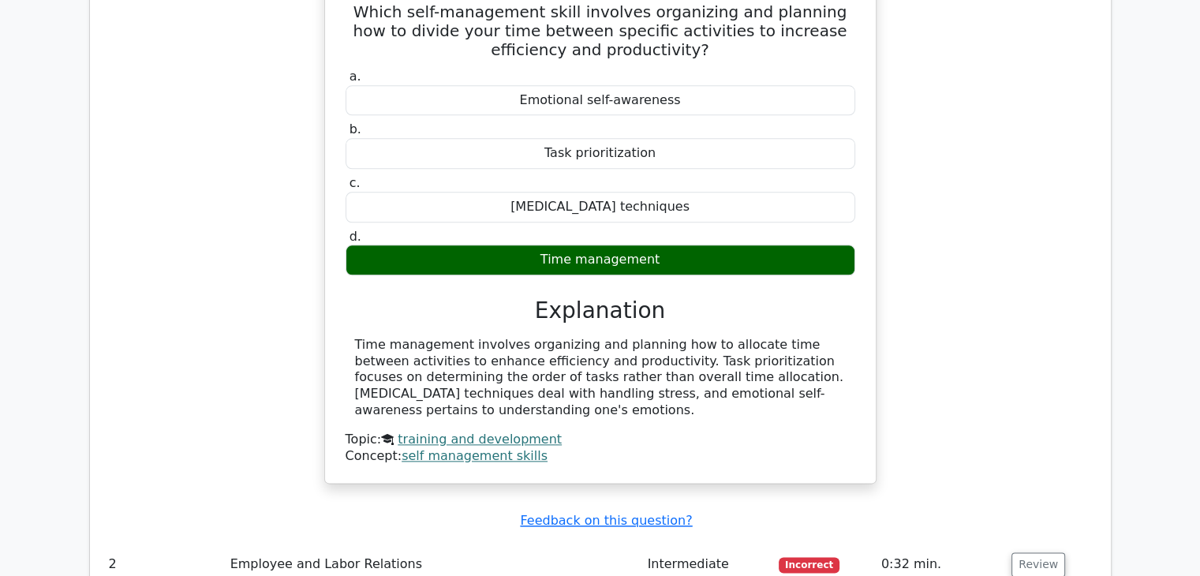
scroll to position [1894, 0]
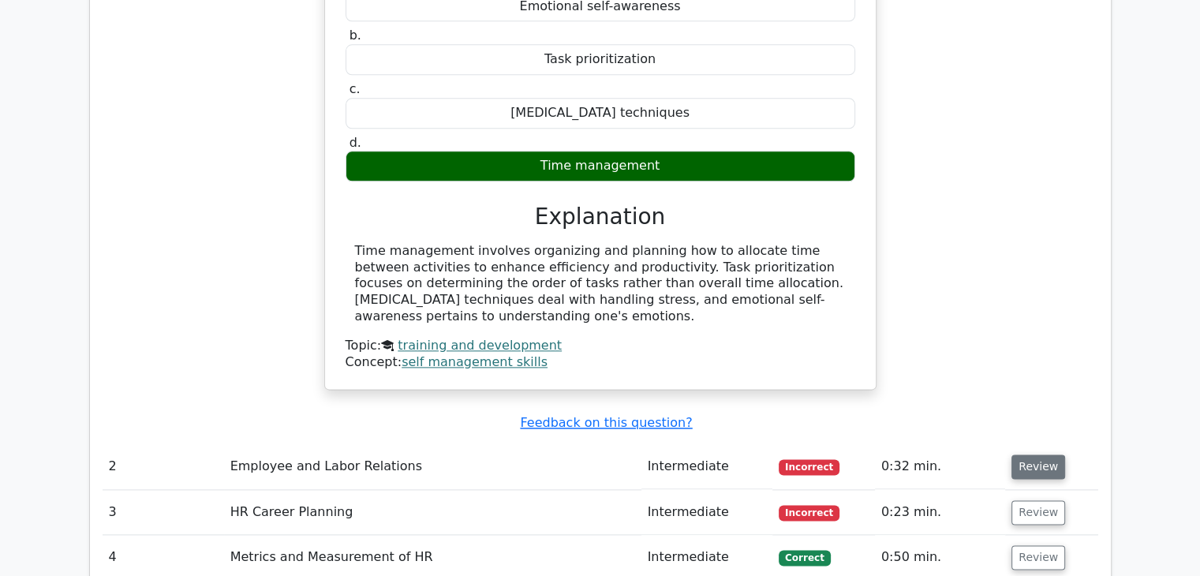
click at [1039, 455] on button "Review" at bounding box center [1039, 467] width 54 height 24
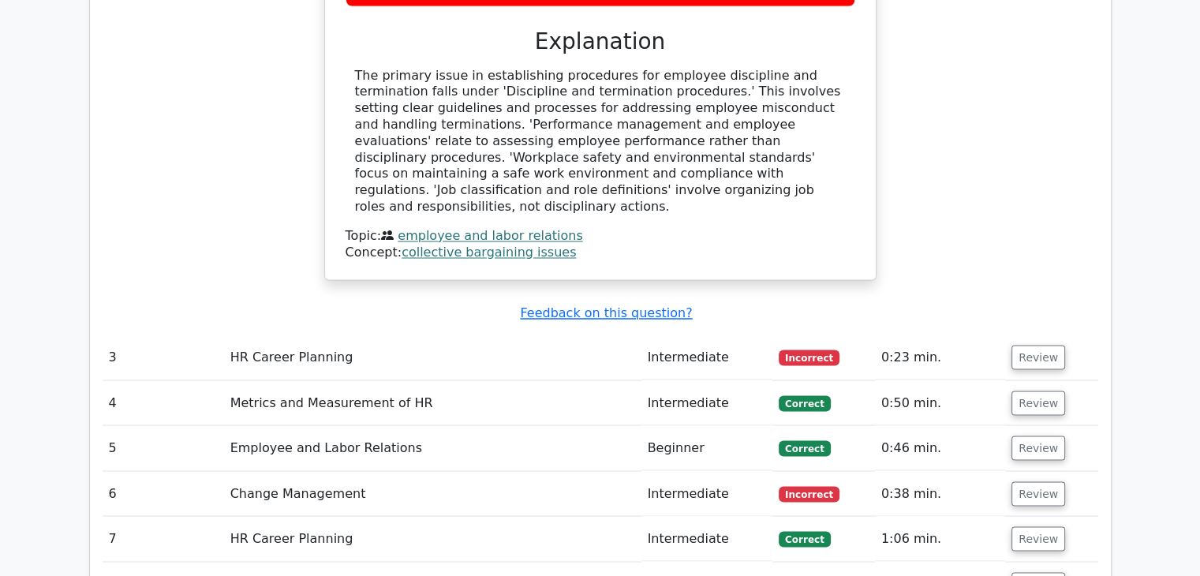
scroll to position [2683, 0]
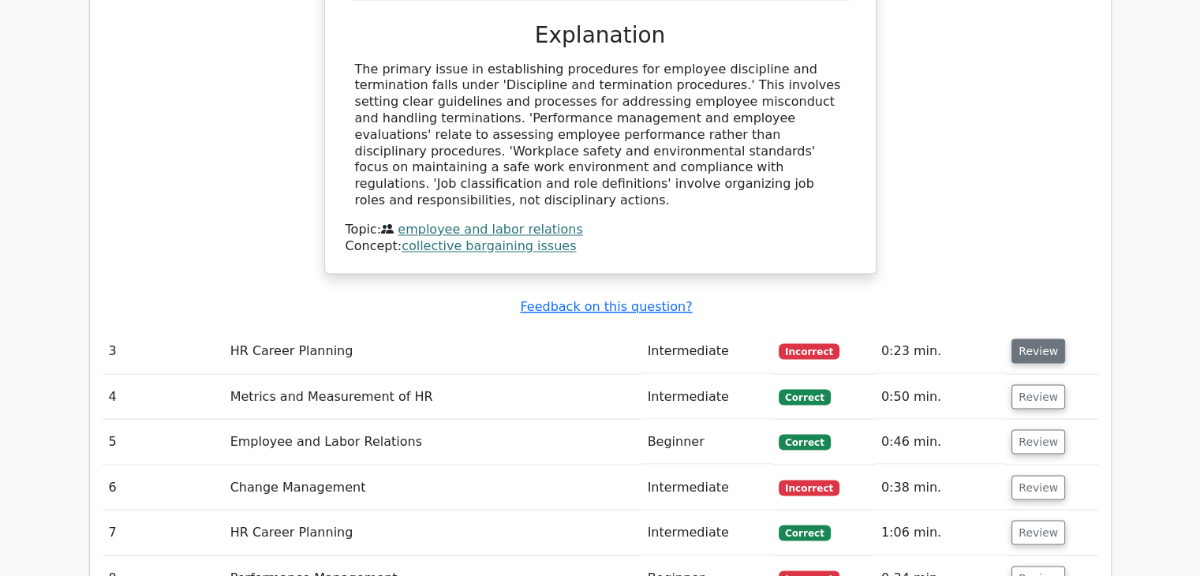
click at [1032, 339] on button "Review" at bounding box center [1039, 351] width 54 height 24
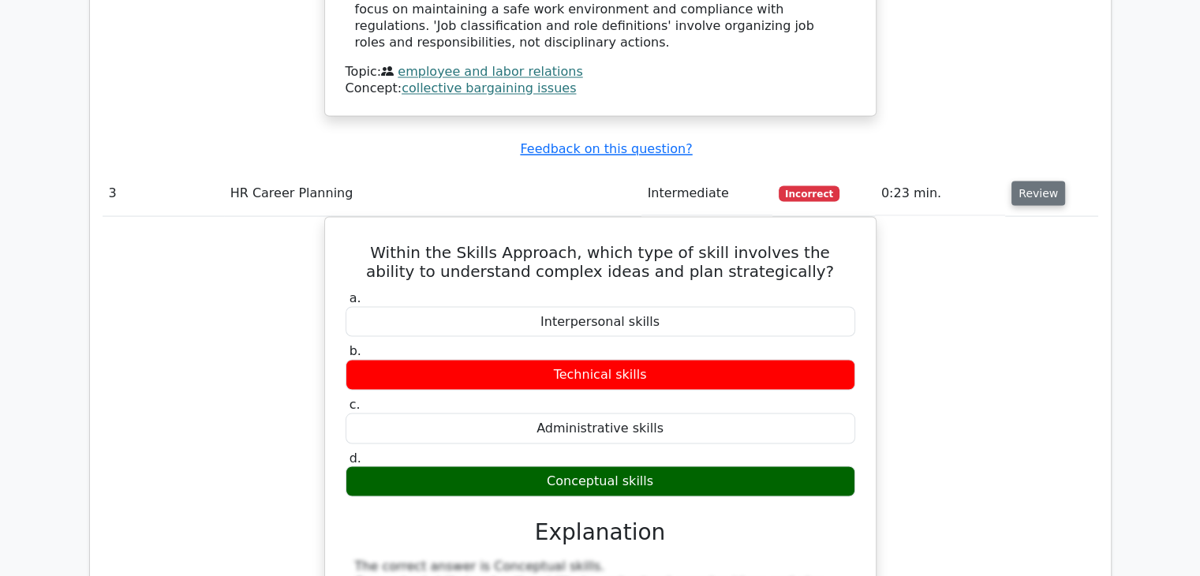
scroll to position [3314, 0]
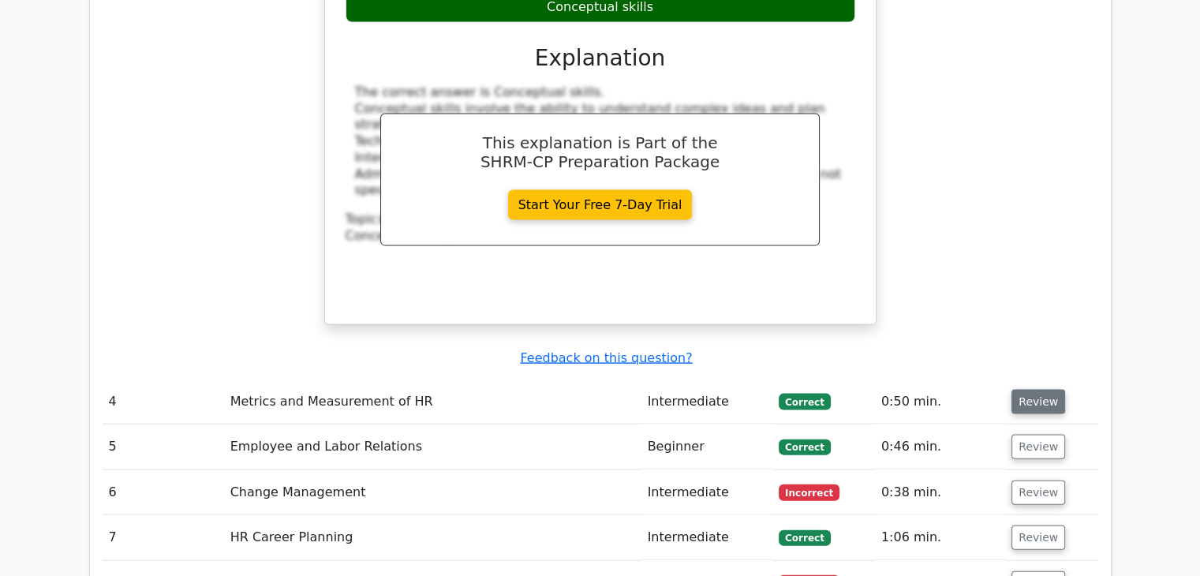
click at [1015, 390] on button "Review" at bounding box center [1039, 402] width 54 height 24
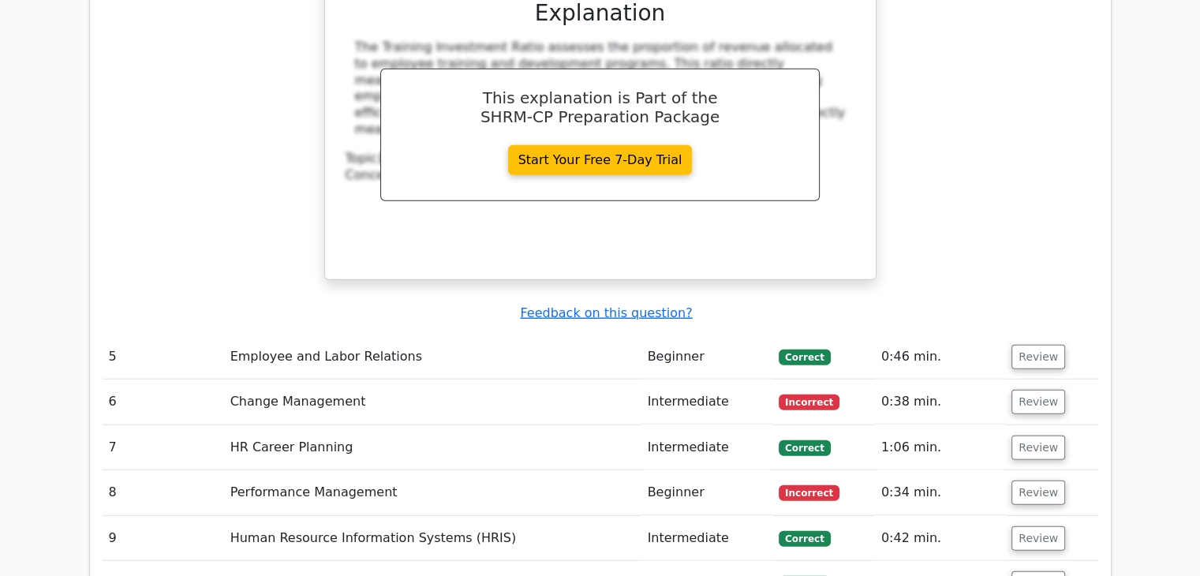
scroll to position [4182, 0]
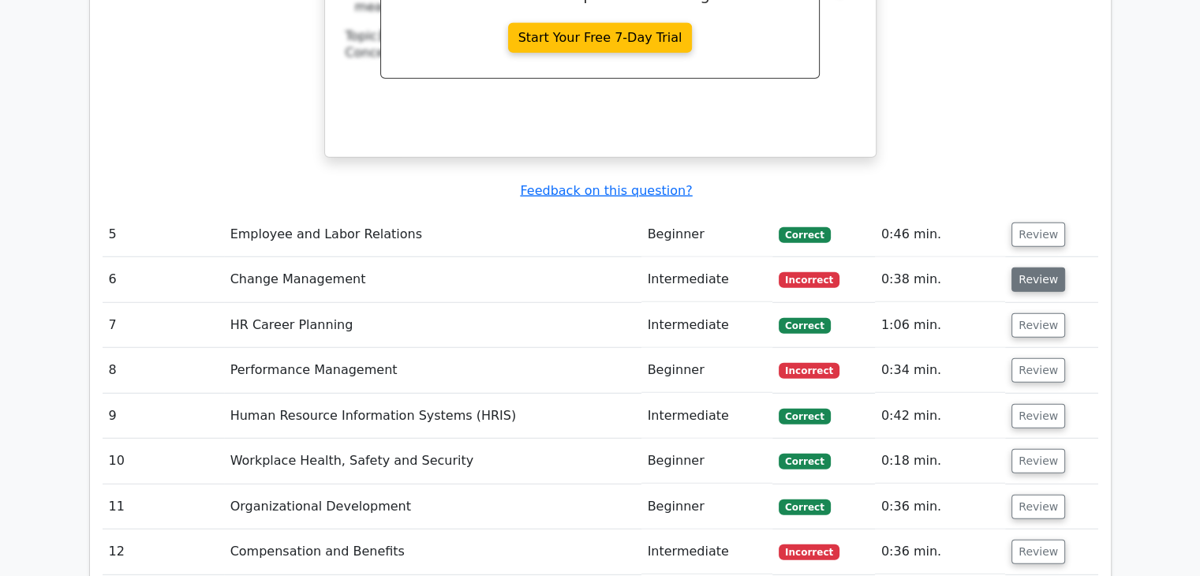
click at [1032, 268] on button "Review" at bounding box center [1039, 280] width 54 height 24
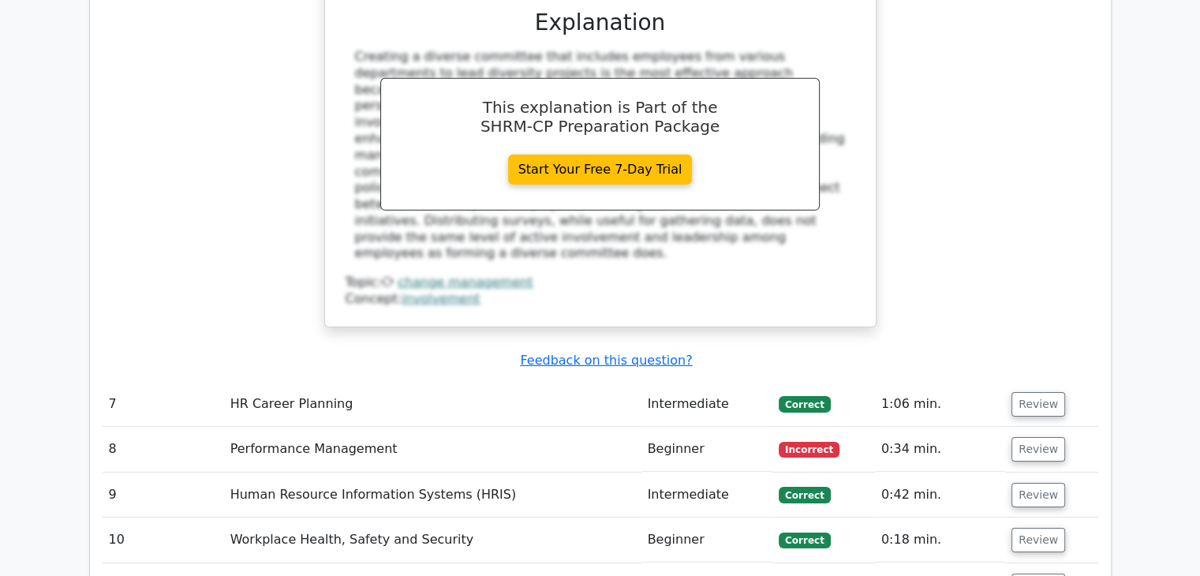
scroll to position [4972, 0]
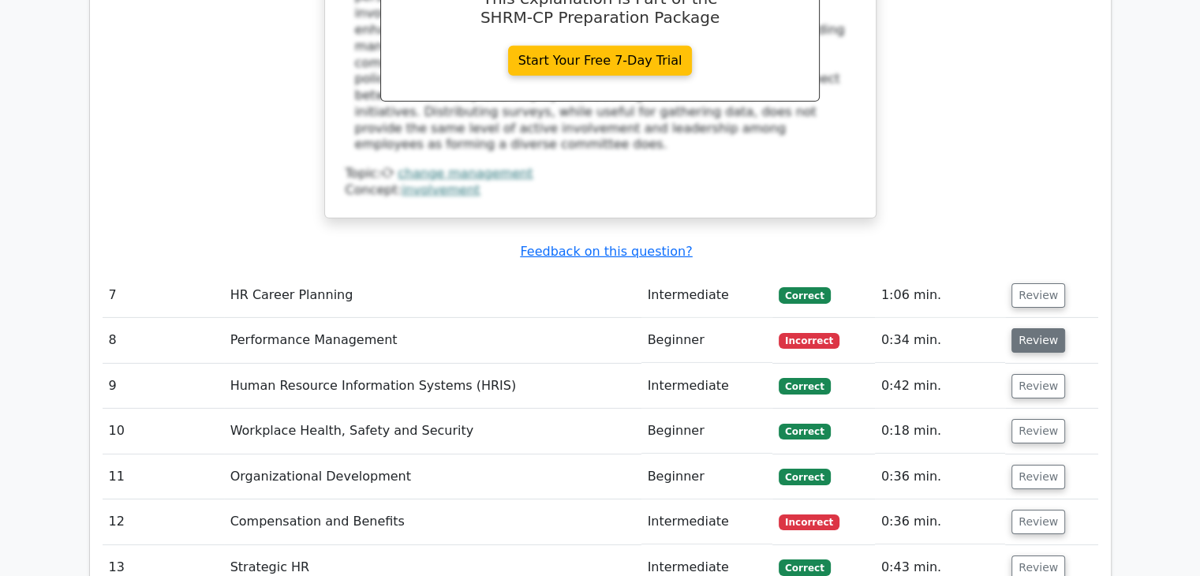
click at [1020, 328] on button "Review" at bounding box center [1039, 340] width 54 height 24
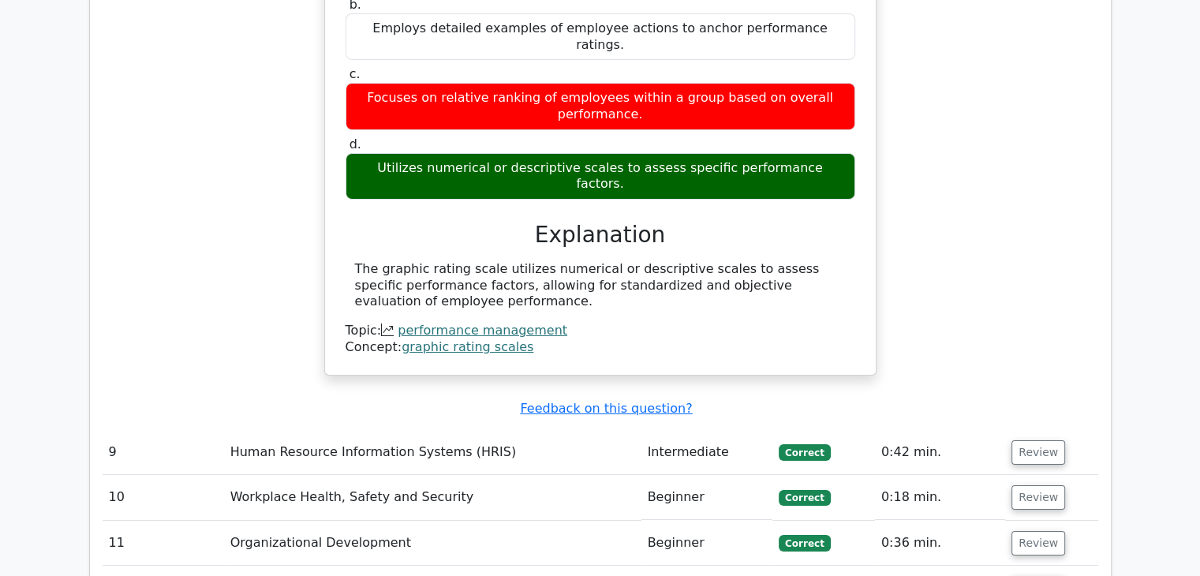
scroll to position [5603, 0]
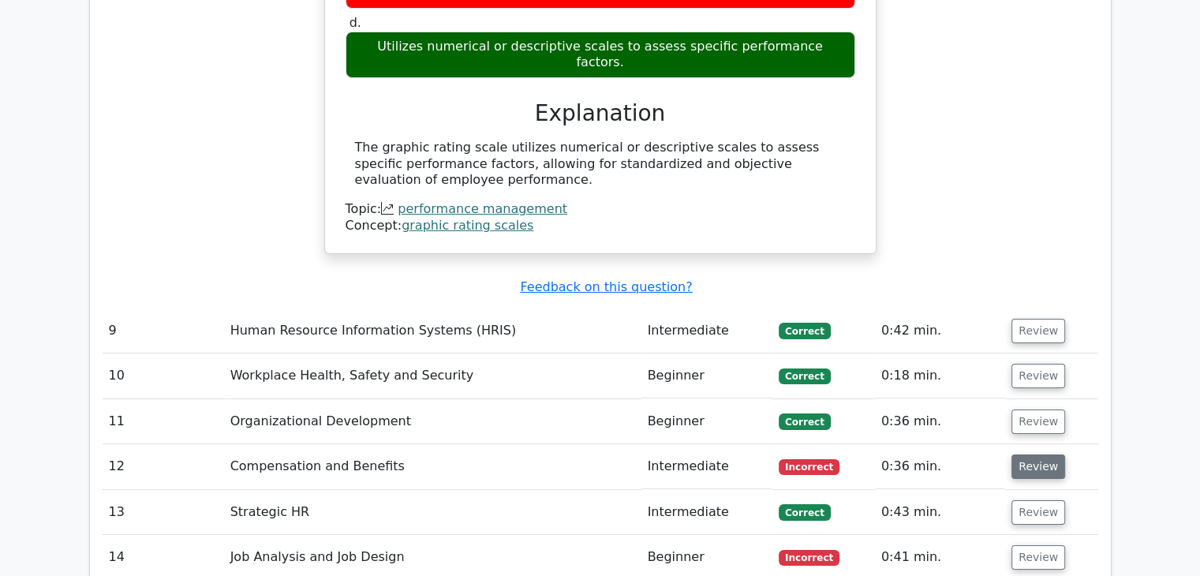
click at [1012, 455] on button "Review" at bounding box center [1039, 467] width 54 height 24
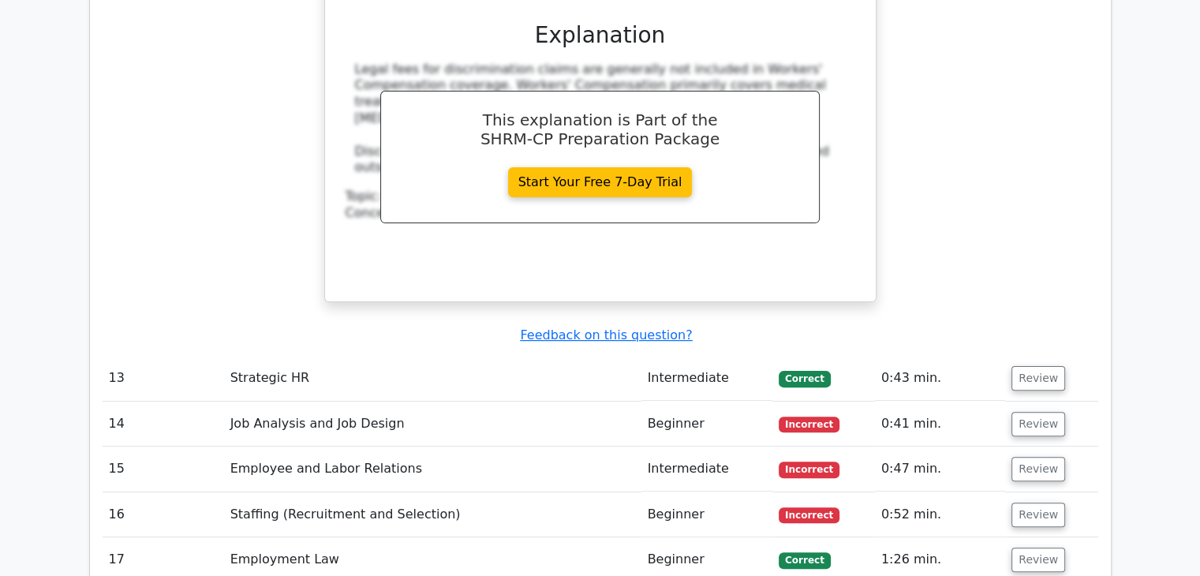
scroll to position [6471, 0]
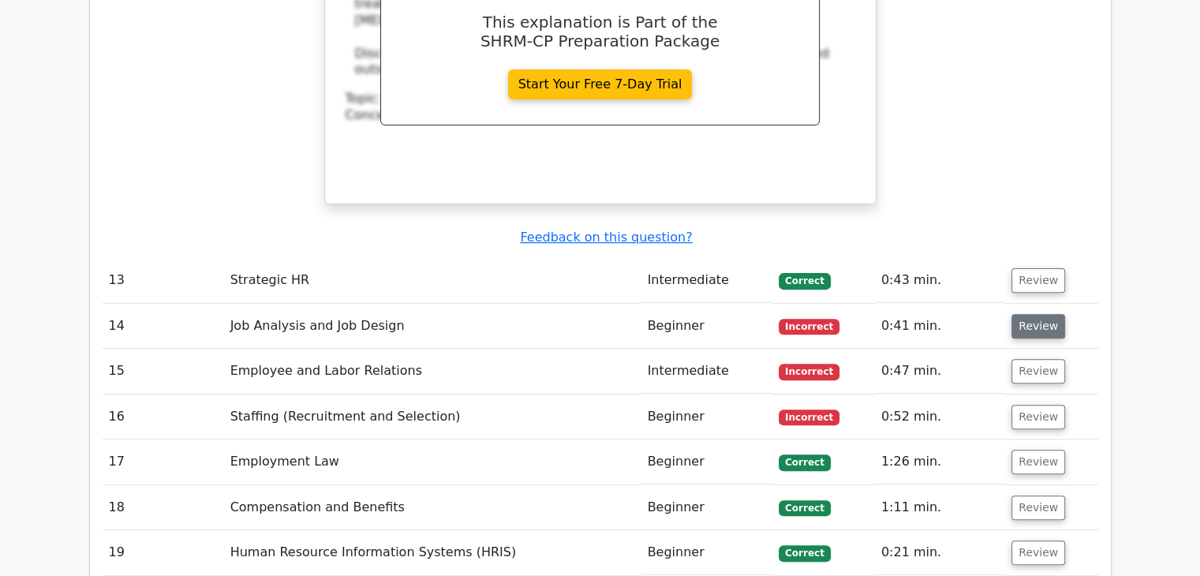
click at [1030, 314] on button "Review" at bounding box center [1039, 326] width 54 height 24
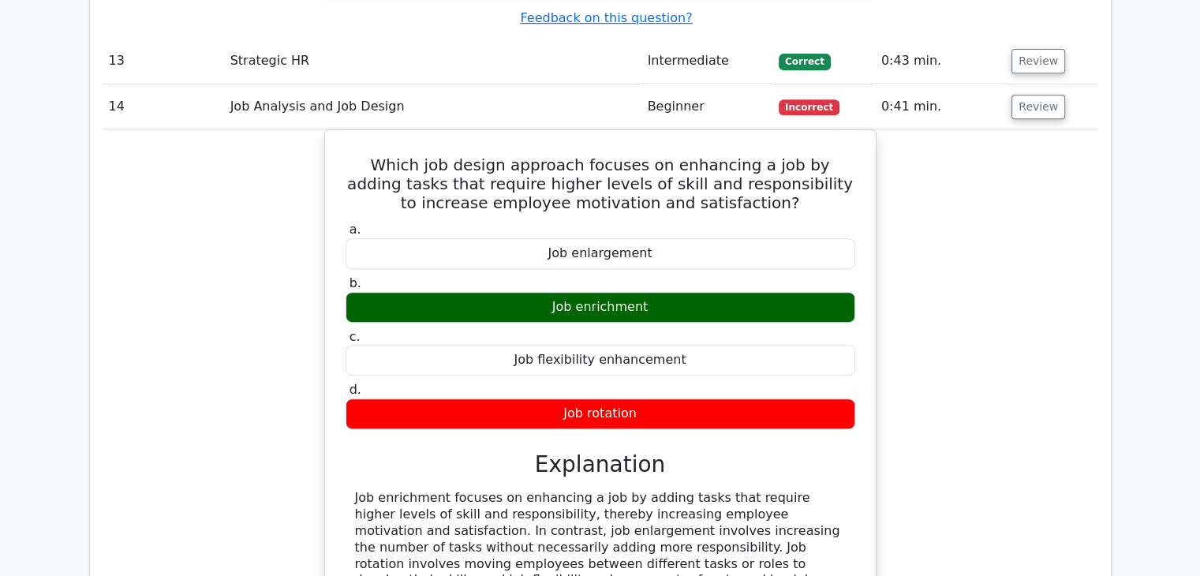
scroll to position [6866, 0]
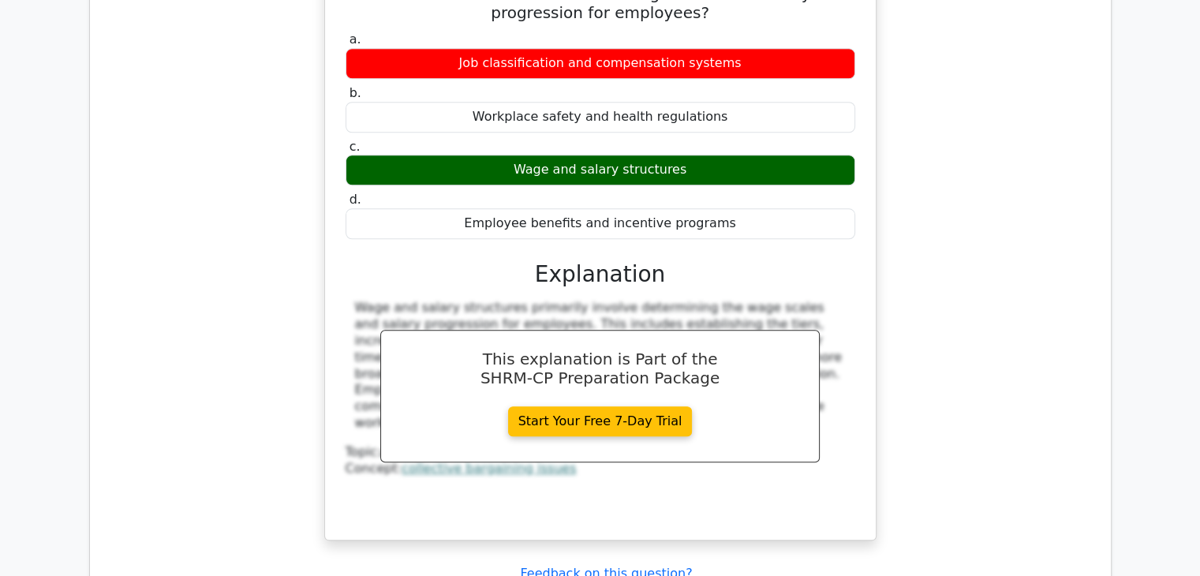
scroll to position [7734, 0]
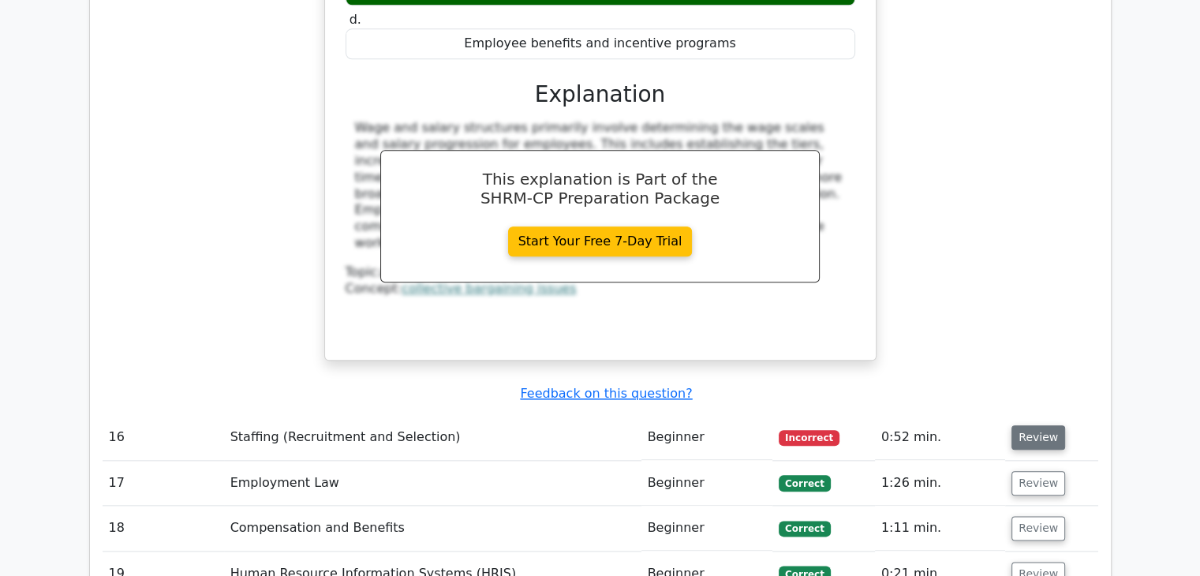
click at [1034, 425] on button "Review" at bounding box center [1039, 437] width 54 height 24
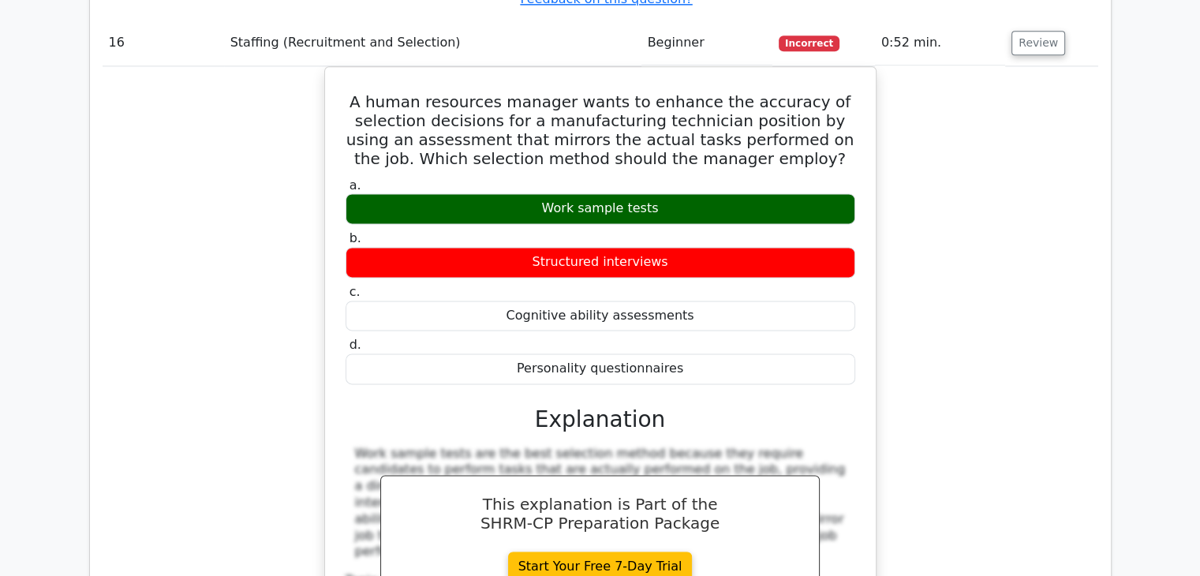
scroll to position [8444, 0]
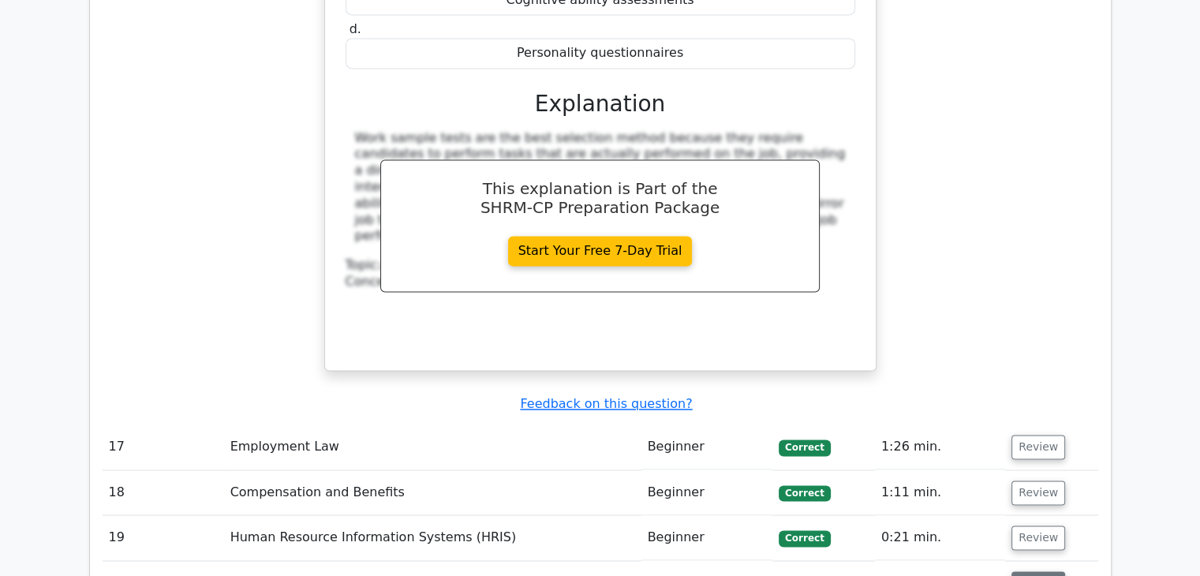
click at [1035, 571] on button "Review" at bounding box center [1039, 583] width 54 height 24
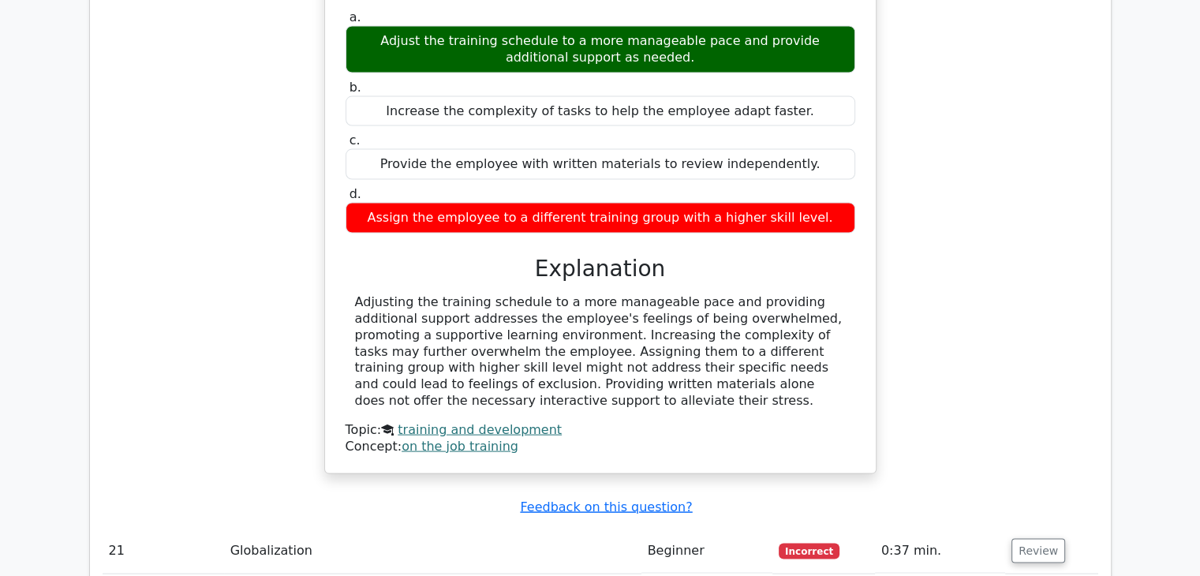
scroll to position [9154, 0]
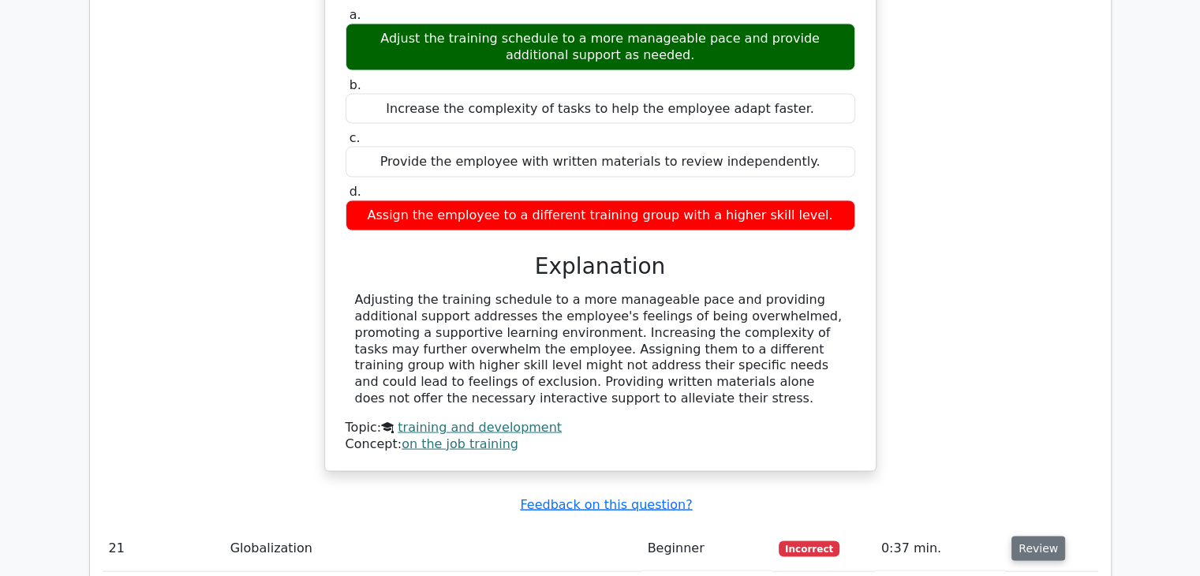
click at [1028, 537] on button "Review" at bounding box center [1039, 549] width 54 height 24
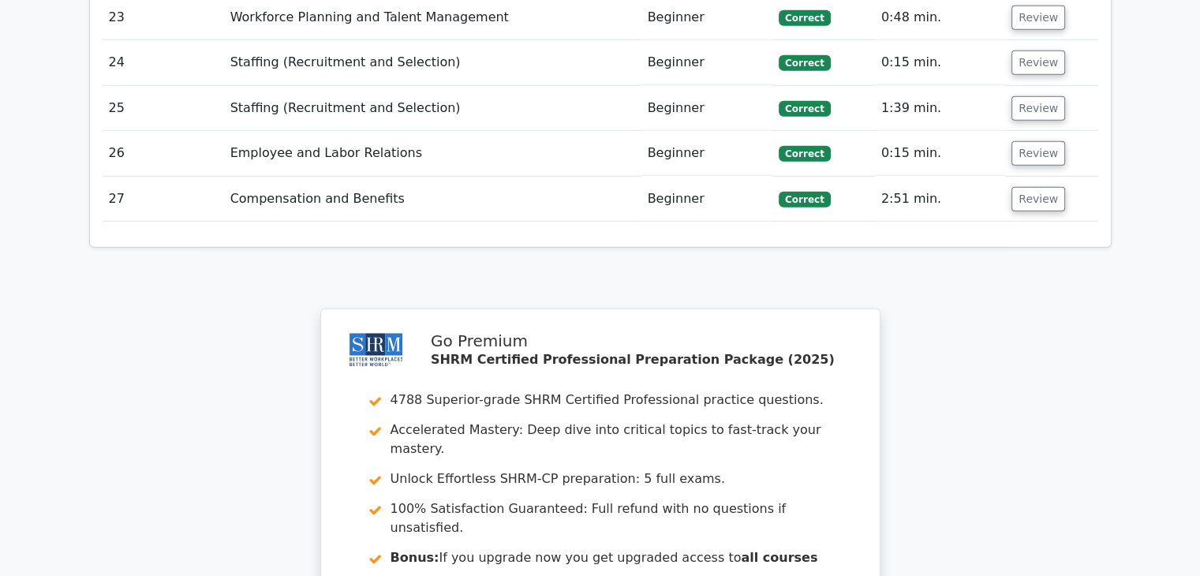
scroll to position [10556, 0]
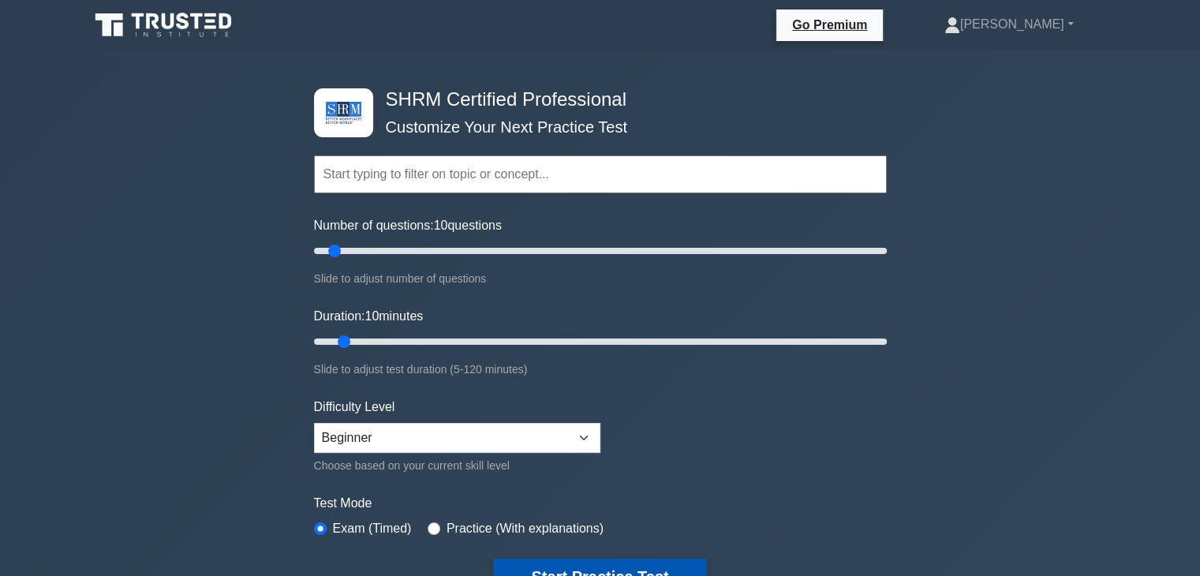
click at [597, 568] on button "Start Practice Test" at bounding box center [599, 577] width 213 height 36
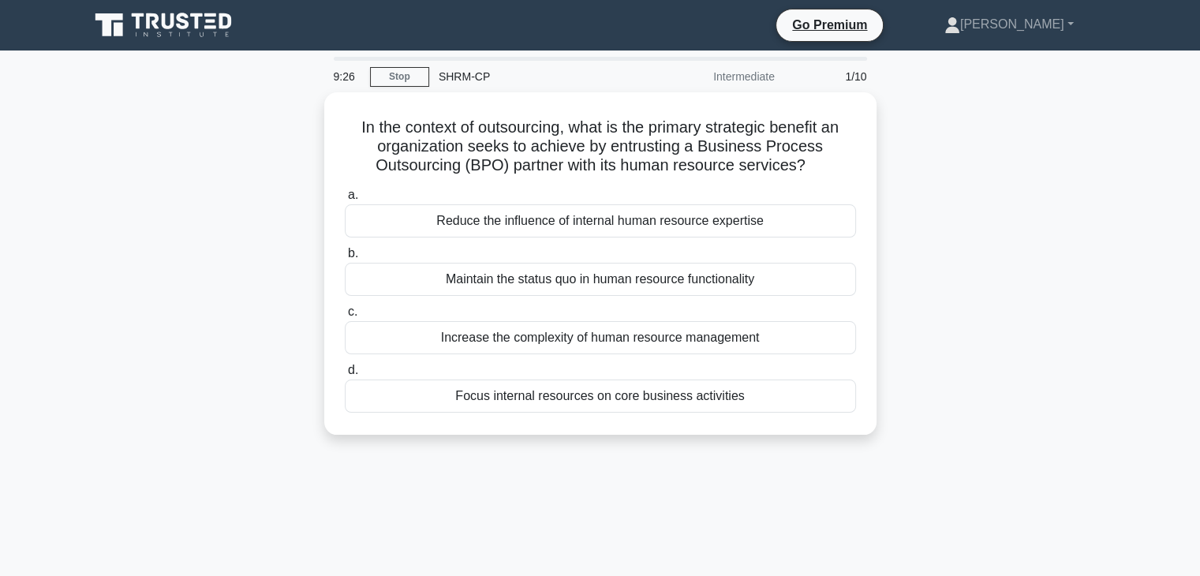
drag, startPoint x: 609, startPoint y: 341, endPoint x: 900, endPoint y: 444, distance: 308.3
click at [900, 444] on div "In the context of outsourcing, what is the primary strategic benefit an organiz…" at bounding box center [601, 272] width 1042 height 361
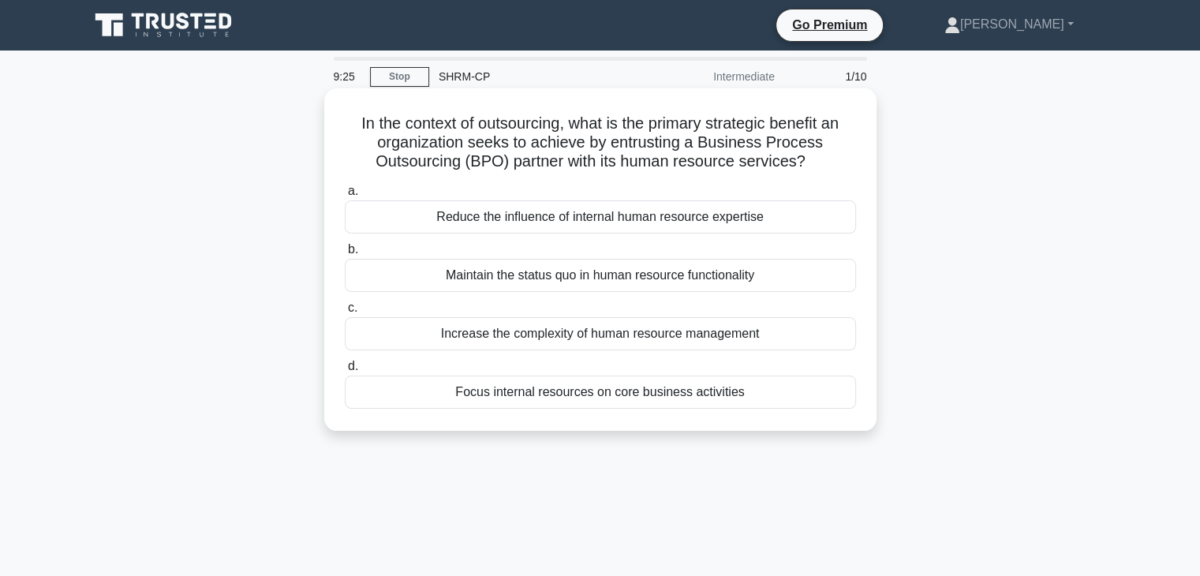
click at [735, 423] on div "In the context of outsourcing, what is the primary strategic benefit an organiz…" at bounding box center [601, 260] width 540 height 330
click at [649, 337] on div "Increase the complexity of human resource management" at bounding box center [600, 333] width 511 height 33
click at [345, 313] on input "c. Increase the complexity of human resource management" at bounding box center [345, 308] width 0 height 10
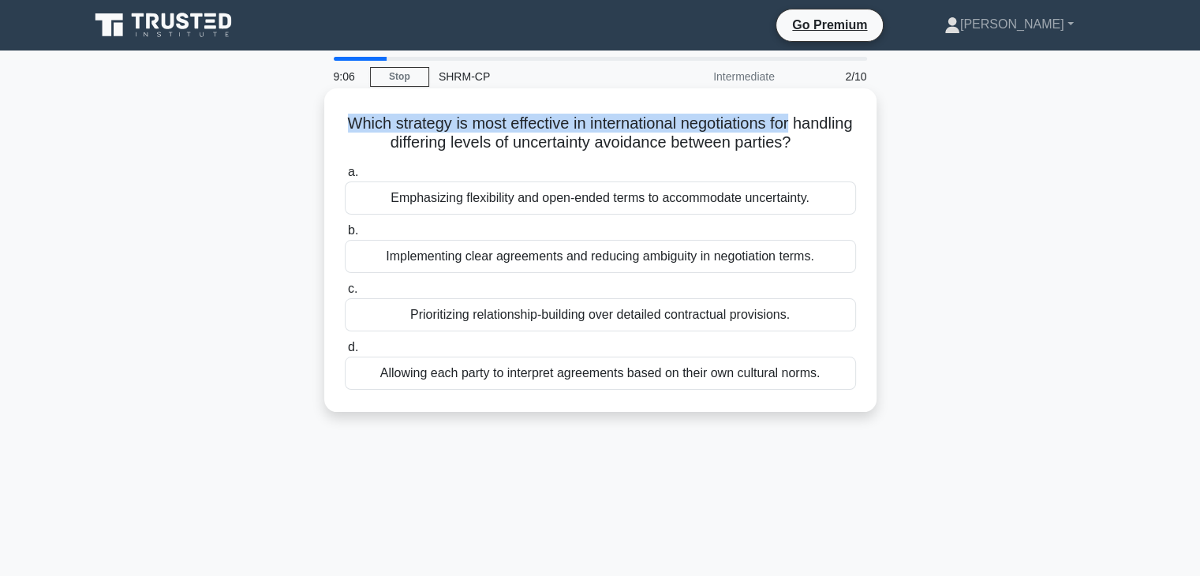
drag, startPoint x: 374, startPoint y: 114, endPoint x: 833, endPoint y: 138, distance: 459.1
click at [849, 135] on h5 "Which strategy is most effective in international negotiations for handling dif…" at bounding box center [600, 133] width 515 height 39
click at [562, 146] on h5 "Which strategy is most effective in international negotiations for handling dif…" at bounding box center [600, 133] width 515 height 39
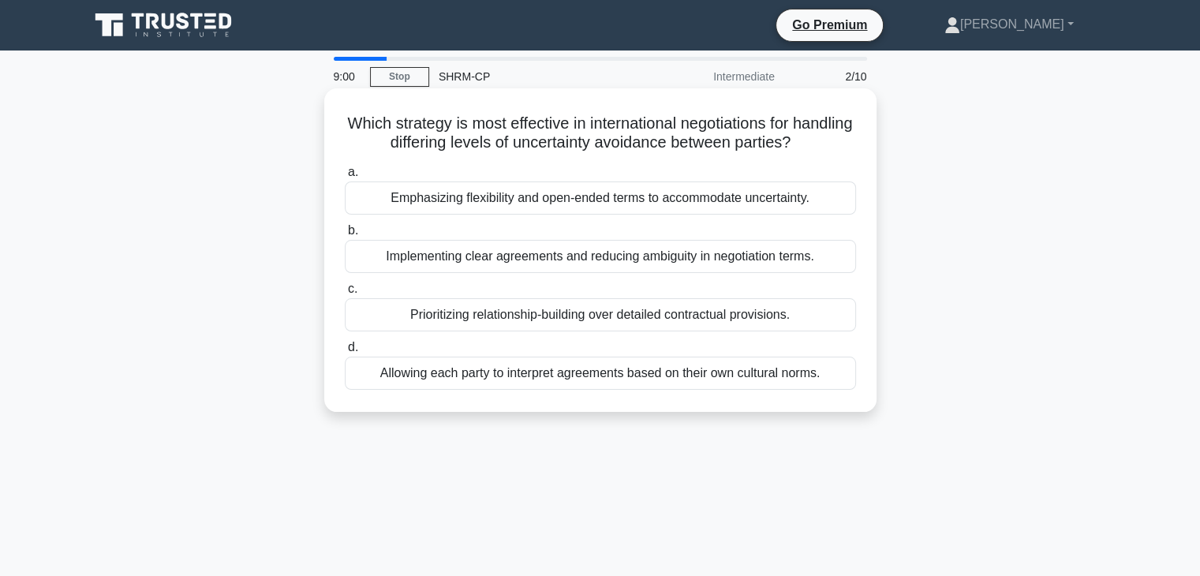
drag, startPoint x: 545, startPoint y: 145, endPoint x: 844, endPoint y: 140, distance: 299.9
click at [844, 140] on h5 "Which strategy is most effective in international negotiations for handling dif…" at bounding box center [600, 133] width 515 height 39
click at [810, 140] on icon ".spinner_0XTQ{transform-origin:center;animation:spinner_y6GP .75s linear infini…" at bounding box center [800, 143] width 19 height 19
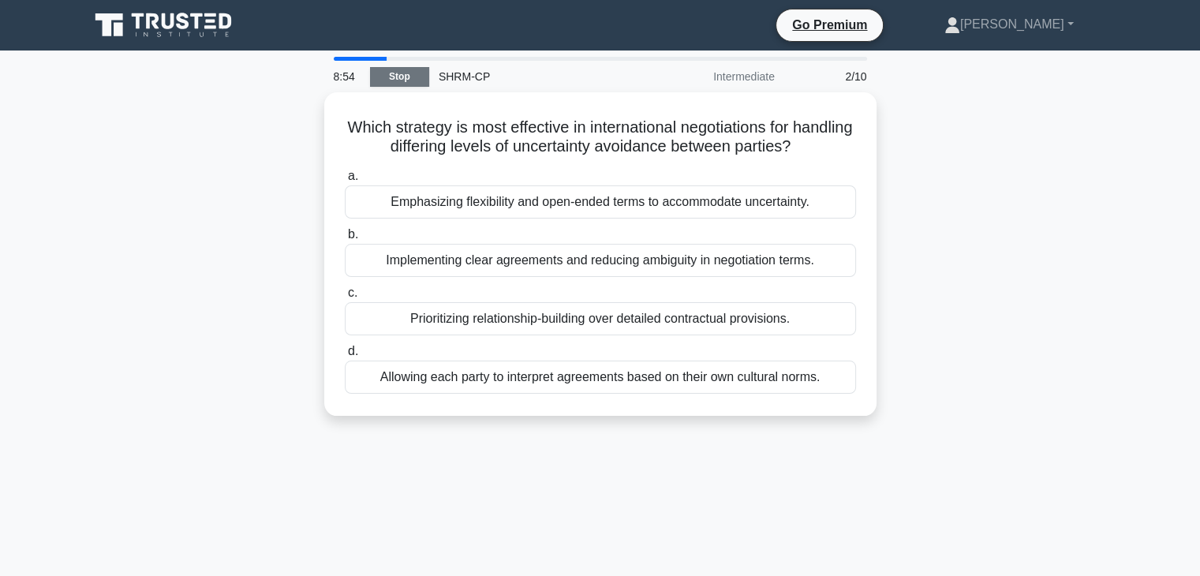
click at [410, 78] on link "Stop" at bounding box center [399, 77] width 59 height 20
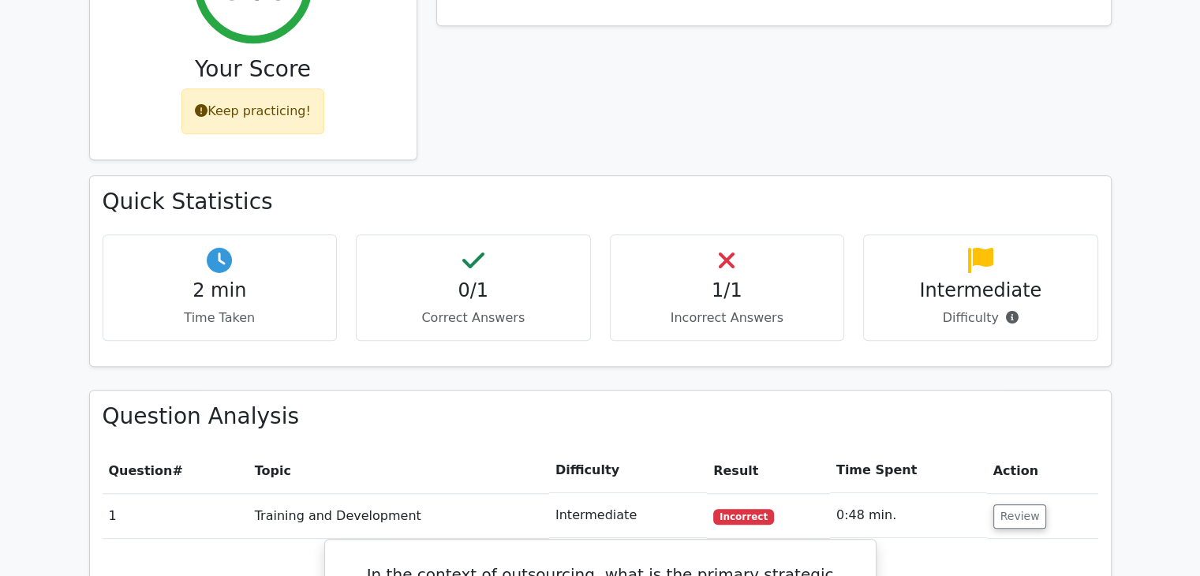
scroll to position [947, 0]
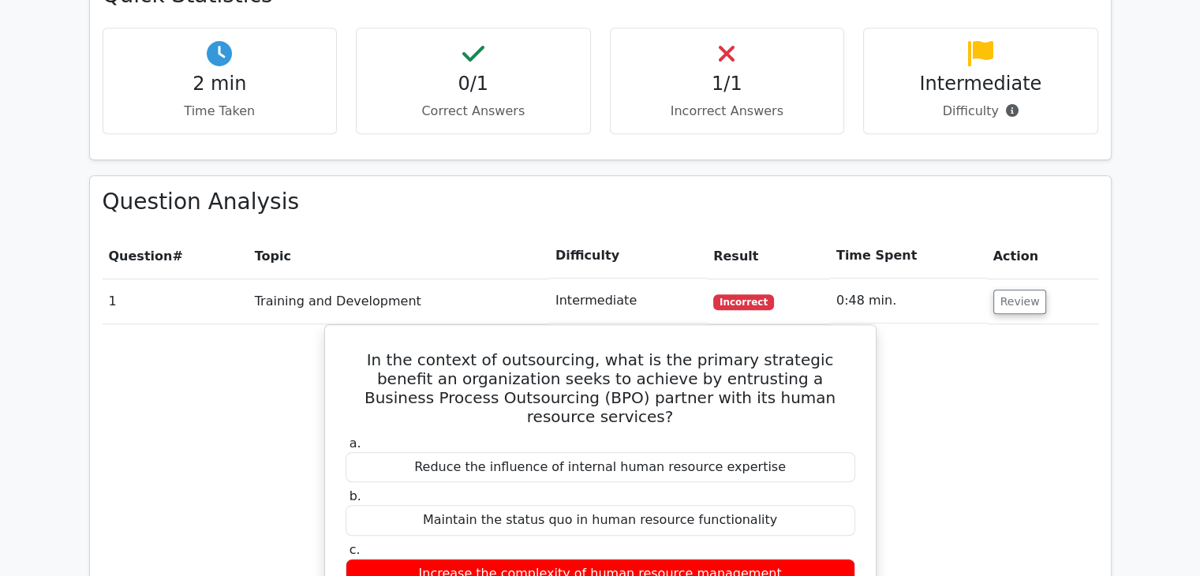
click at [1039, 279] on td "Review" at bounding box center [1042, 301] width 111 height 45
click at [1025, 290] on button "Review" at bounding box center [1021, 302] width 54 height 24
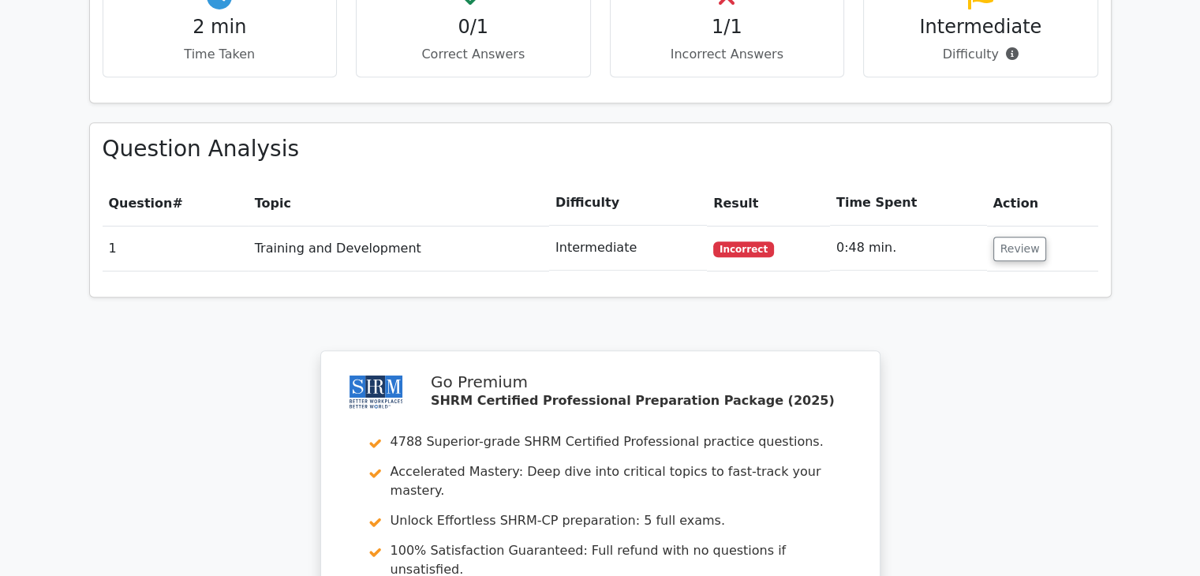
scroll to position [903, 0]
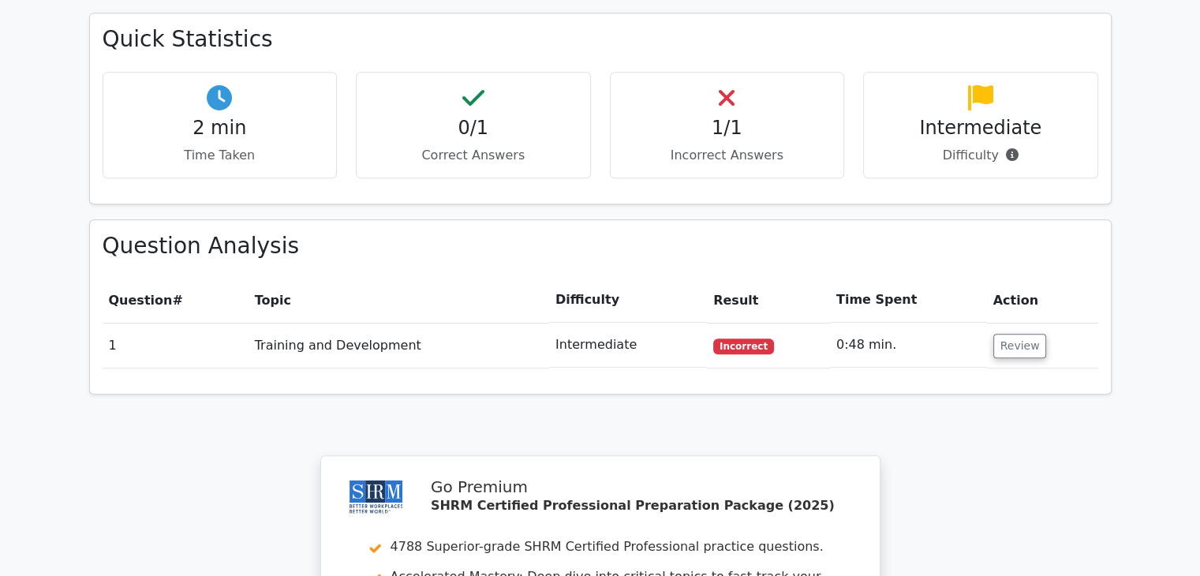
click at [720, 339] on span "Incorrect" at bounding box center [743, 347] width 61 height 16
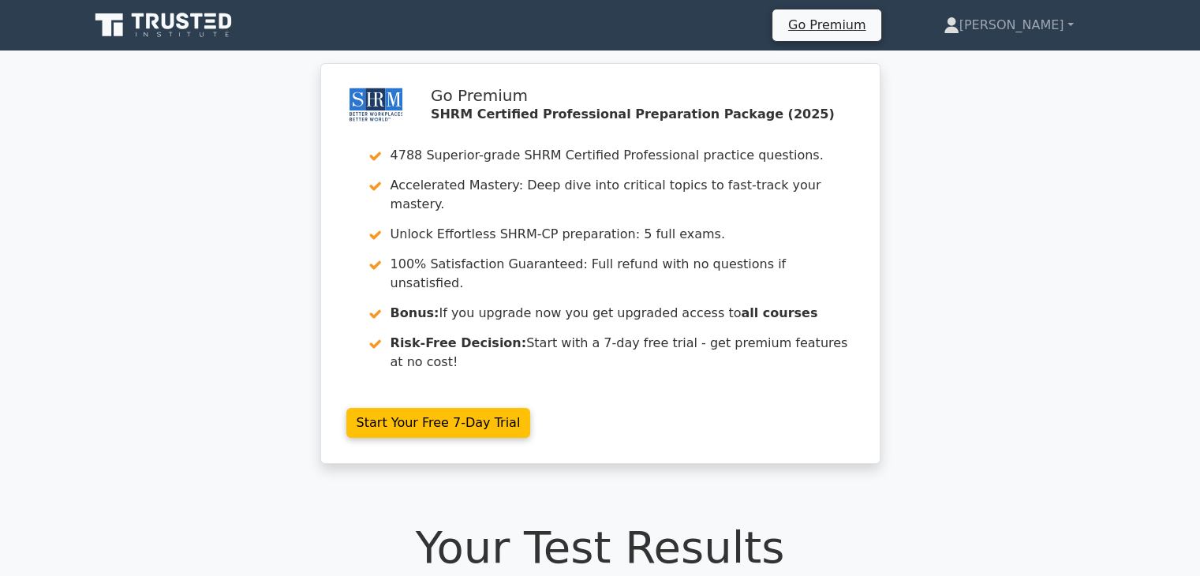
scroll to position [552, 0]
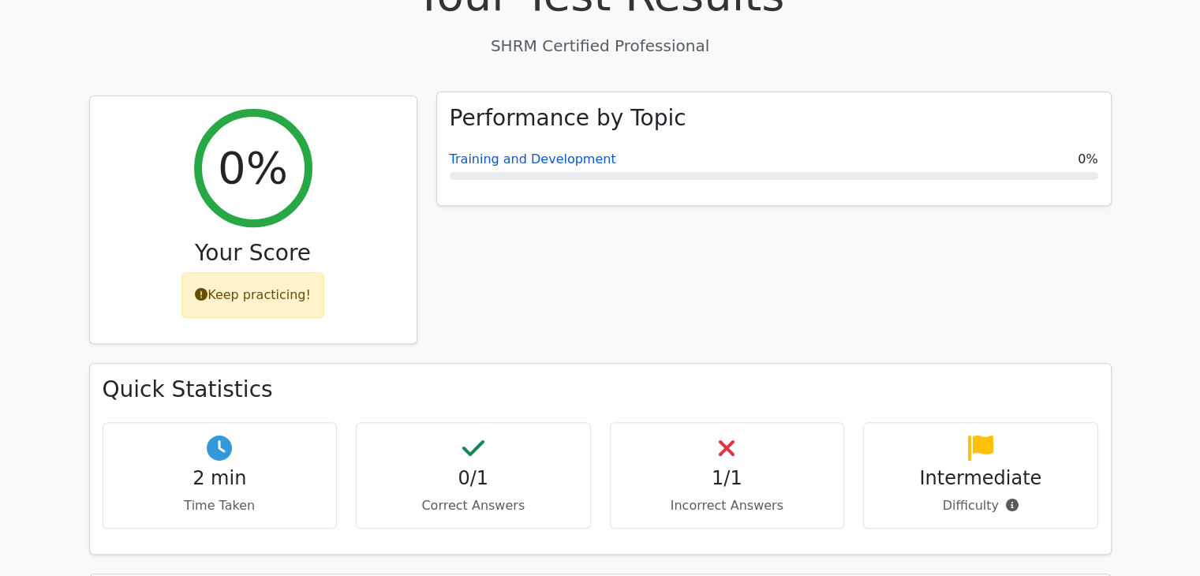
click at [574, 152] on link "Training and Development" at bounding box center [533, 159] width 167 height 15
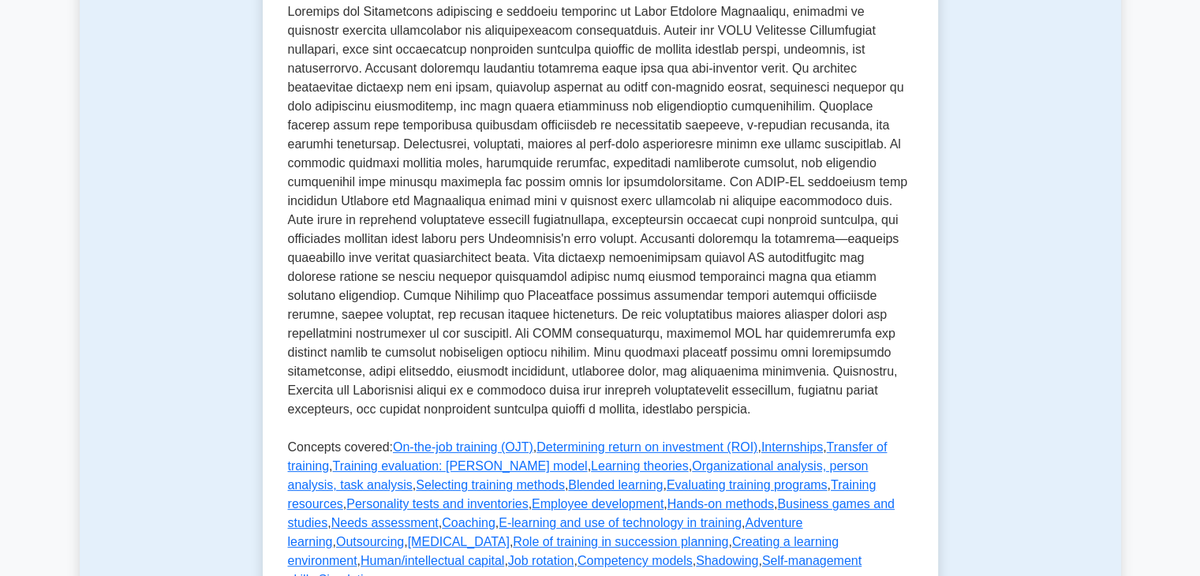
scroll to position [868, 0]
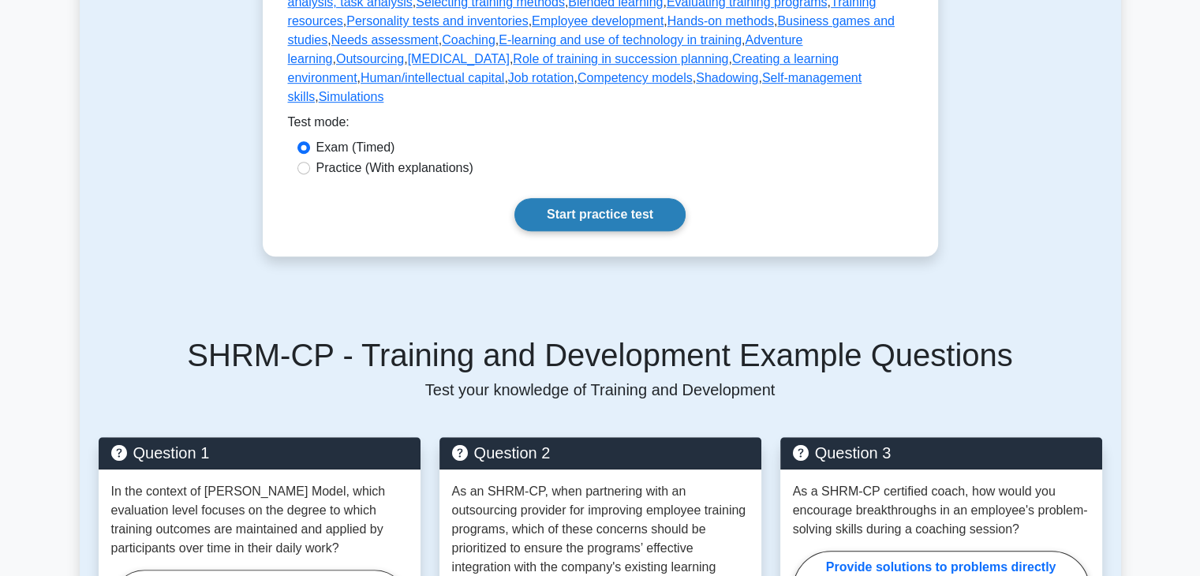
click at [587, 221] on link "Start practice test" at bounding box center [600, 214] width 171 height 33
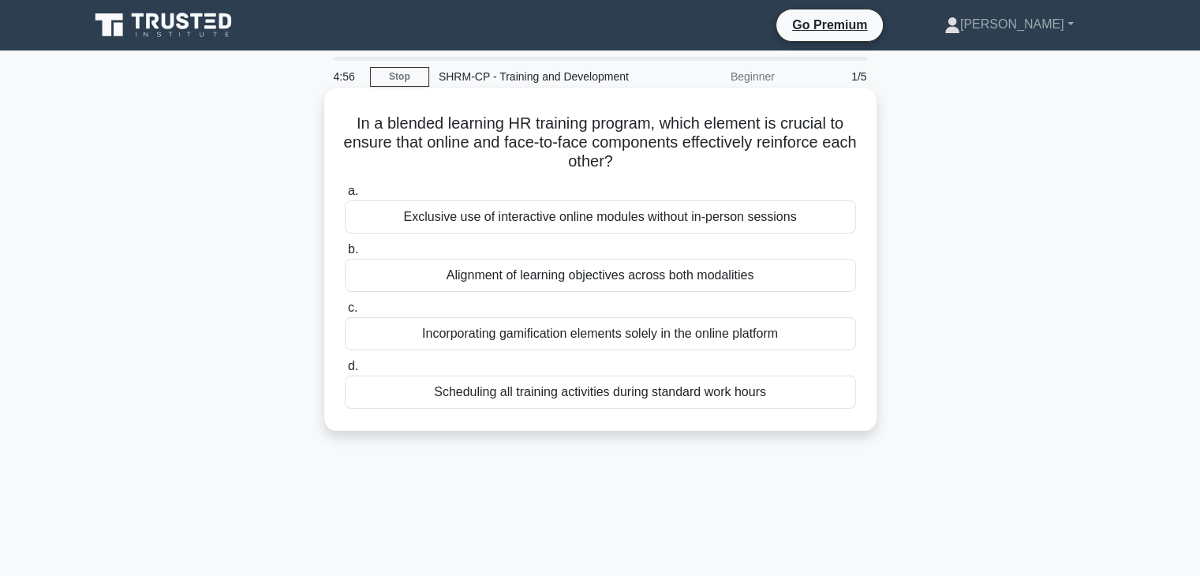
drag, startPoint x: 437, startPoint y: 124, endPoint x: 693, endPoint y: 160, distance: 258.2
click at [693, 160] on h5 "In a blended learning HR training program, which element is crucial to ensure t…" at bounding box center [600, 143] width 515 height 58
click at [533, 282] on div "Alignment of learning objectives across both modalities" at bounding box center [600, 275] width 511 height 33
click at [345, 255] on input "b. Alignment of learning objectives across both modalities" at bounding box center [345, 250] width 0 height 10
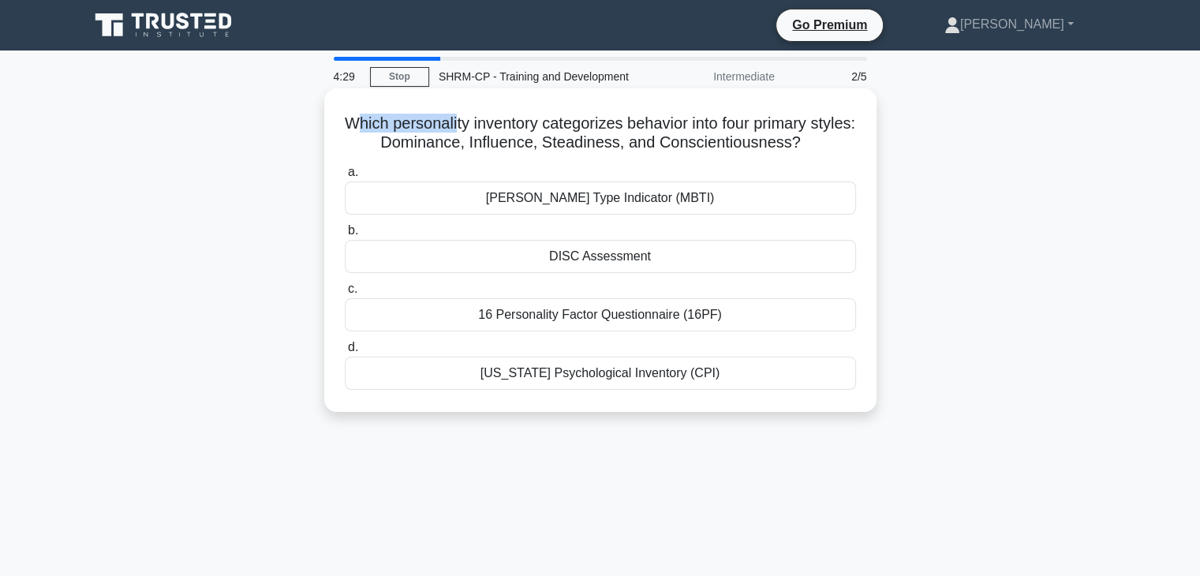
drag, startPoint x: 376, startPoint y: 127, endPoint x: 473, endPoint y: 129, distance: 97.9
click at [473, 129] on h5 "Which personality inventory categorizes behavior into four primary styles: Domi…" at bounding box center [600, 133] width 515 height 39
click at [423, 144] on h5 "Which personality inventory categorizes behavior into four primary styles: Domi…" at bounding box center [600, 133] width 515 height 39
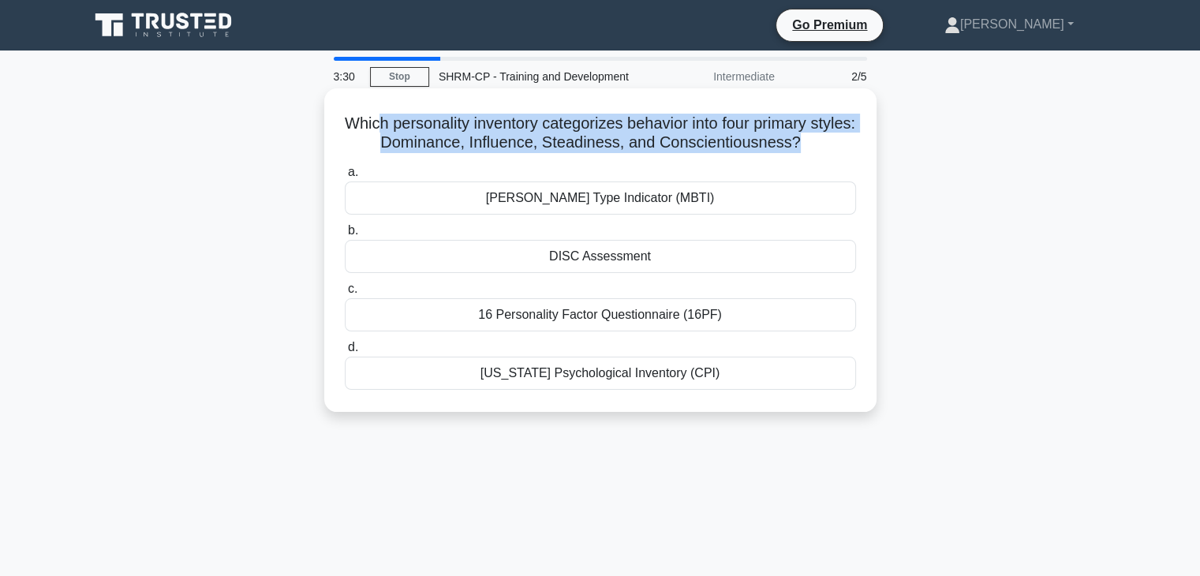
drag, startPoint x: 391, startPoint y: 119, endPoint x: 821, endPoint y: 144, distance: 430.0
click at [821, 144] on h5 "Which personality inventory categorizes behavior into four primary styles: Domi…" at bounding box center [600, 133] width 515 height 39
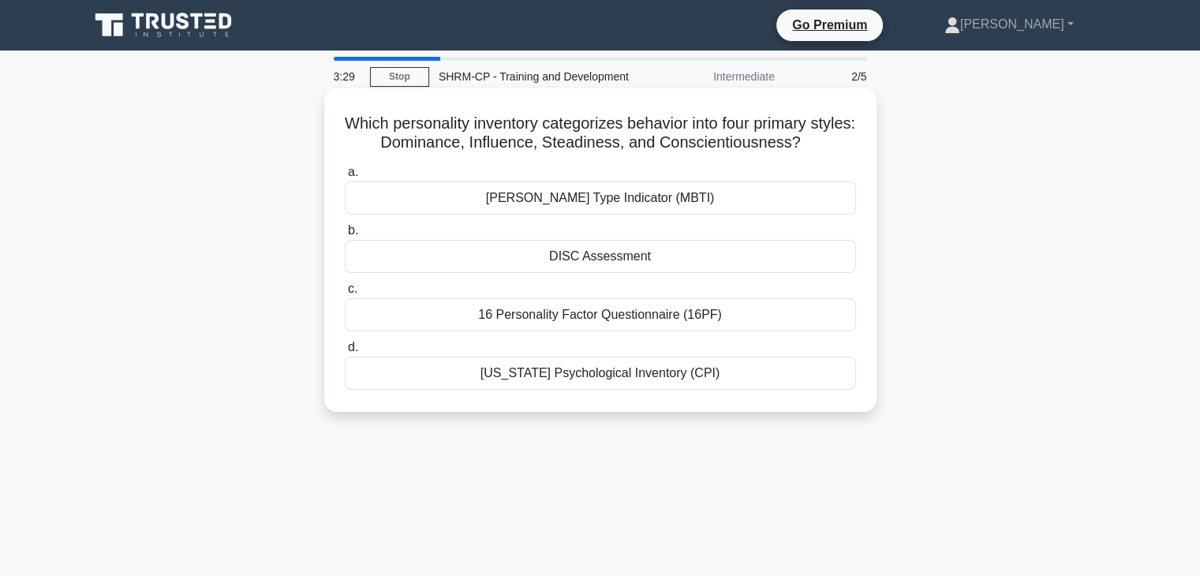
click at [598, 265] on div "DISC Assessment" at bounding box center [600, 256] width 511 height 33
click at [345, 236] on input "b. DISC Assessment" at bounding box center [345, 231] width 0 height 10
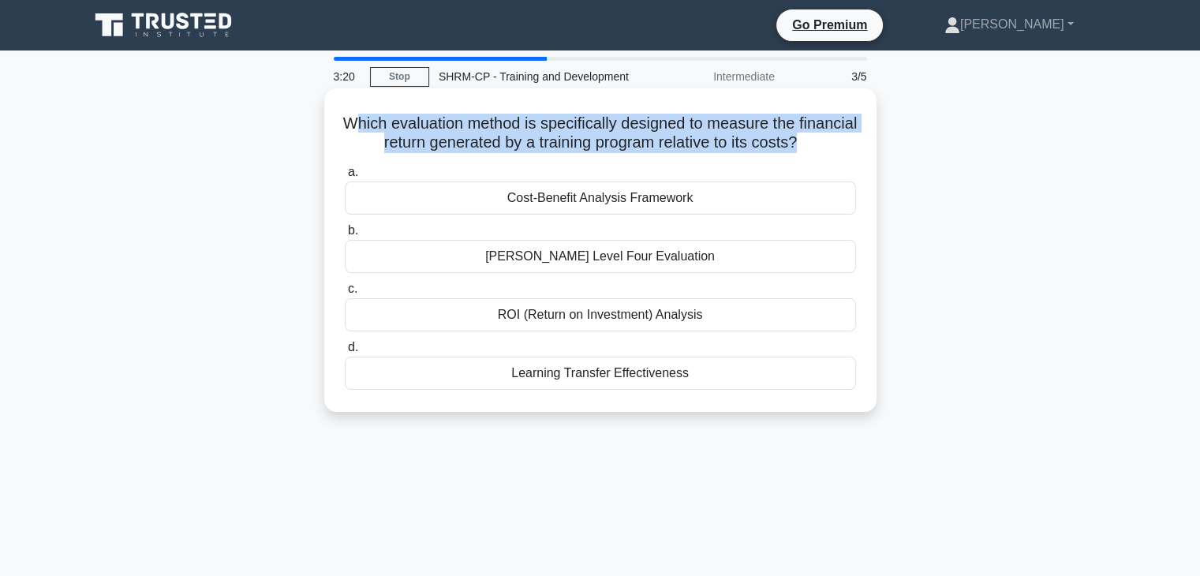
drag, startPoint x: 387, startPoint y: 130, endPoint x: 843, endPoint y: 150, distance: 455.8
click at [843, 150] on h5 "Which evaluation method is specifically designed to measure the financial retur…" at bounding box center [600, 133] width 515 height 39
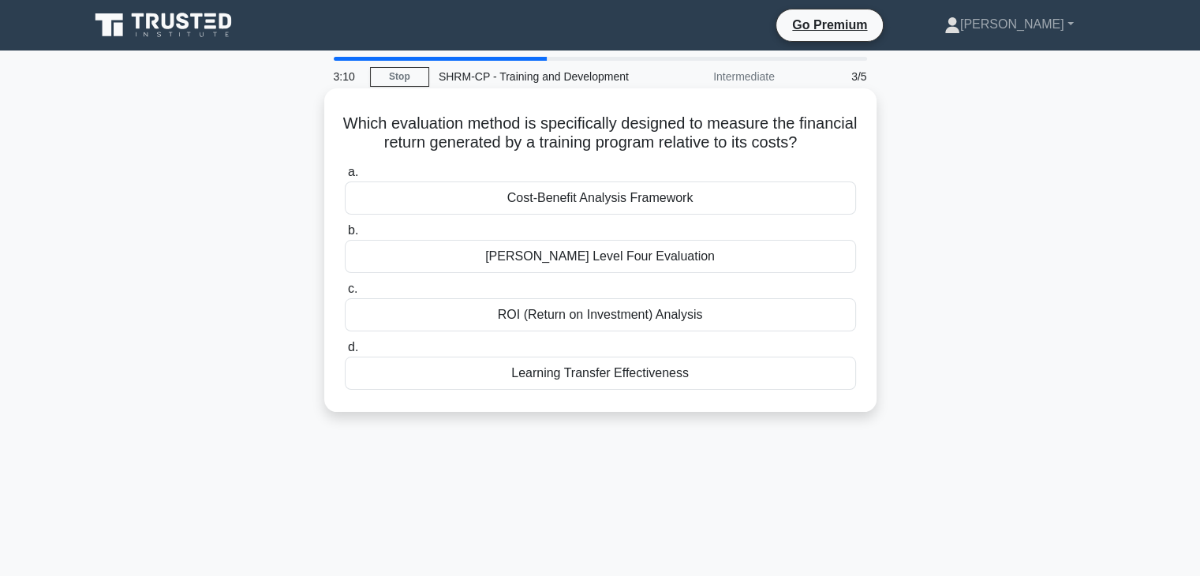
click at [649, 390] on div "Learning Transfer Effectiveness" at bounding box center [600, 373] width 511 height 33
click at [345, 353] on input "d. Learning Transfer Effectiveness" at bounding box center [345, 347] width 0 height 10
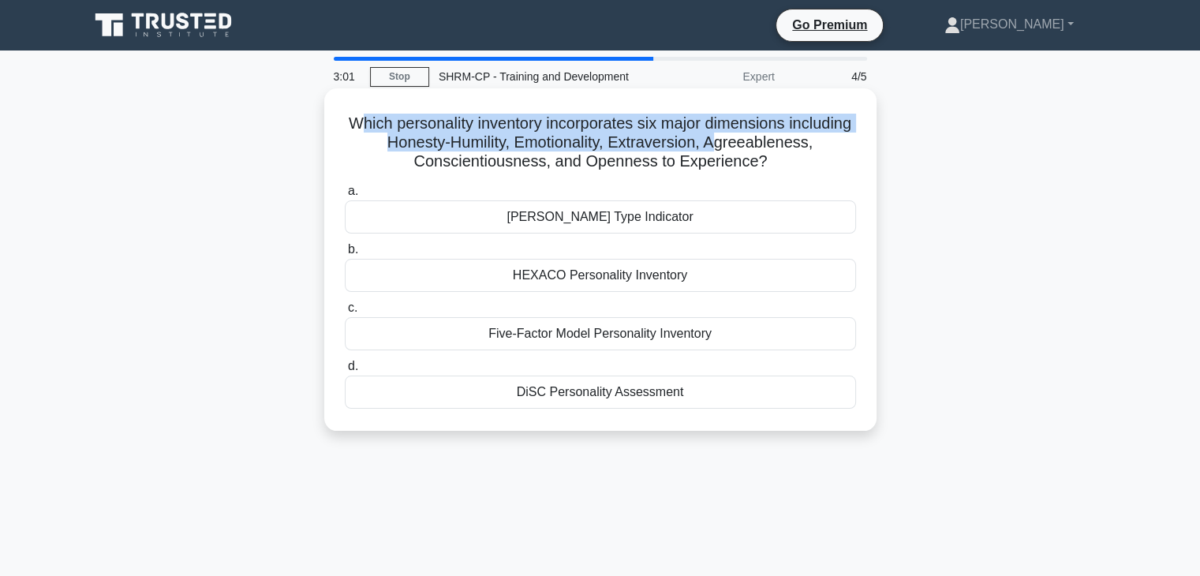
drag, startPoint x: 387, startPoint y: 125, endPoint x: 753, endPoint y: 144, distance: 366.7
click at [753, 144] on h5 "Which personality inventory incorporates six major dimensions including Honesty…" at bounding box center [600, 143] width 515 height 58
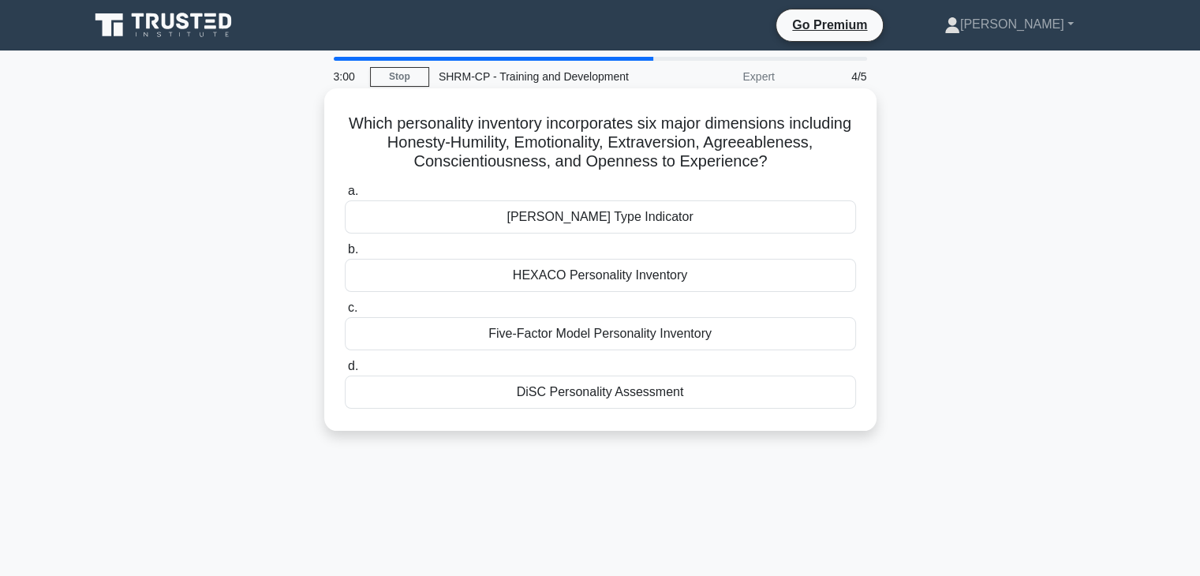
click at [590, 284] on div "HEXACO Personality Inventory" at bounding box center [600, 275] width 511 height 33
click at [345, 255] on input "b. HEXACO Personality Inventory" at bounding box center [345, 250] width 0 height 10
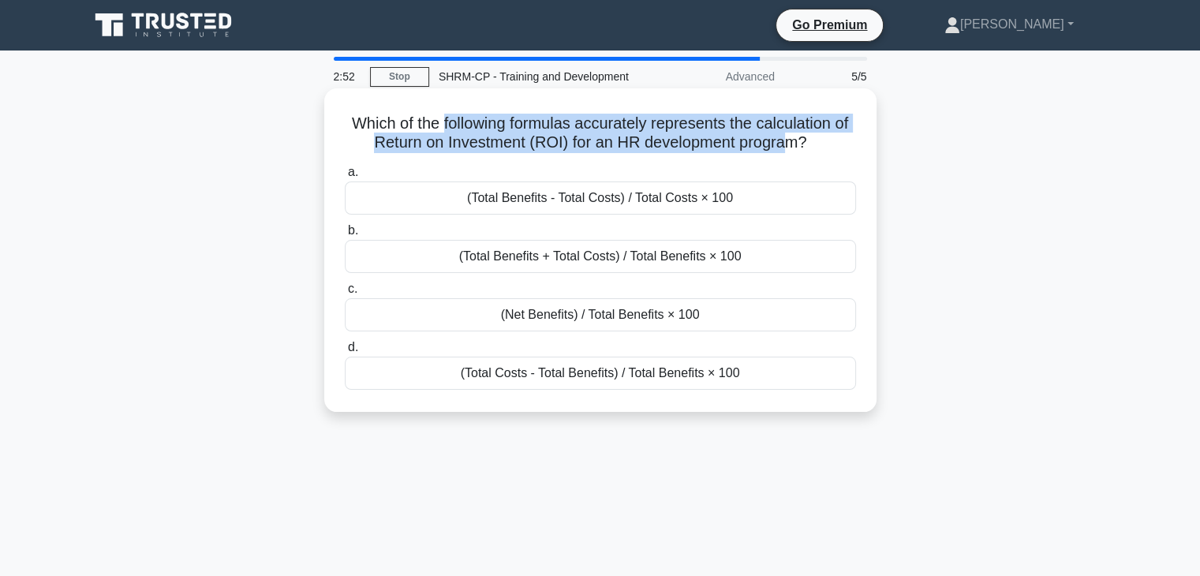
drag, startPoint x: 449, startPoint y: 132, endPoint x: 800, endPoint y: 152, distance: 351.8
click at [800, 152] on h5 "Which of the following formulas accurately represents the calculation of Return…" at bounding box center [600, 133] width 515 height 39
click at [767, 140] on h5 "Which of the following formulas accurately represents the calculation of Return…" at bounding box center [600, 133] width 515 height 39
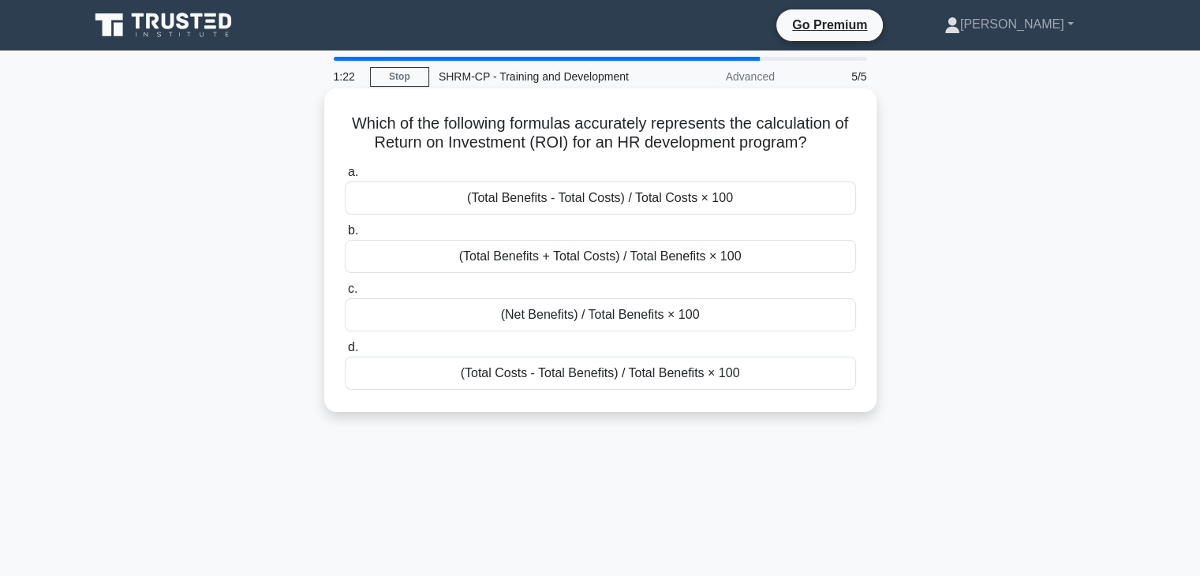
click at [591, 310] on div "(Net Benefits) / Total Benefits × 100" at bounding box center [600, 314] width 511 height 33
click at [345, 294] on input "c. (Net Benefits) / Total Benefits × 100" at bounding box center [345, 289] width 0 height 10
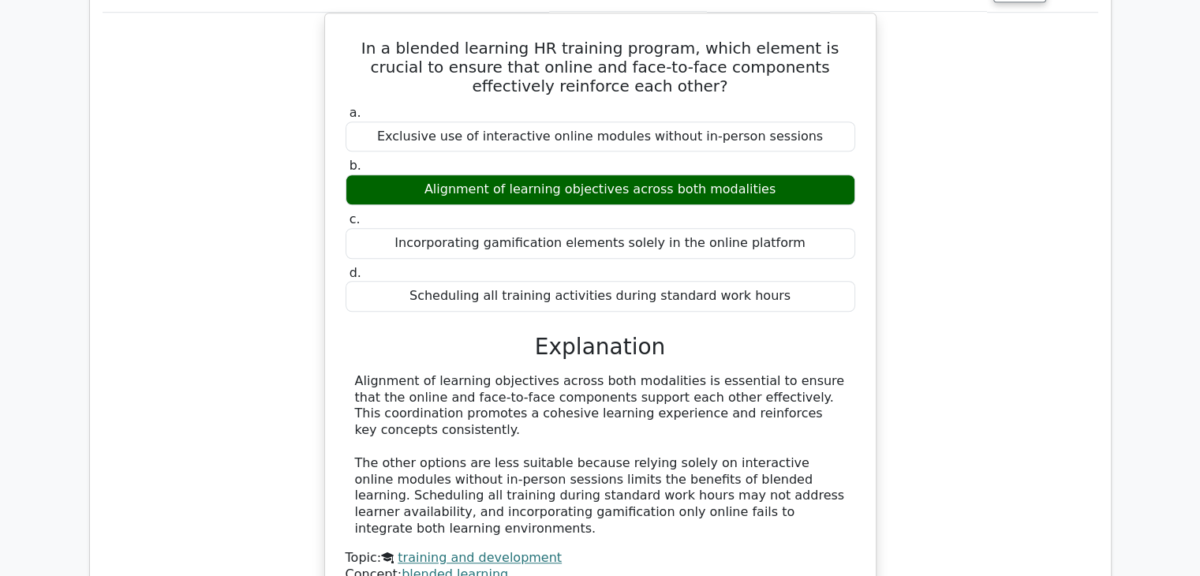
scroll to position [1657, 0]
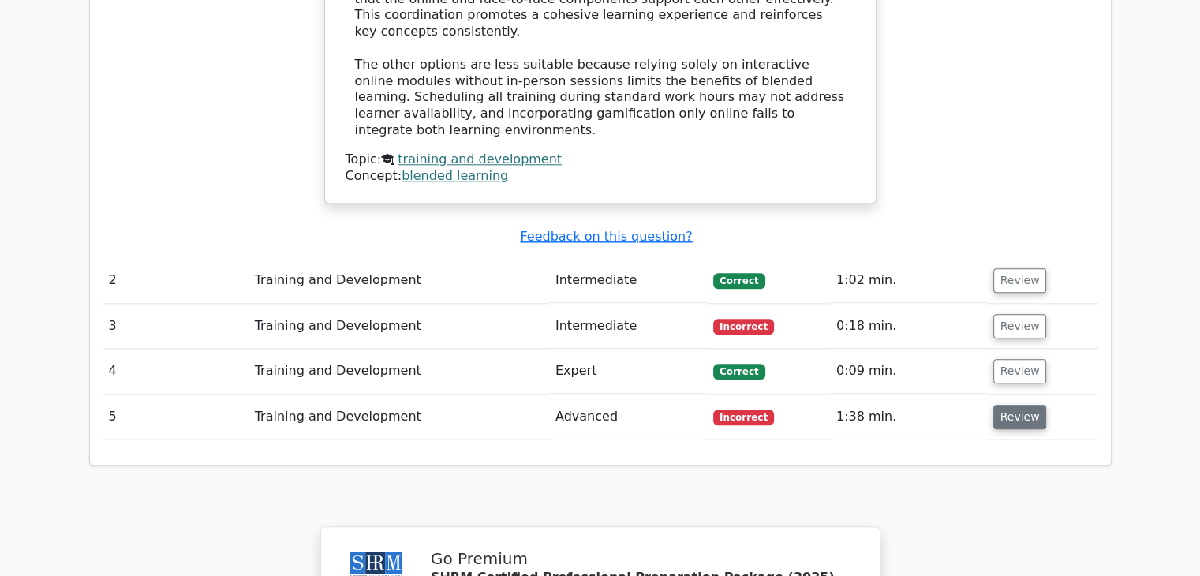
click at [1036, 405] on button "Review" at bounding box center [1021, 417] width 54 height 24
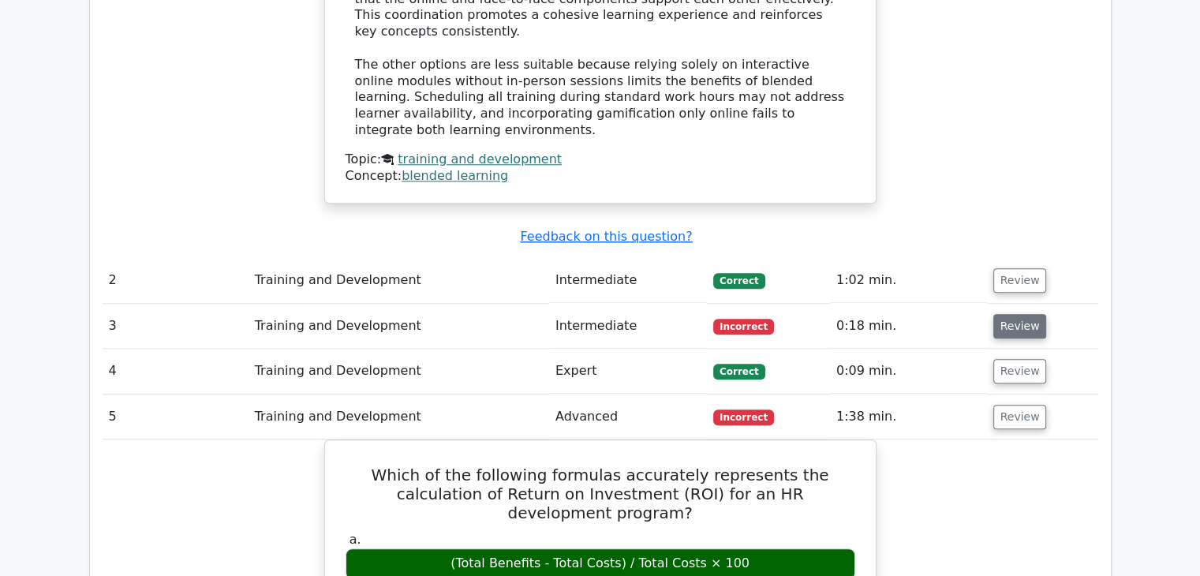
click at [1013, 314] on button "Review" at bounding box center [1021, 326] width 54 height 24
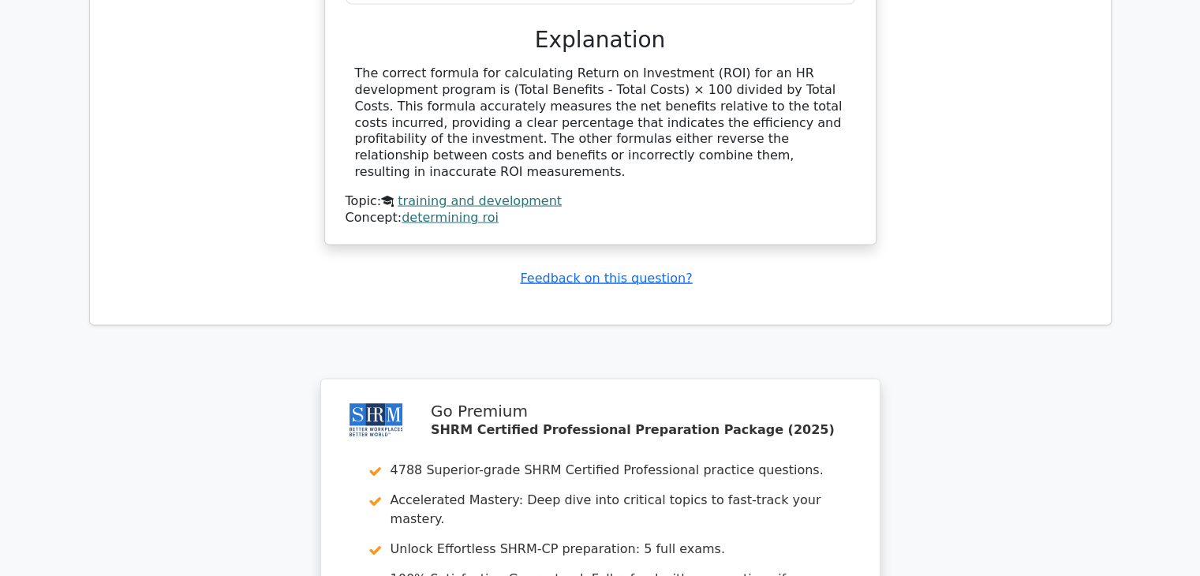
scroll to position [3372, 0]
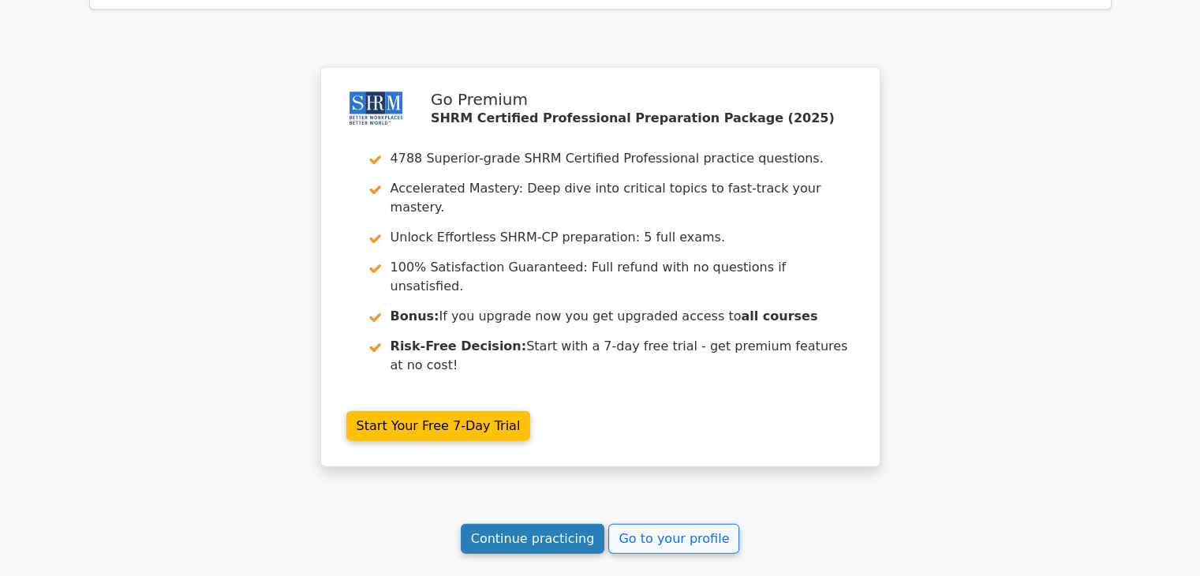
click at [489, 524] on link "Continue practicing" at bounding box center [533, 539] width 144 height 30
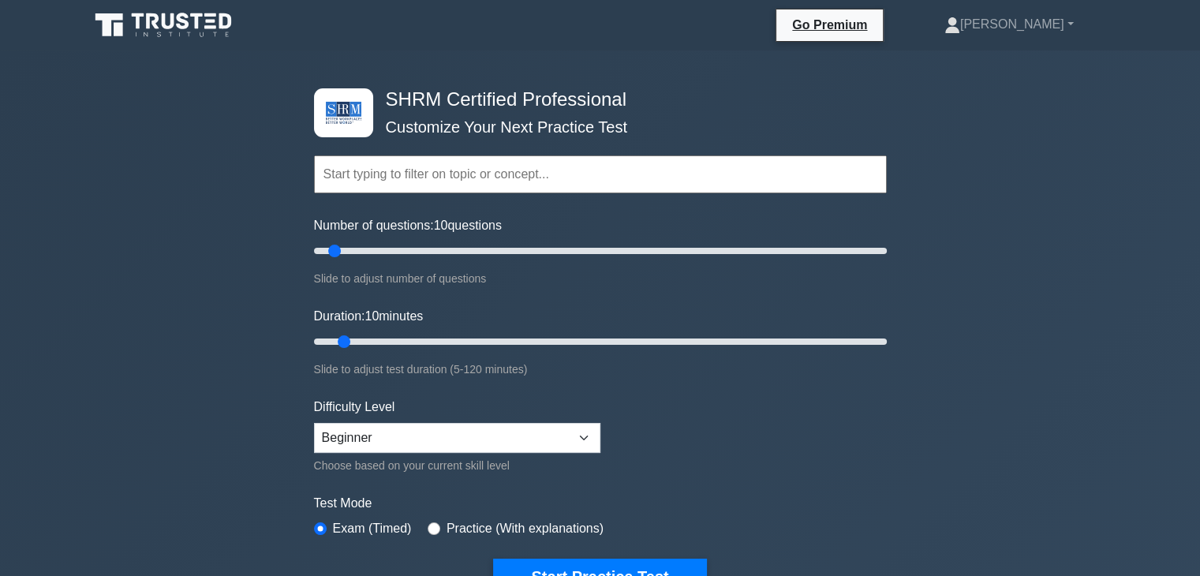
click at [483, 174] on input "text" at bounding box center [600, 174] width 573 height 38
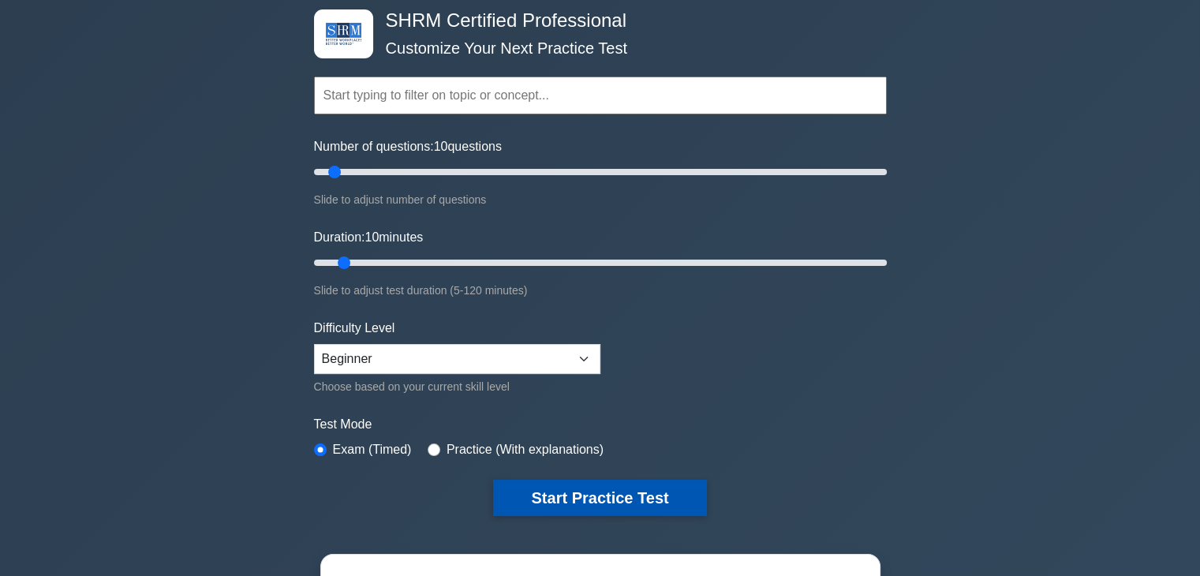
click at [524, 505] on button "Start Practice Test" at bounding box center [599, 498] width 213 height 36
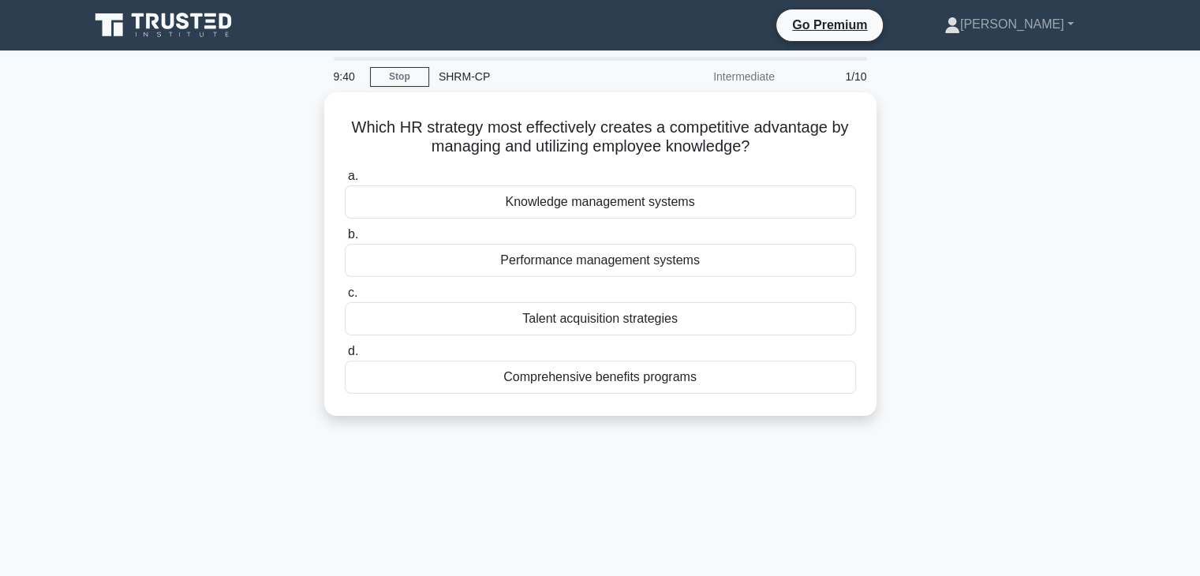
click at [172, 53] on main "9:40 Stop SHRM-CP Intermediate 1/10 Which HR strategy most effectively creates …" at bounding box center [600, 452] width 1200 height 802
click at [167, 21] on icon at bounding box center [165, 25] width 152 height 30
